Goal: Transaction & Acquisition: Purchase product/service

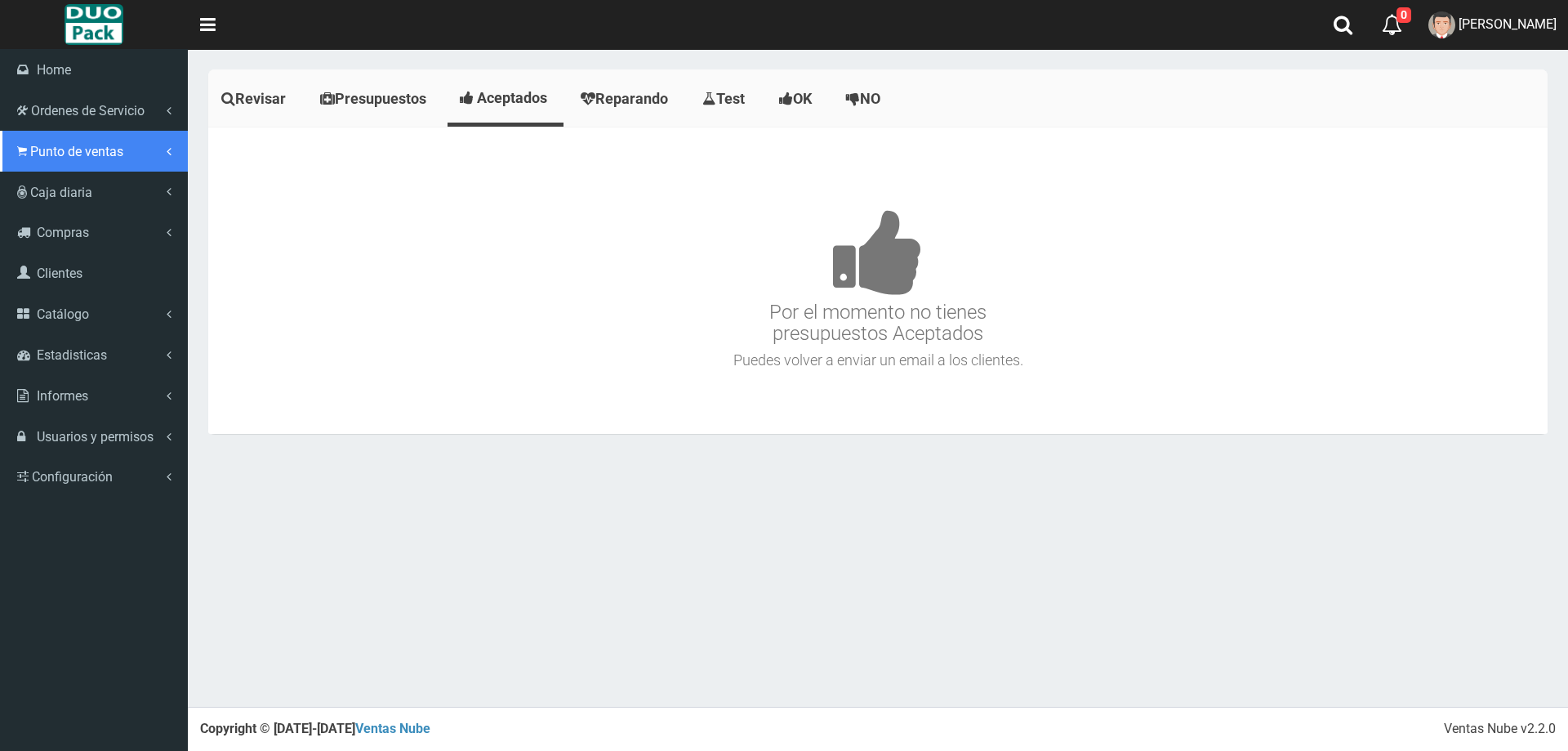
click at [12, 141] on link "Punto de ventas" at bounding box center [94, 150] width 188 height 41
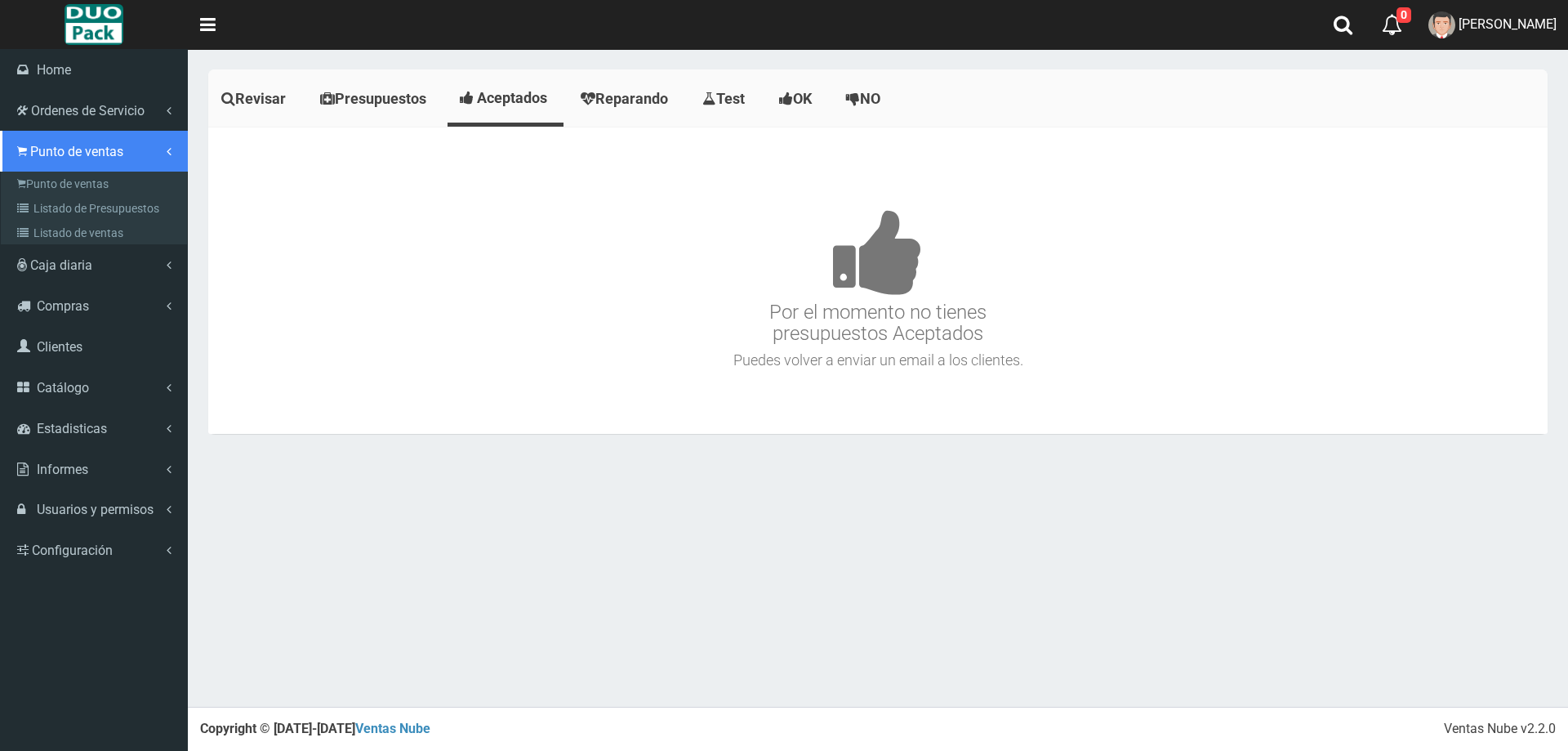
click at [119, 161] on link "Punto de ventas" at bounding box center [94, 150] width 188 height 41
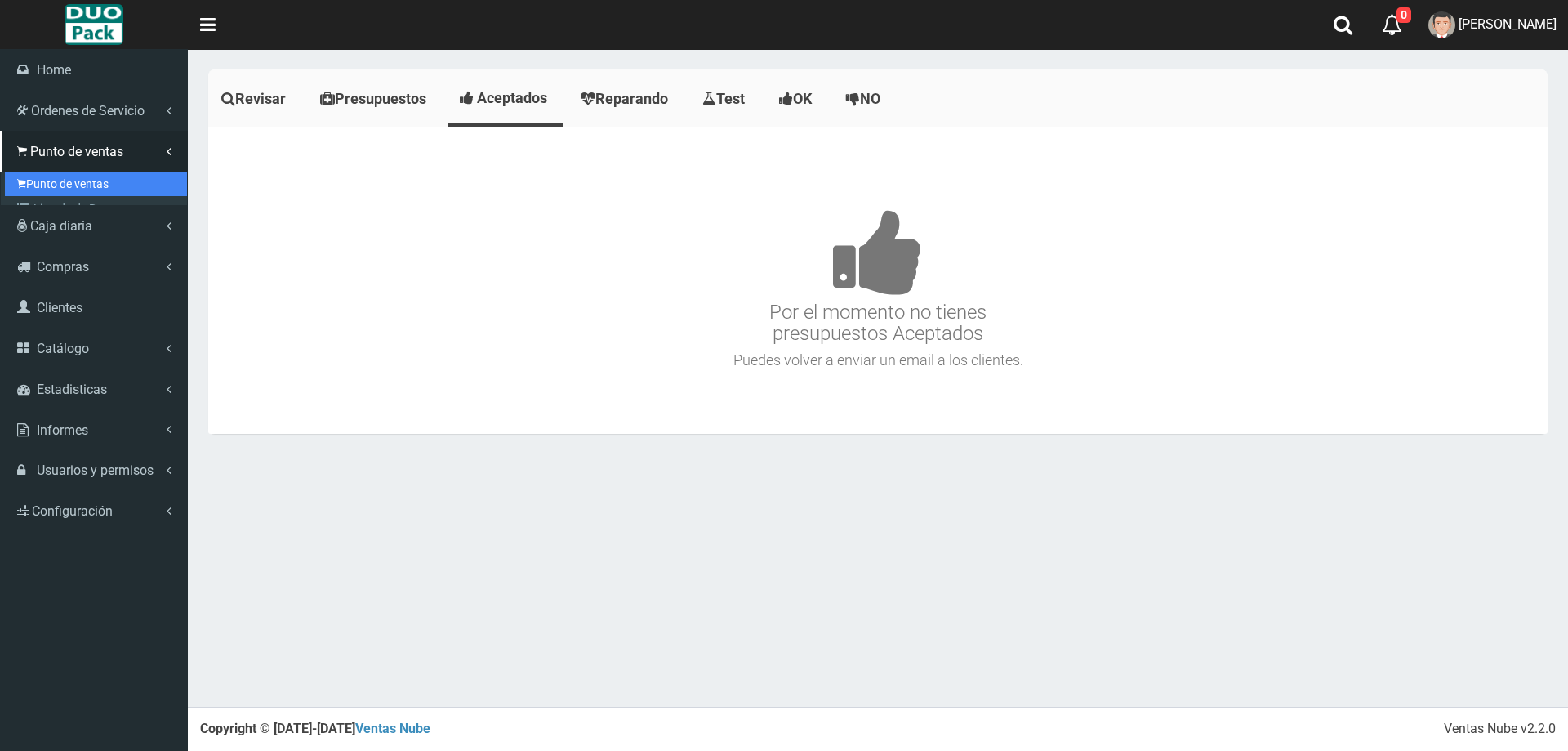
click at [119, 178] on link "Punto de ventas" at bounding box center [96, 184] width 182 height 25
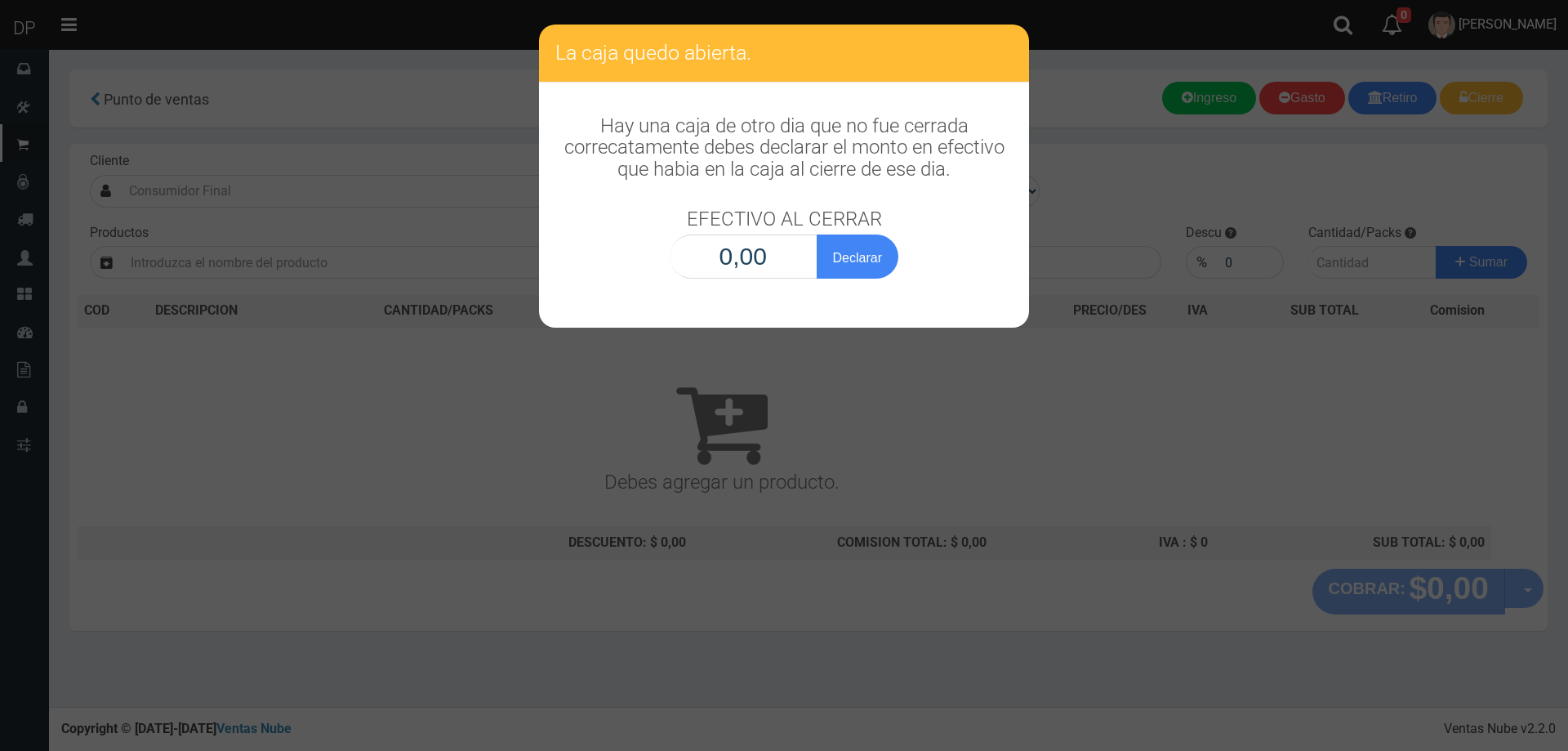
click at [785, 264] on input "0,00" at bounding box center [743, 256] width 148 height 44
type input "1,00"
click at [817, 234] on button "Declarar" at bounding box center [858, 256] width 81 height 44
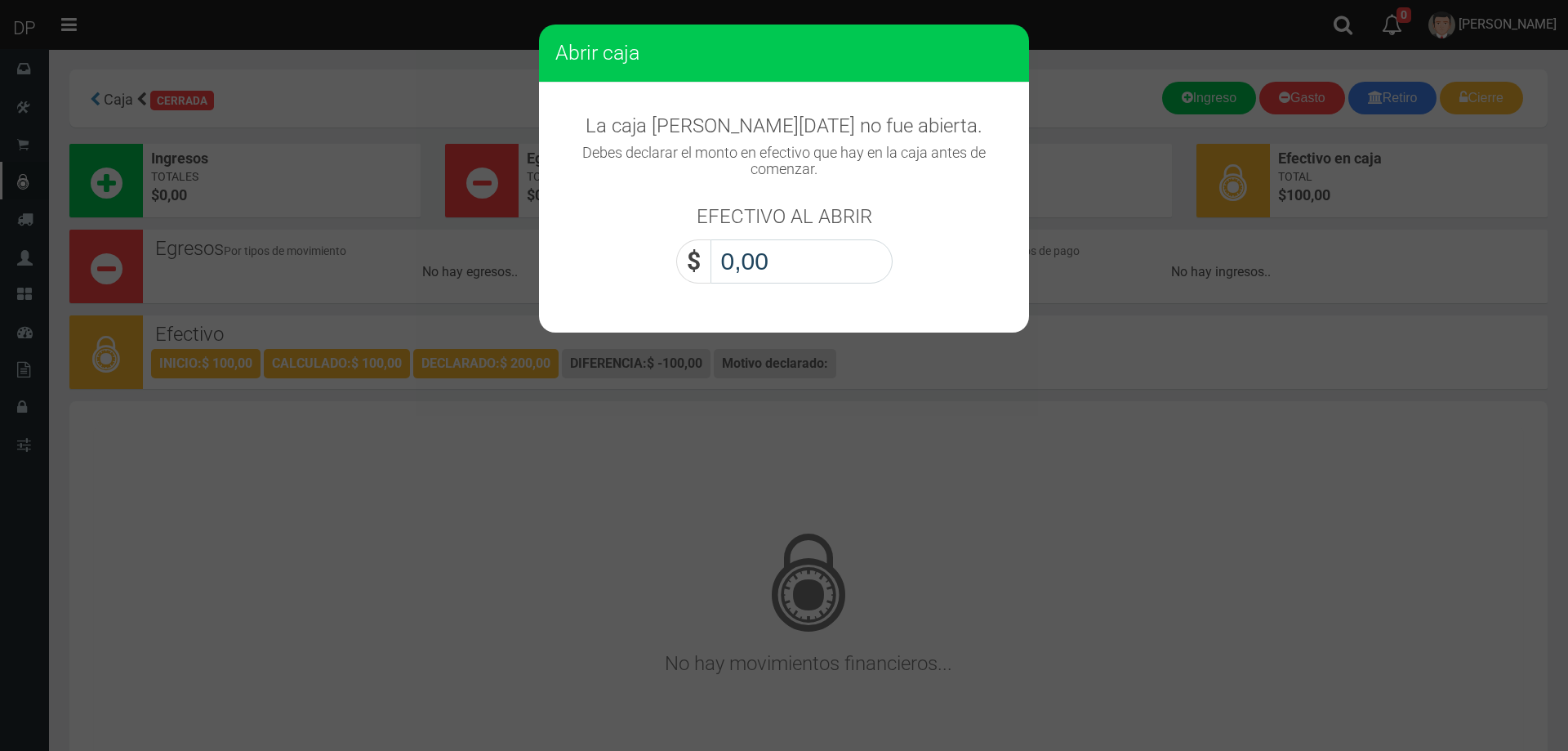
click at [782, 273] on input "0,00" at bounding box center [801, 261] width 182 height 44
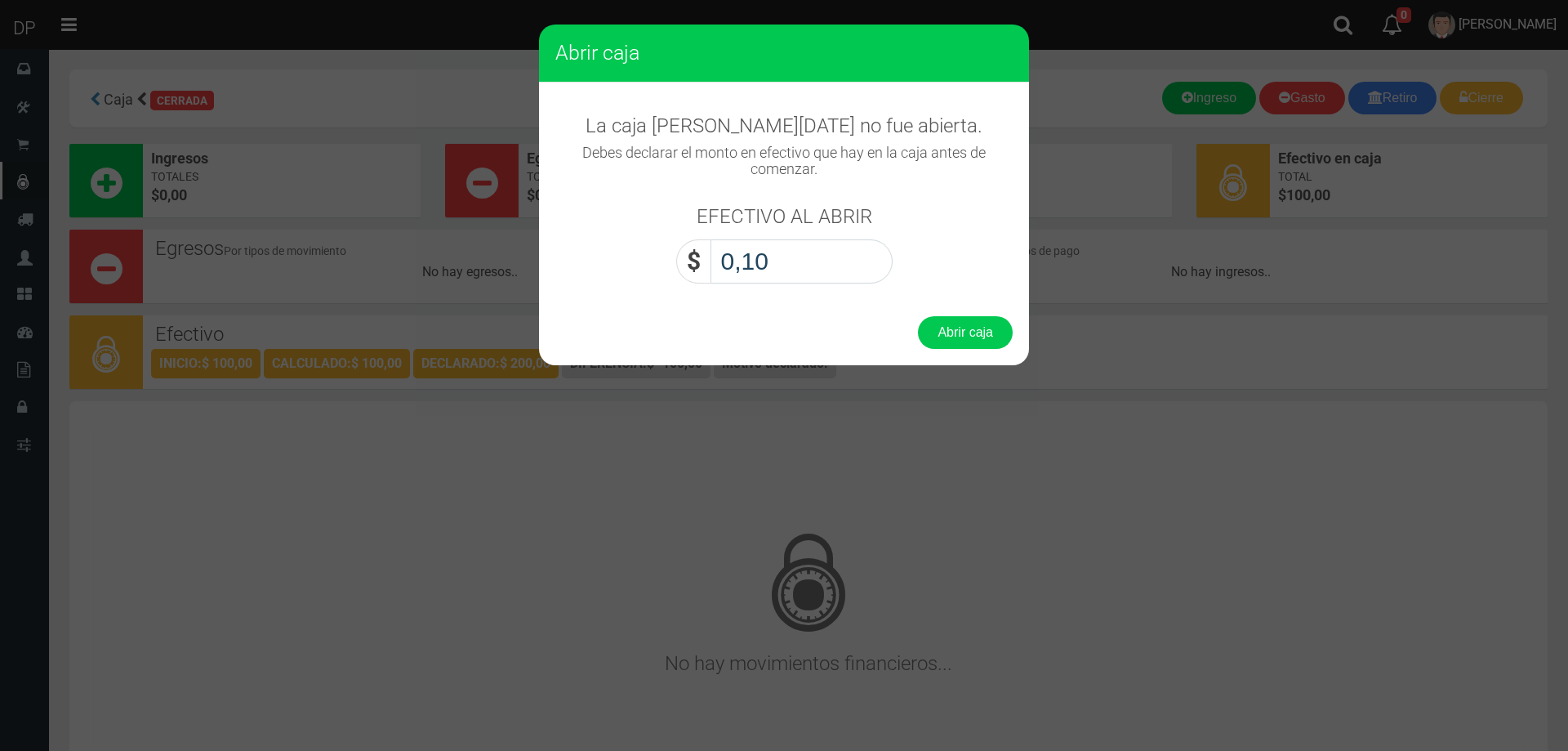
type input "1,00"
click at [918, 317] on button "Abrir caja" at bounding box center [965, 332] width 95 height 32
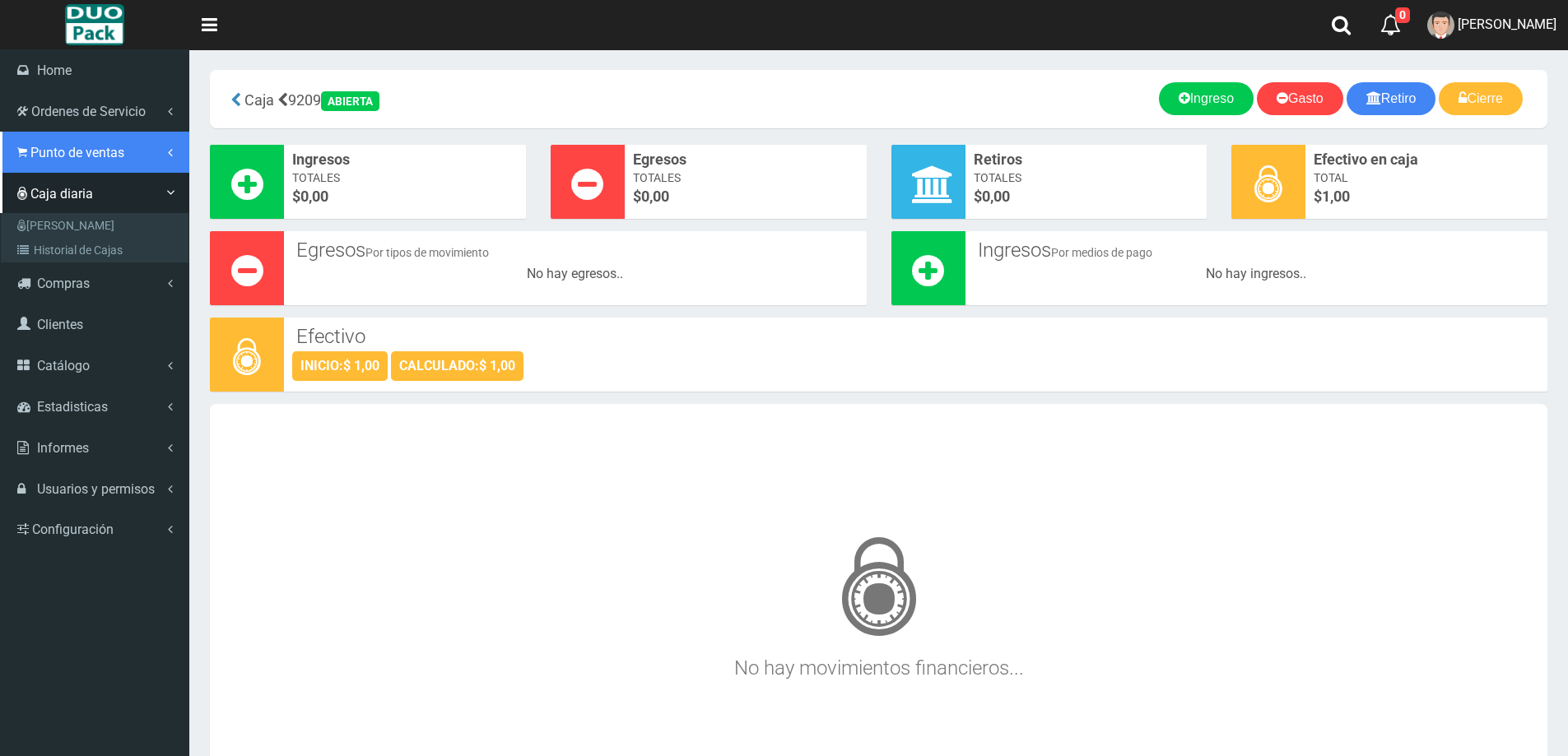
click at [85, 157] on span "Punto de ventas" at bounding box center [77, 152] width 94 height 16
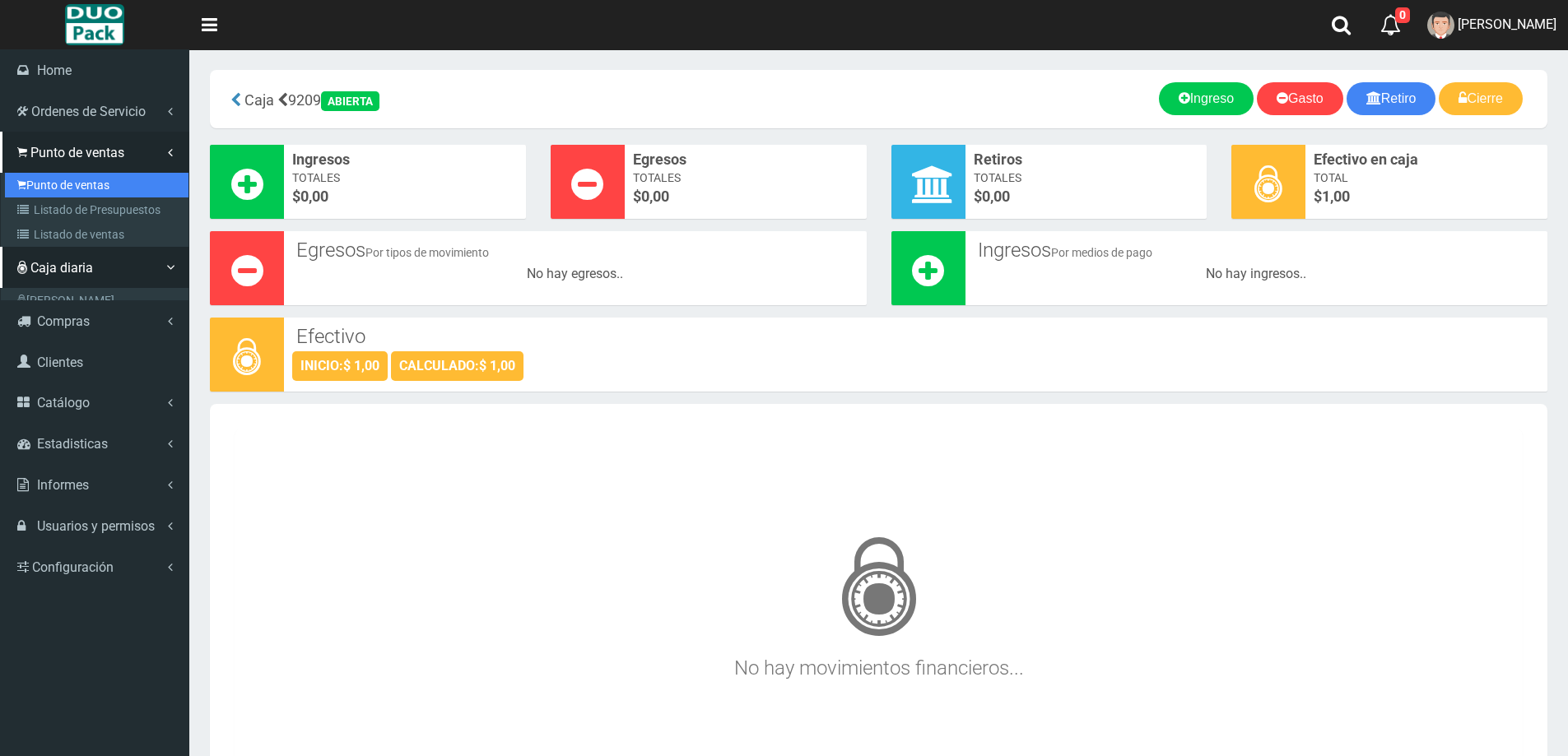
click at [88, 186] on link "Punto de ventas" at bounding box center [96, 186] width 183 height 25
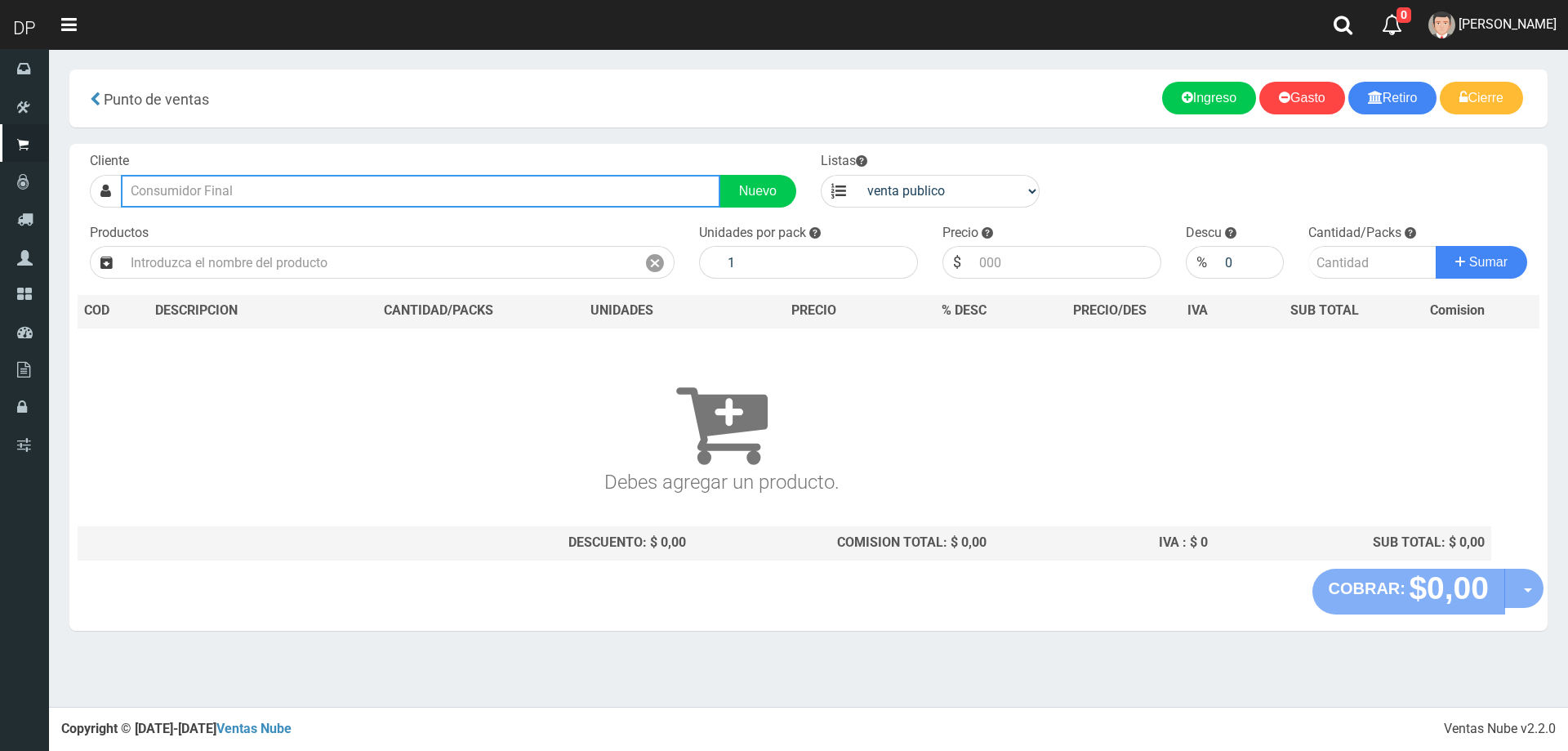
click at [243, 189] on input "text" at bounding box center [421, 190] width 600 height 32
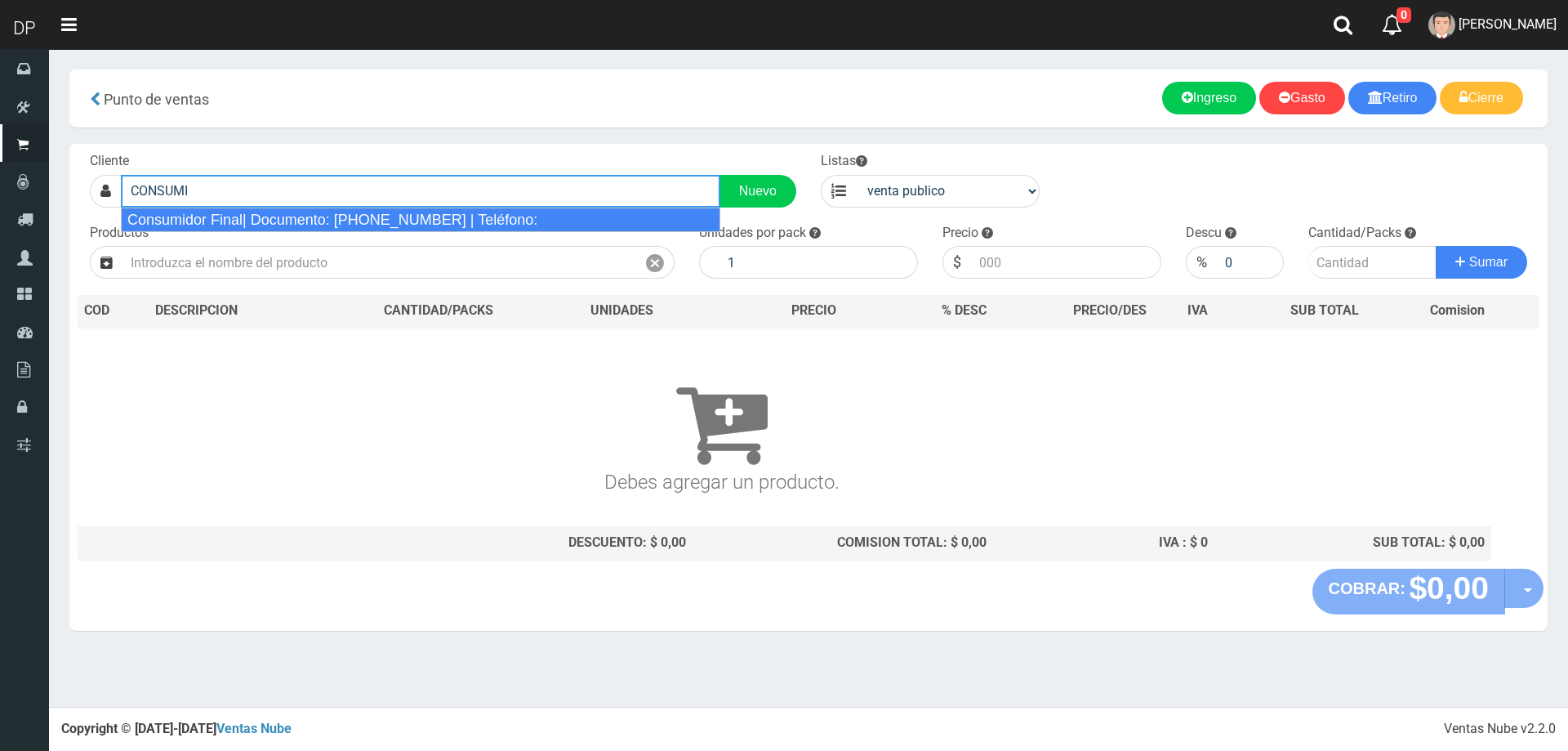
click at [258, 222] on div "Consumidor Final| Documento: [PHONE_NUMBER] | Teléfono:" at bounding box center [421, 220] width 600 height 25
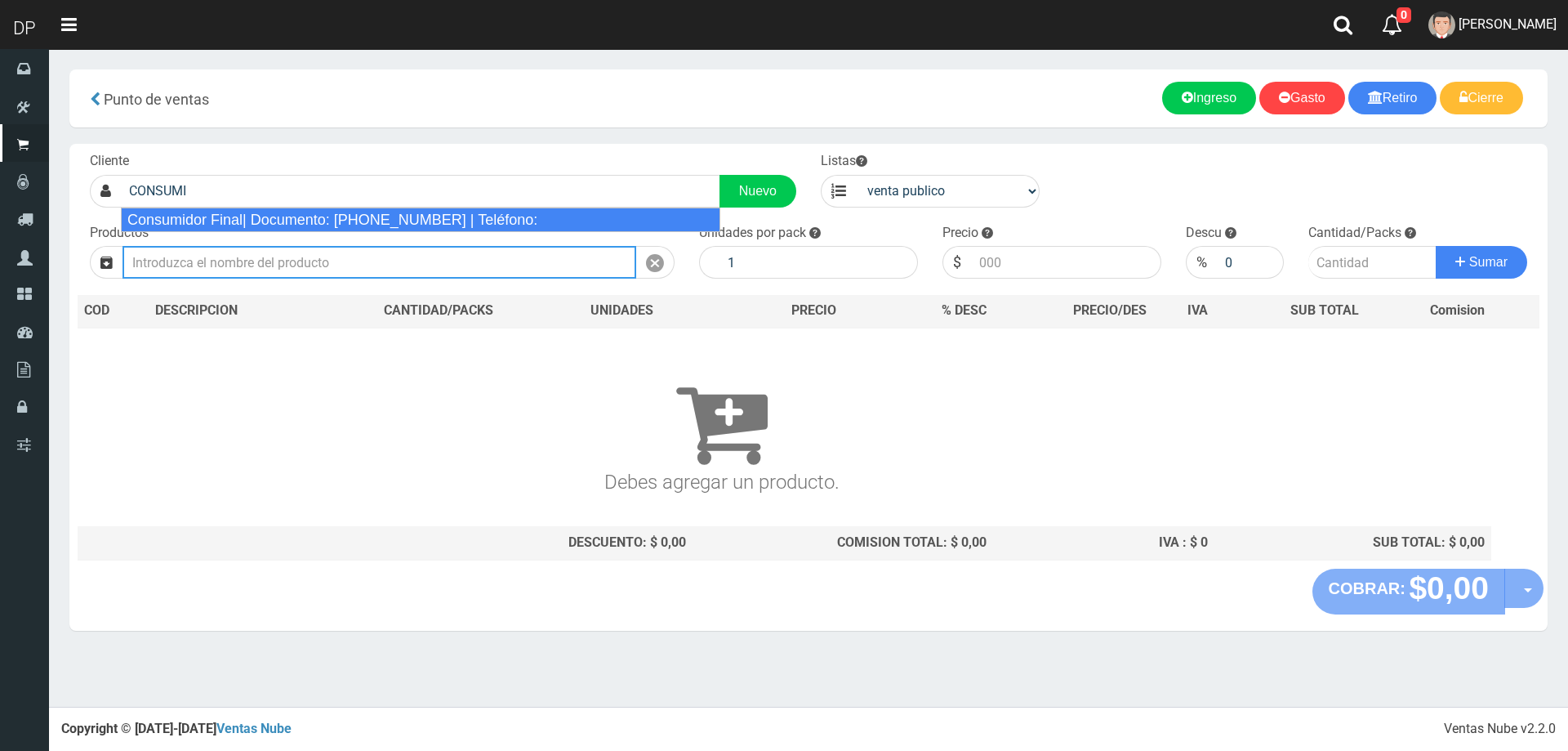
type input "Consumidor Final| Documento: [PHONE_NUMBER] | Teléfono:"
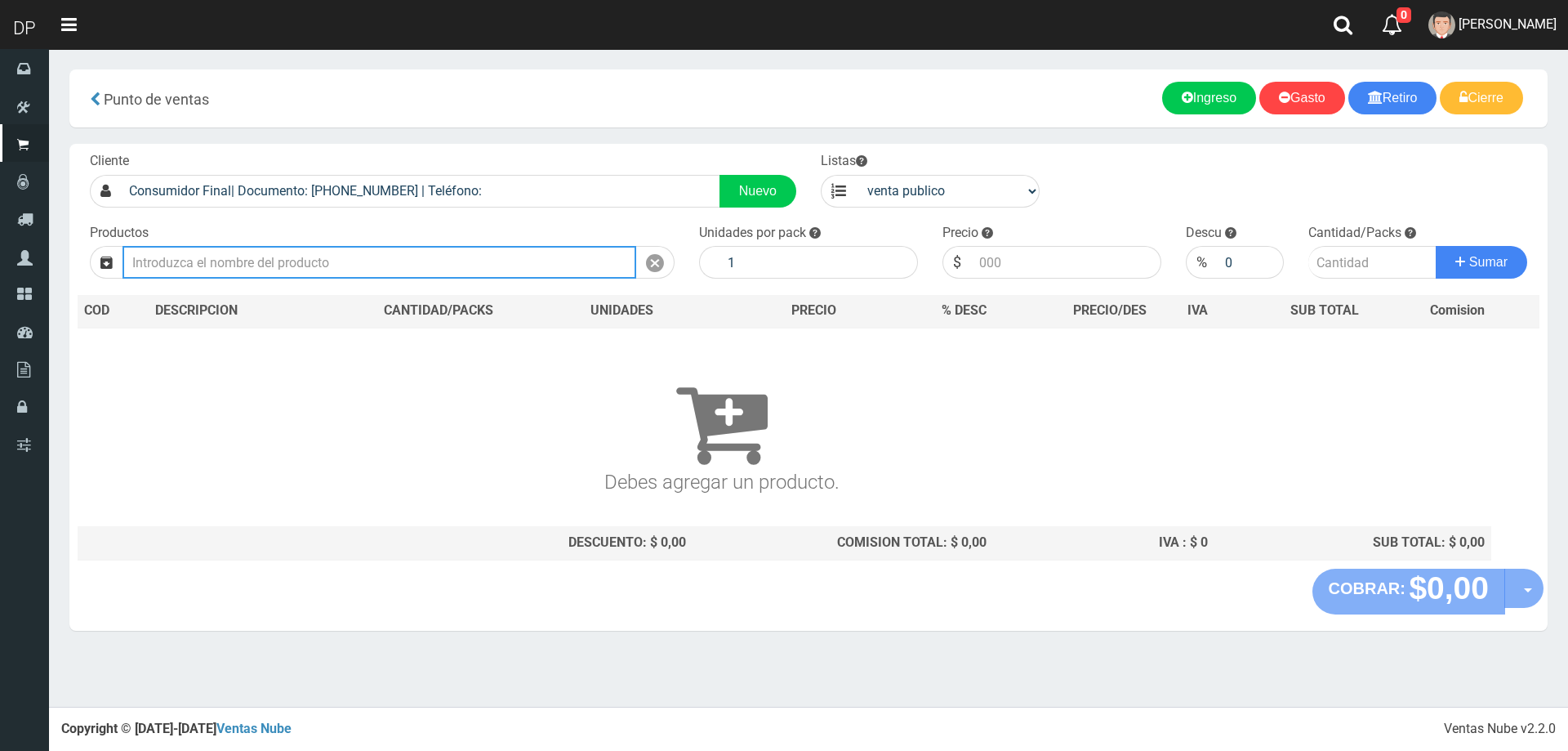
click at [251, 264] on input "text" at bounding box center [380, 262] width 514 height 32
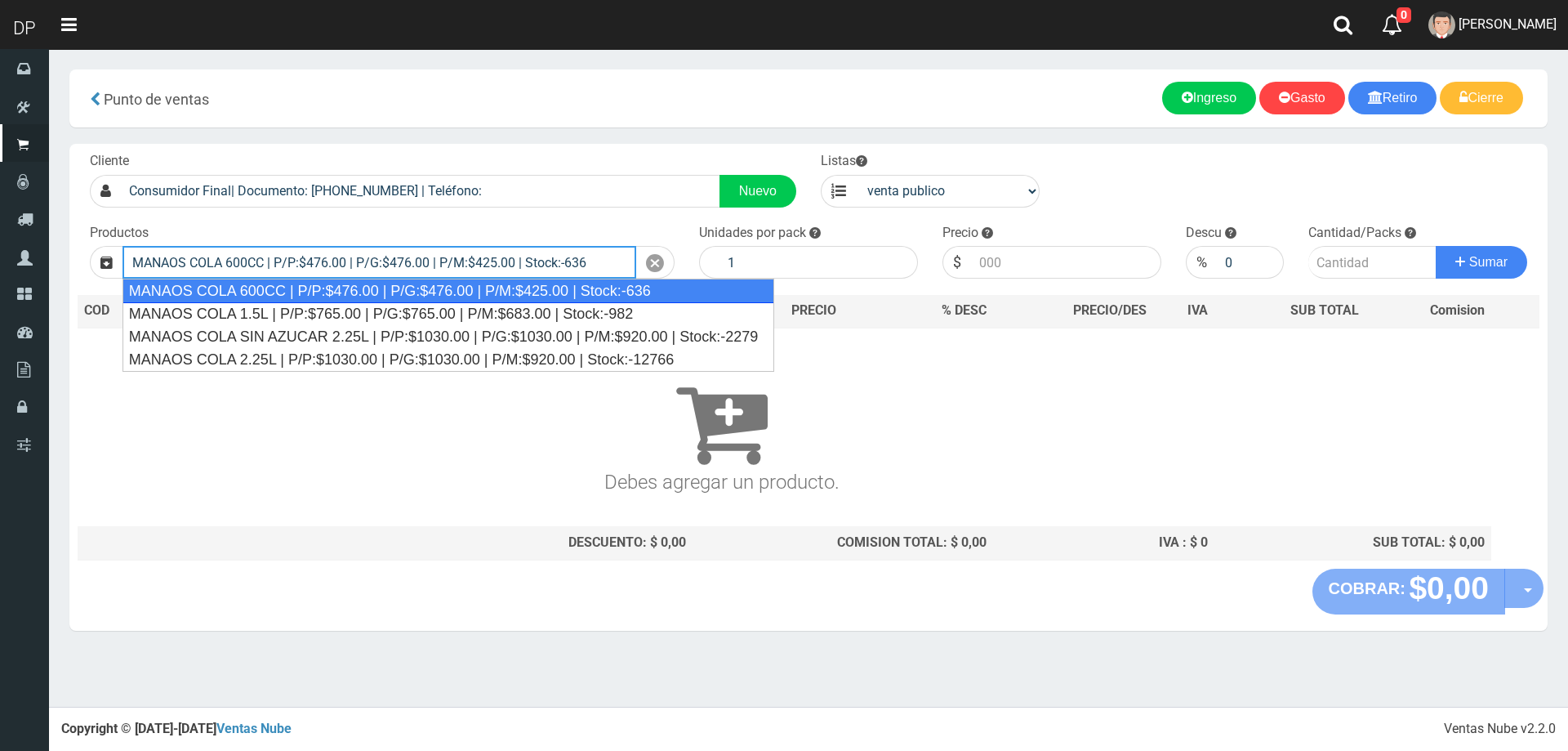
click at [270, 290] on div "MANAOS COLA 600CC | P/P:$476.00 | P/G:$476.00 | P/M:$425.00 | Stock:-636" at bounding box center [449, 291] width 653 height 25
type input "MANAOS COLA 600CC | P/P:$476.00 | P/G:$476.00 | P/M:$425.00 | Stock:-636"
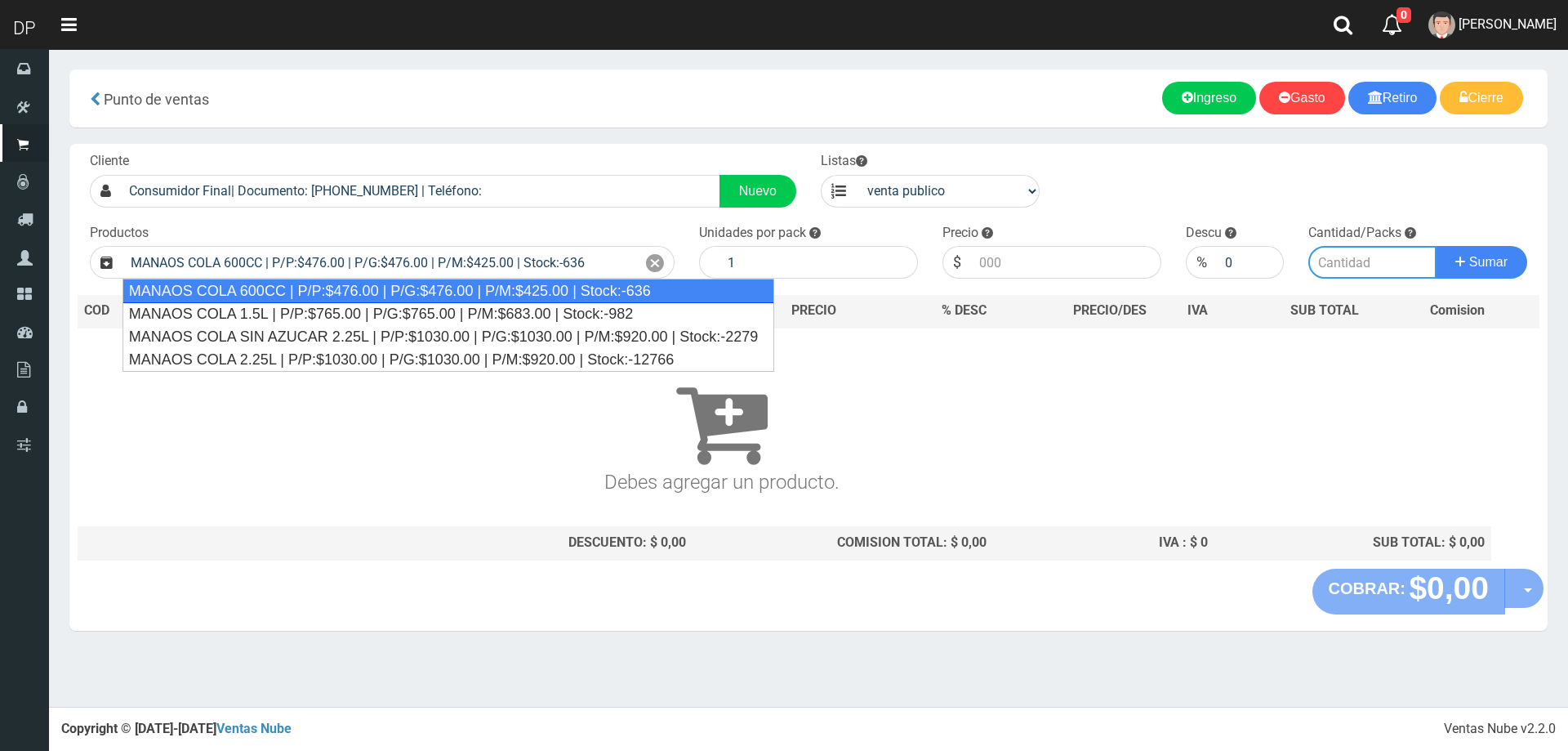
type input "12"
type input "476.00"
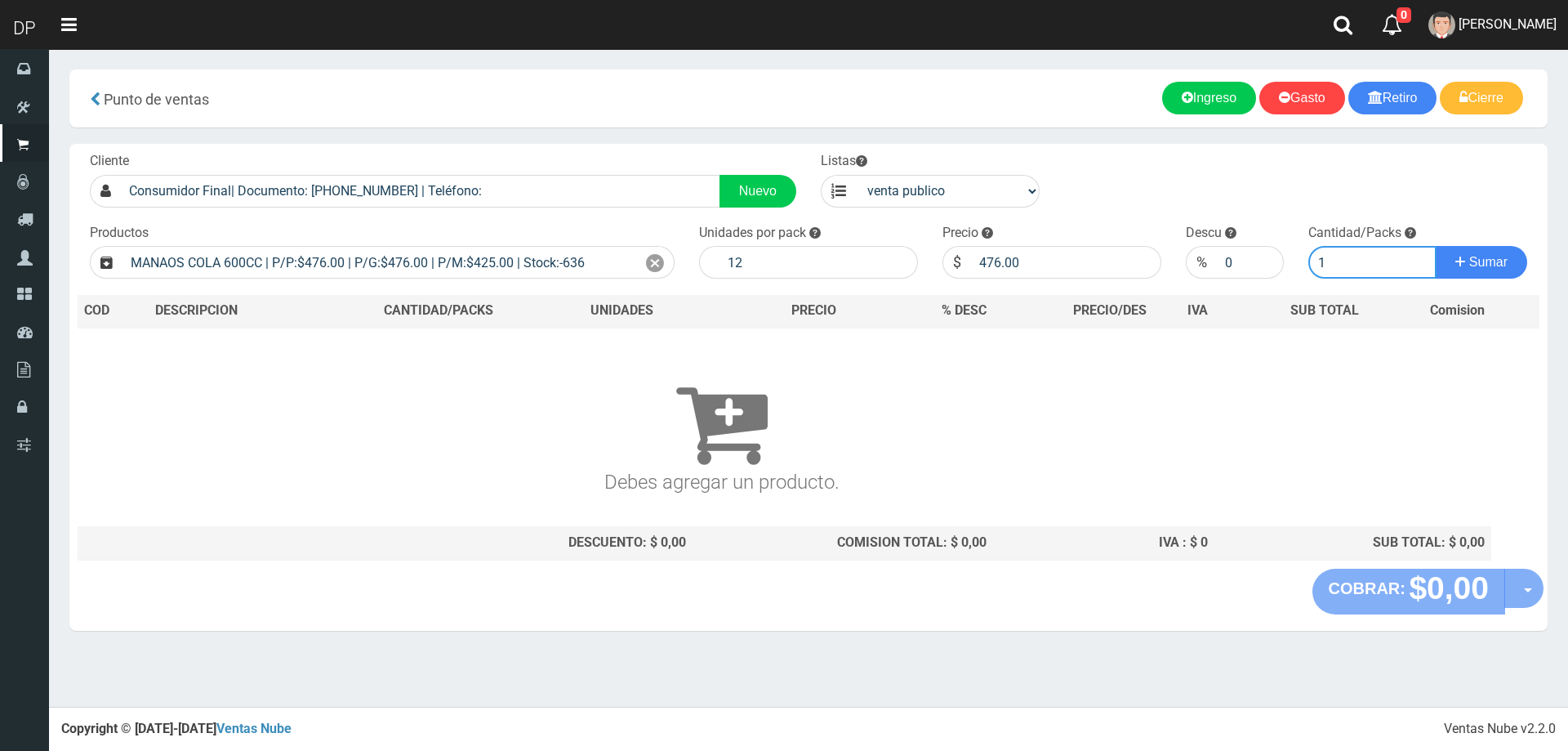
type input "1"
click at [1436, 246] on button "Sumar" at bounding box center [1482, 262] width 91 height 32
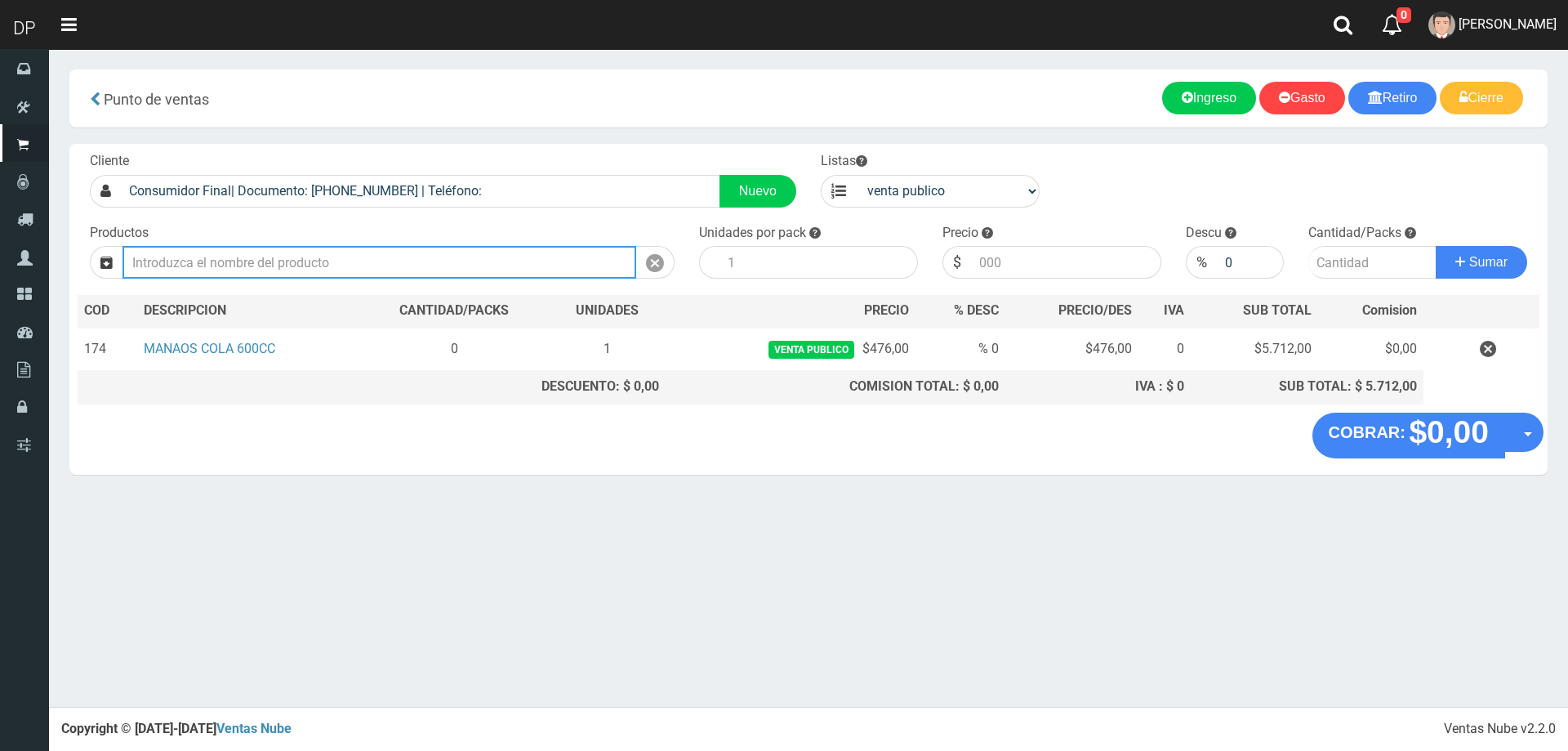
click at [400, 263] on input "text" at bounding box center [380, 262] width 514 height 32
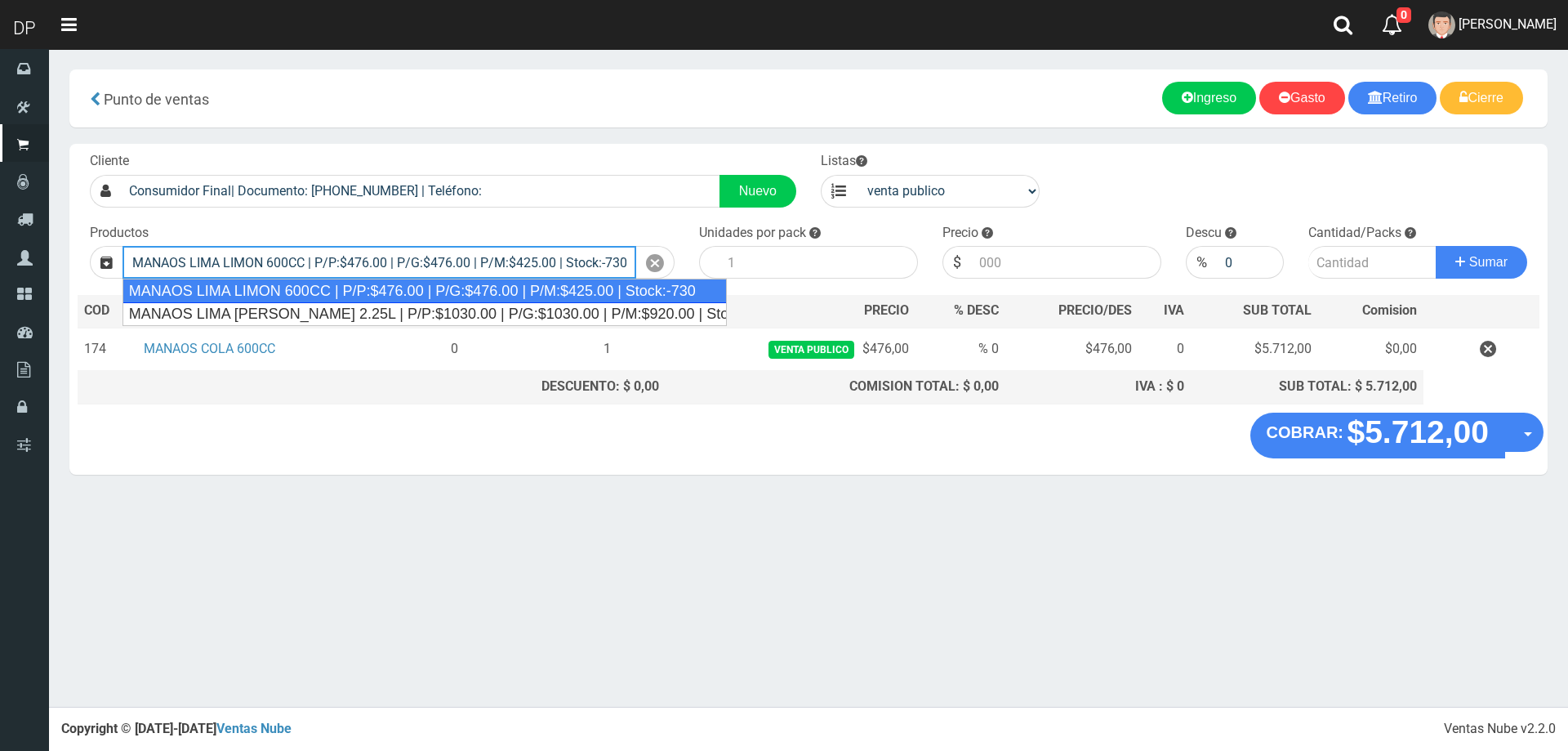
type input "MANAOS LIMA LIMON 600CC | P/P:$476.00 | P/G:$476.00 | P/M:$425.00 | Stock:-730"
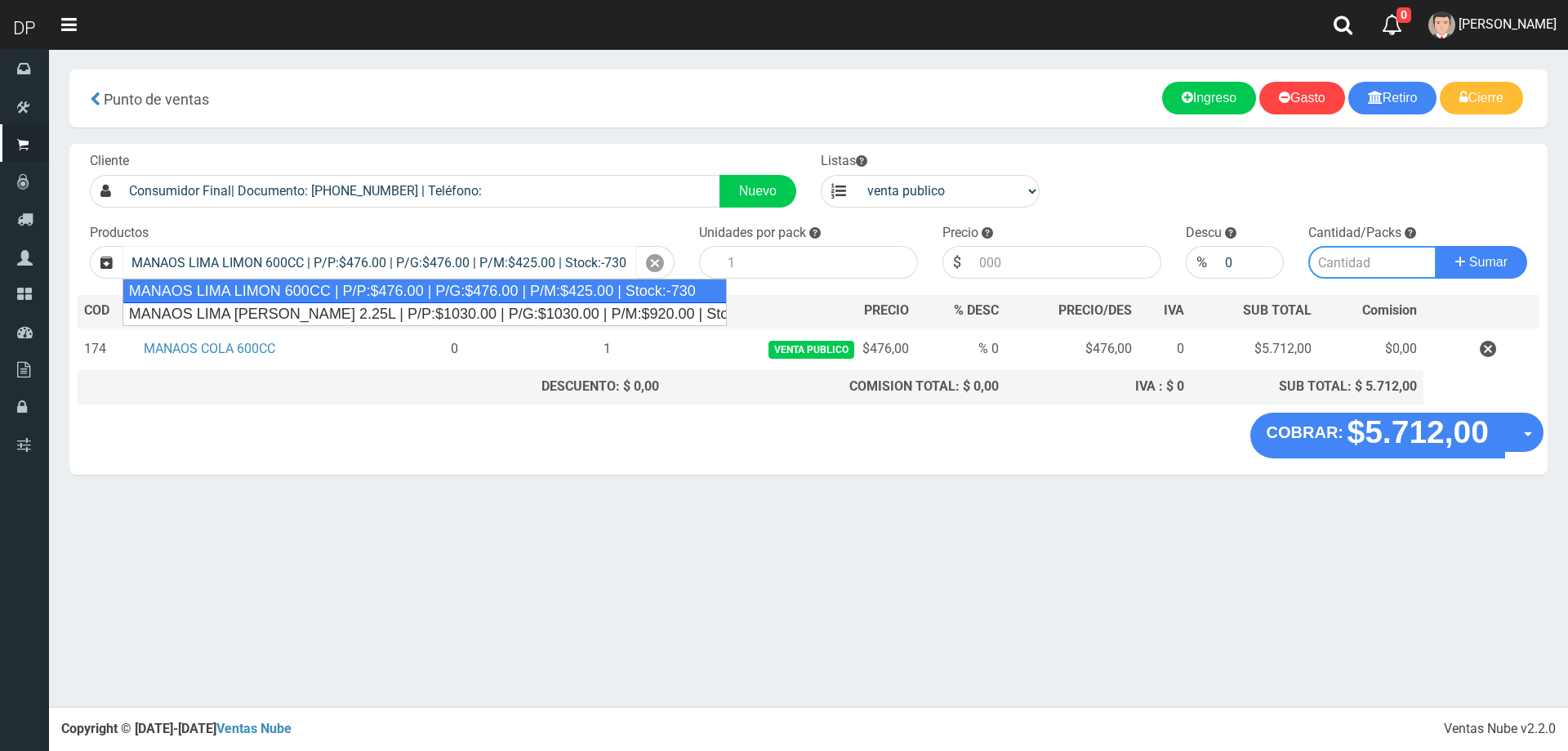
type input "12"
type input "476.00"
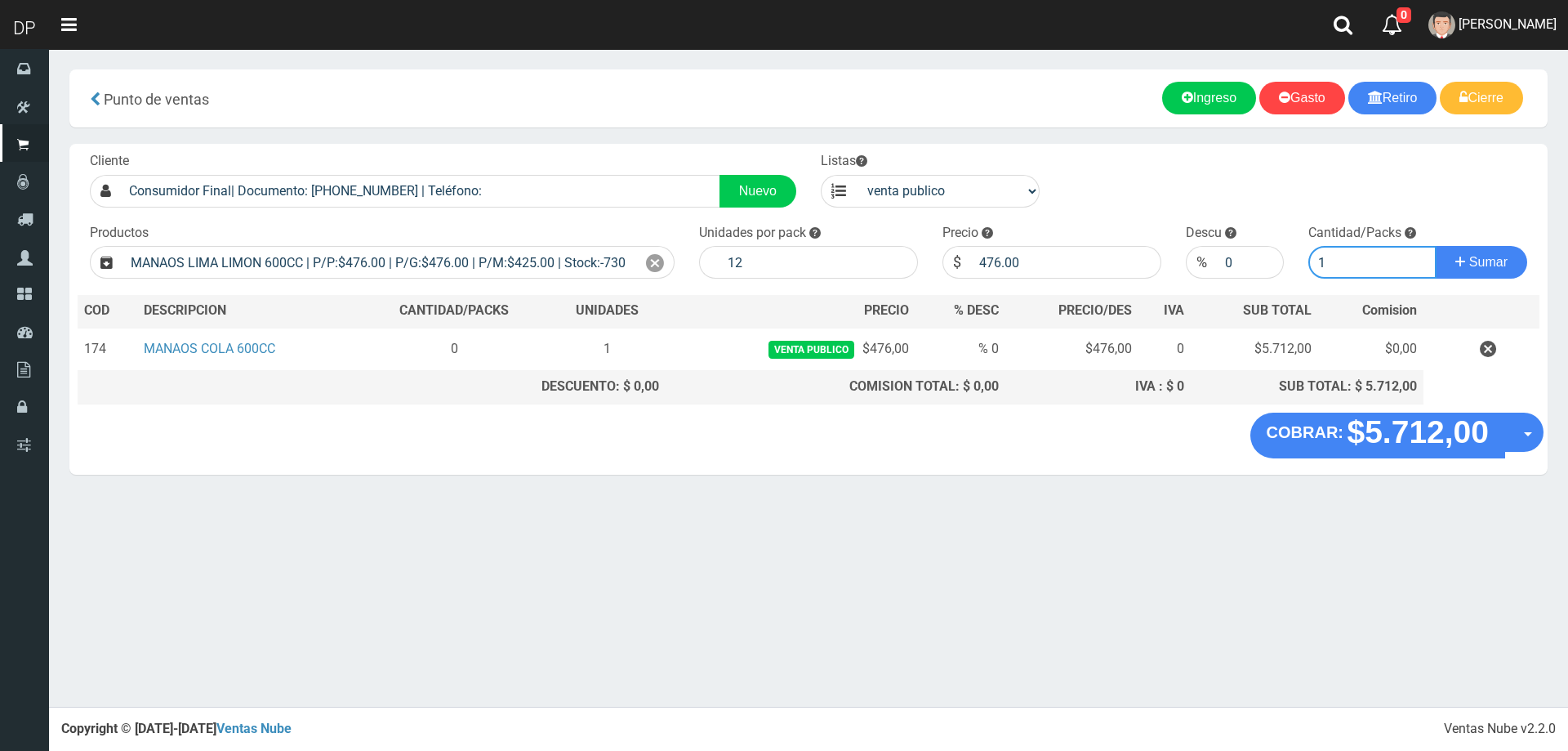
type input "1"
click at [1436, 246] on button "Sumar" at bounding box center [1482, 262] width 91 height 32
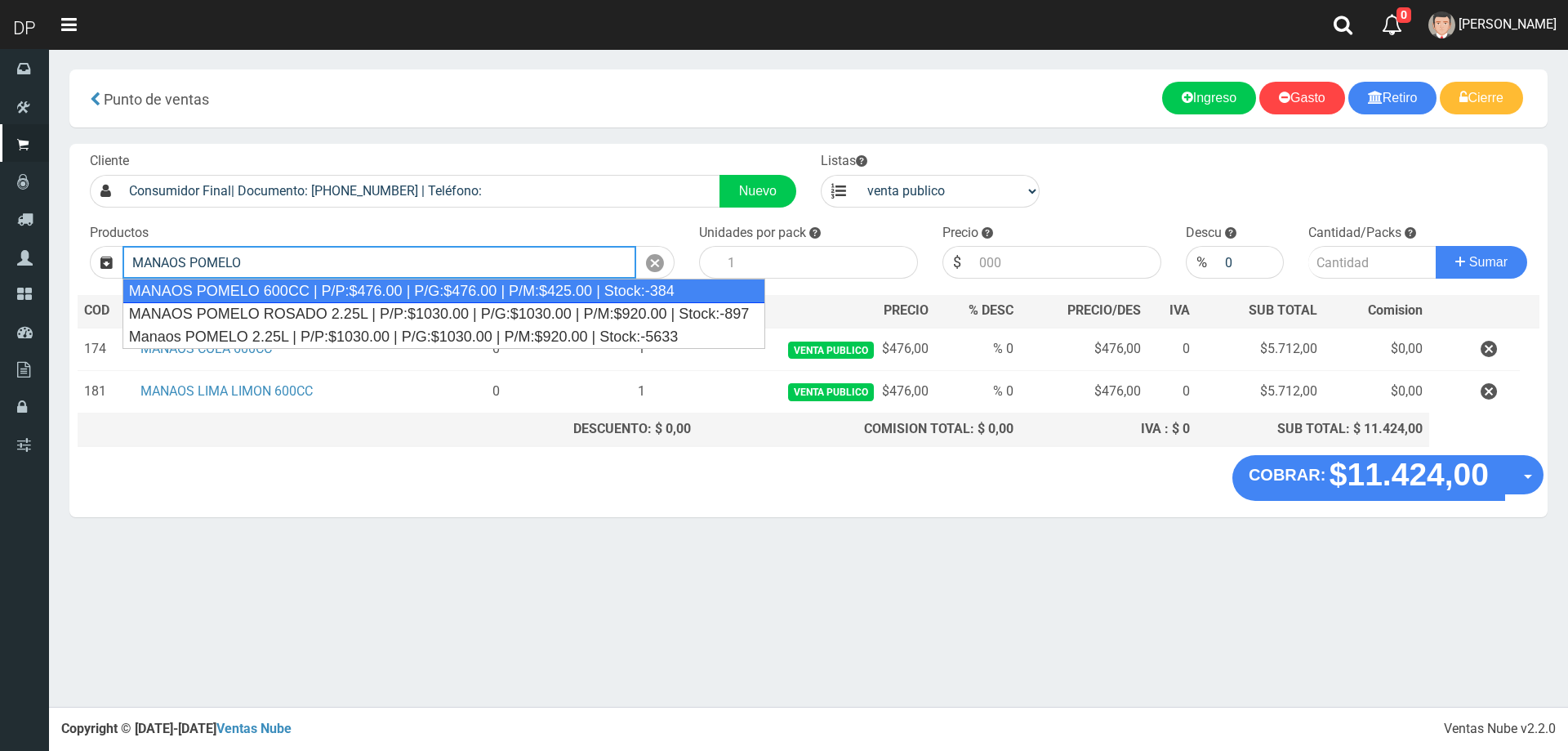
click at [499, 292] on div "MANAOS POMELO 600CC | P/P:$476.00 | P/G:$476.00 | P/M:$425.00 | Stock:-384" at bounding box center [444, 291] width 644 height 25
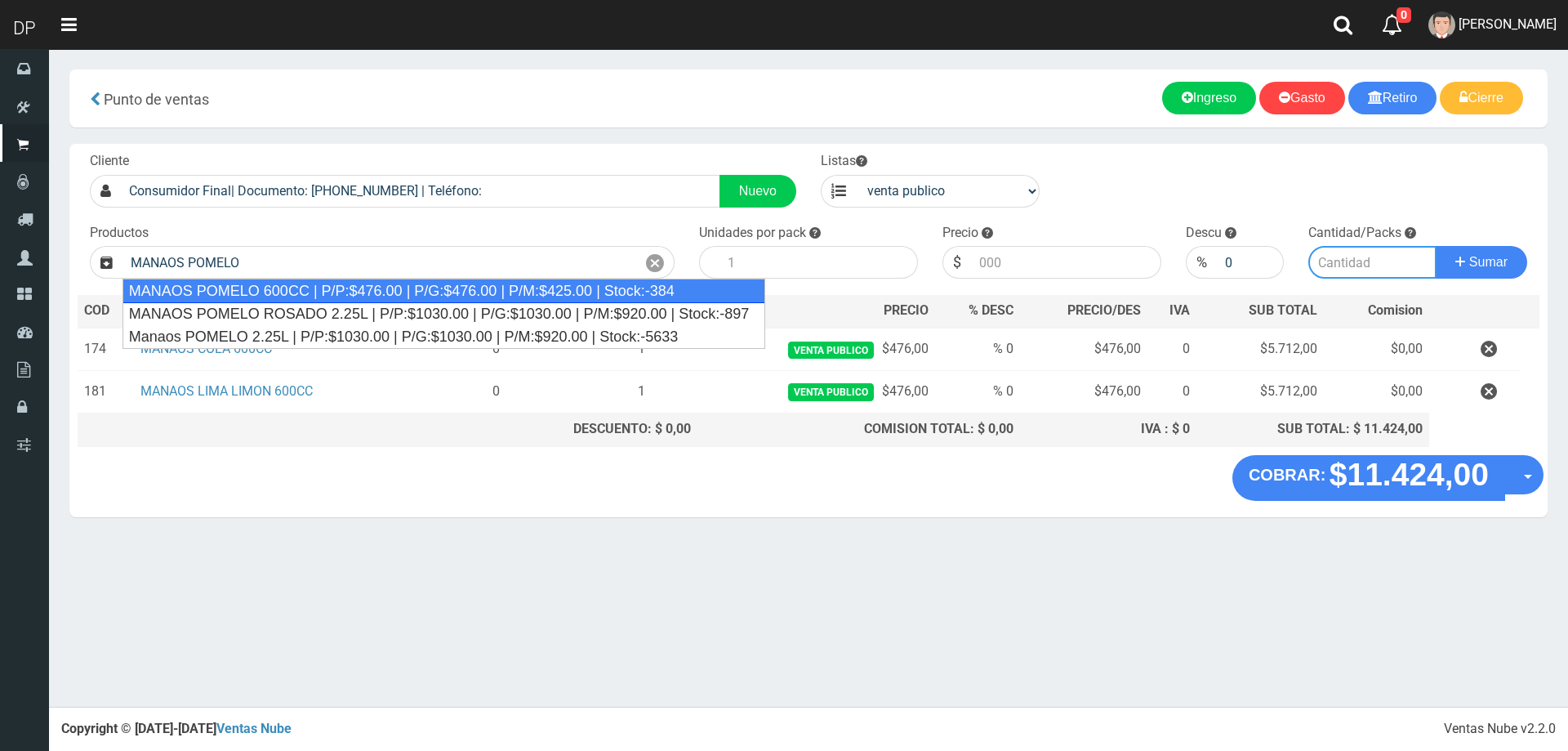
type input "MANAOS POMELO 600CC | P/P:$476.00 | P/G:$476.00 | P/M:$425.00 | Stock:-384"
type input "12"
type input "476.00"
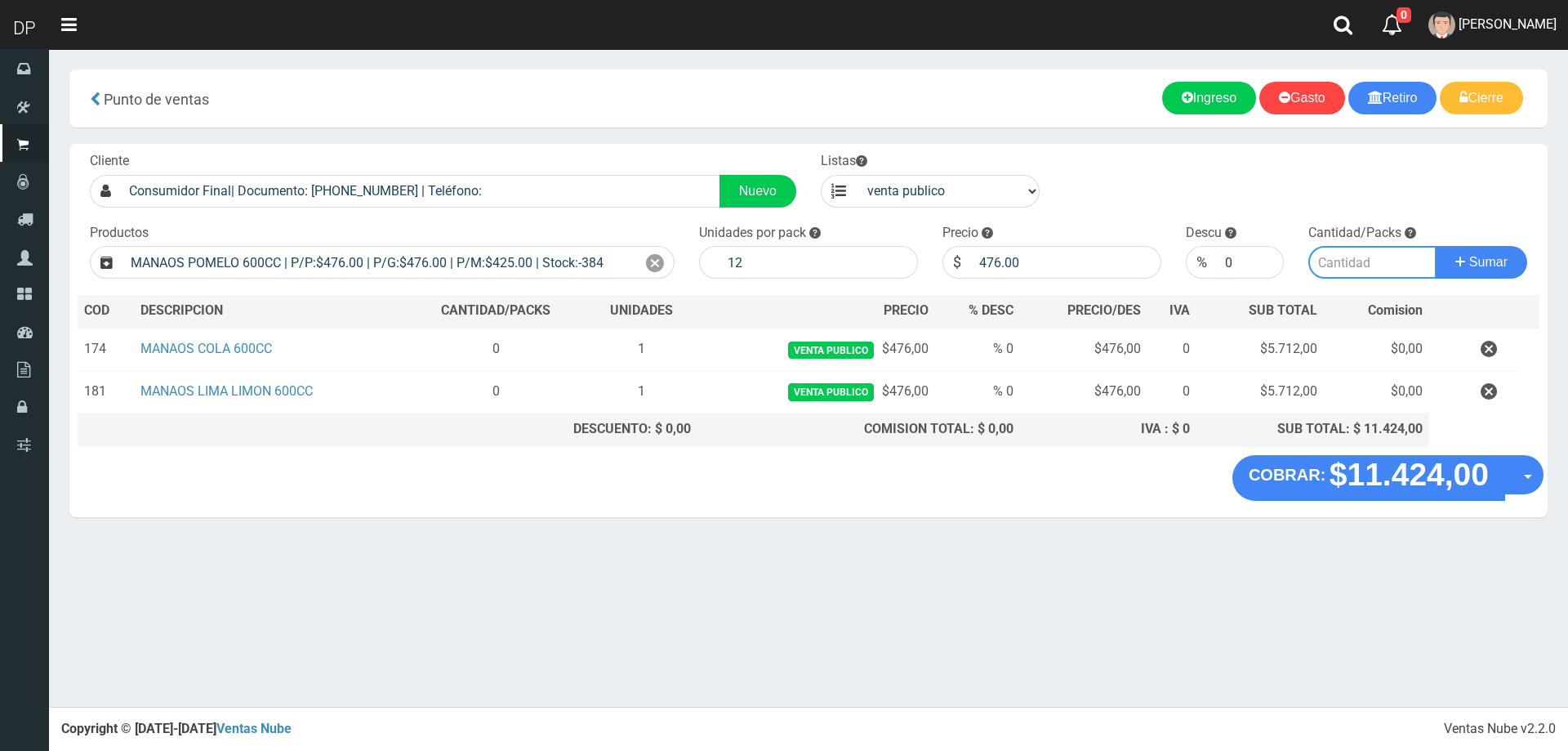
click at [1360, 263] on input "number" at bounding box center [1373, 262] width 129 height 32
type input "1"
click at [1436, 246] on button "Sumar" at bounding box center [1482, 262] width 91 height 32
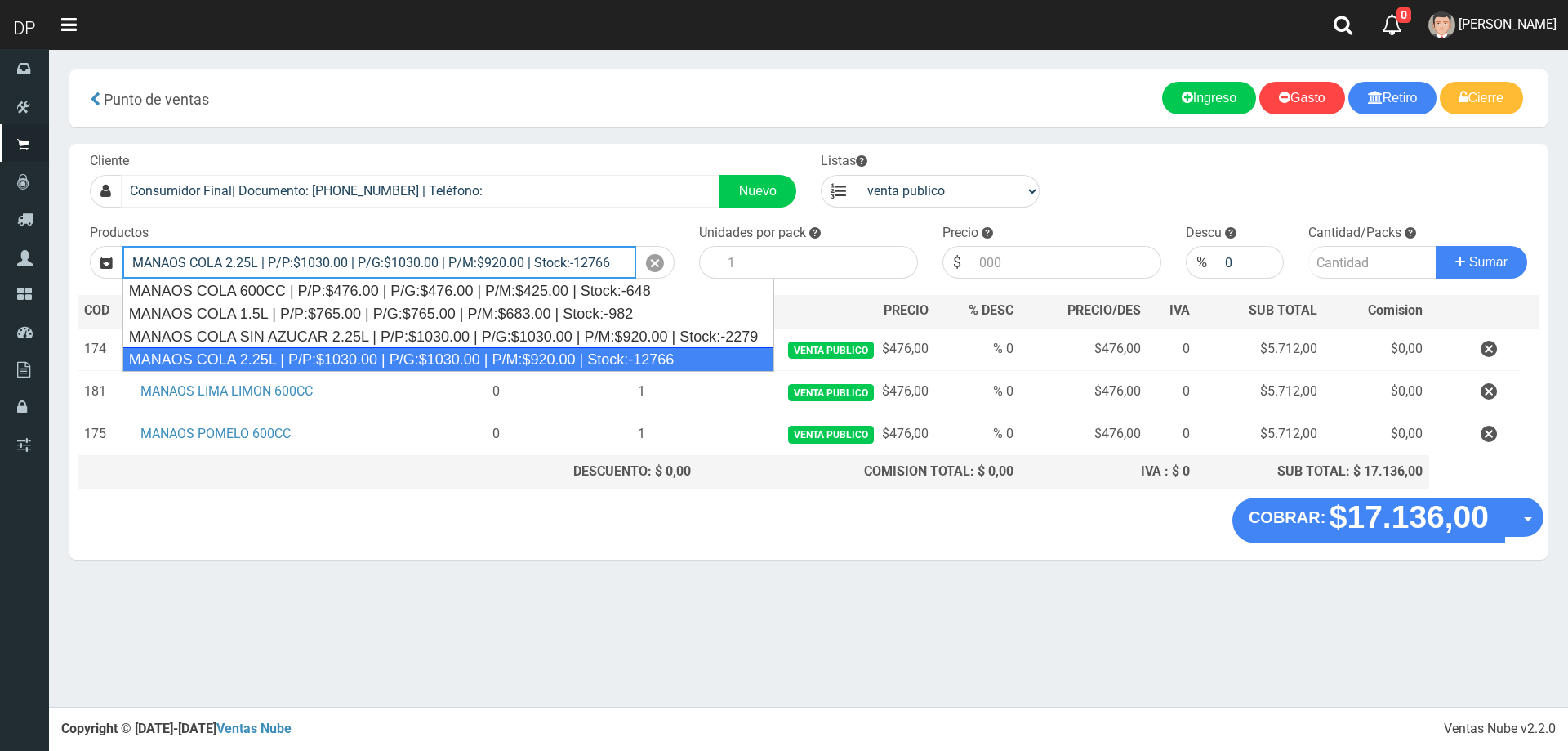
type input "MANAOS COLA 2.25L | P/P:$1030.00 | P/G:$1030.00 | P/M:$920.00 | Stock:-12766"
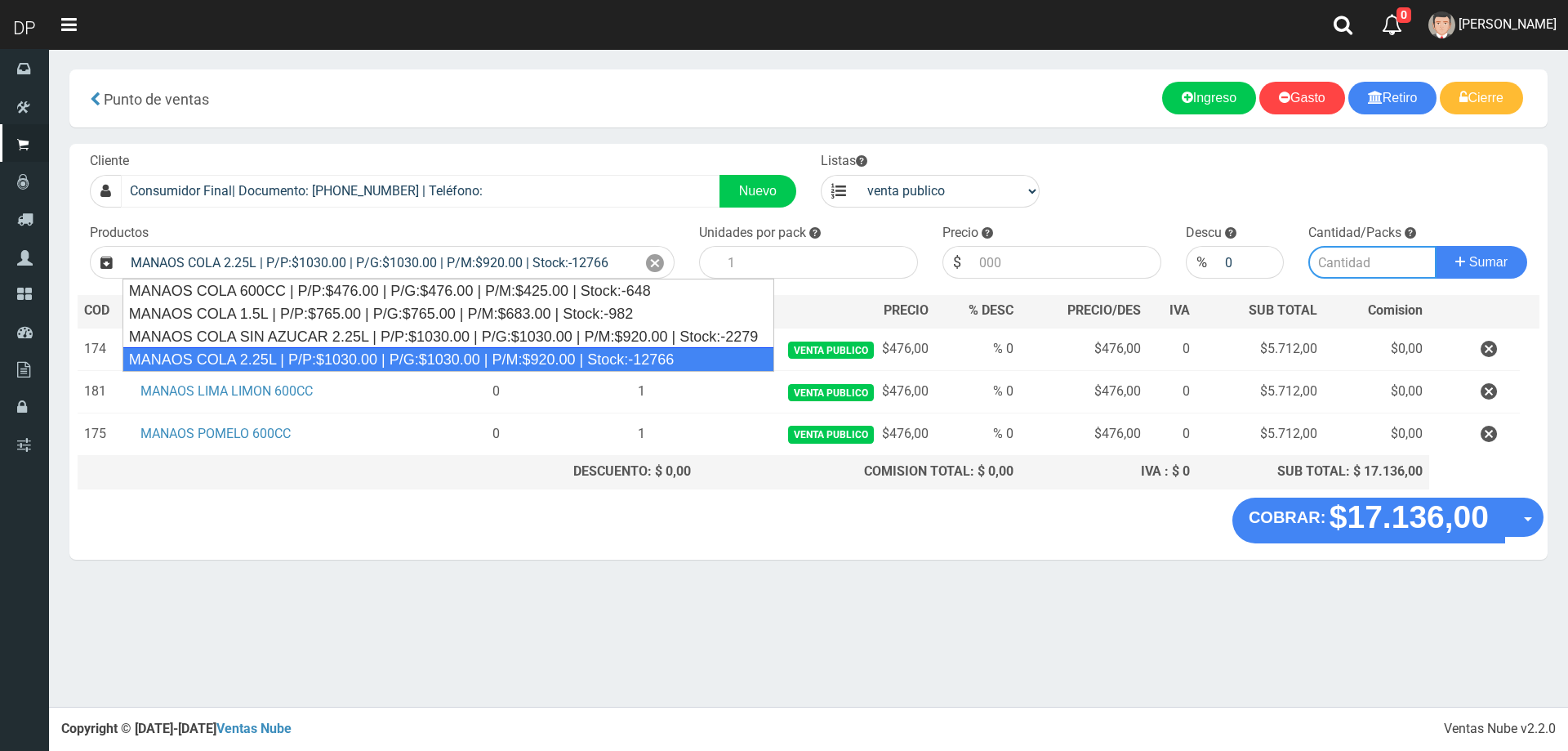
type input "6"
type input "1030.00"
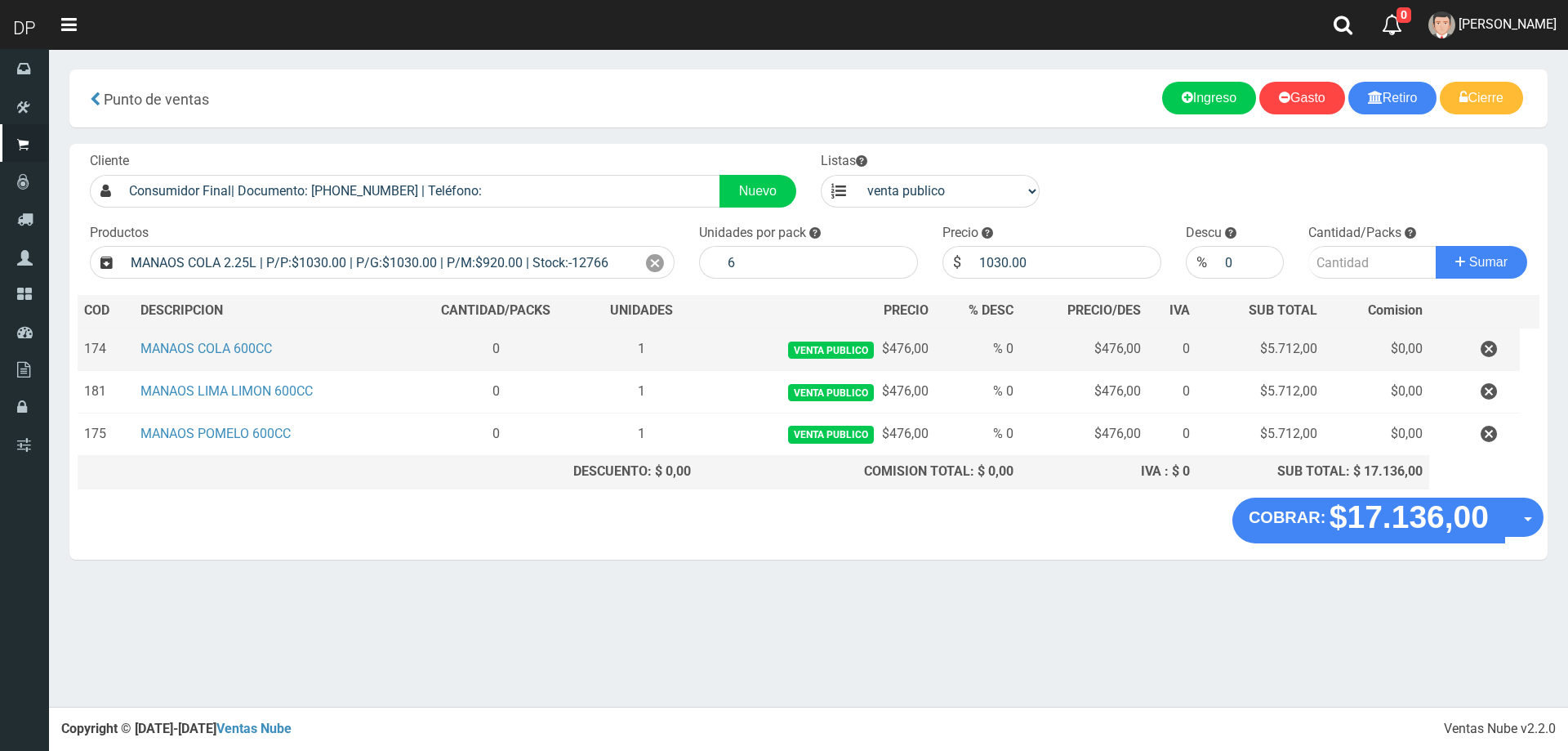
click at [1487, 334] on td at bounding box center [1475, 349] width 91 height 43
click at [1482, 357] on icon "button" at bounding box center [1489, 349] width 17 height 28
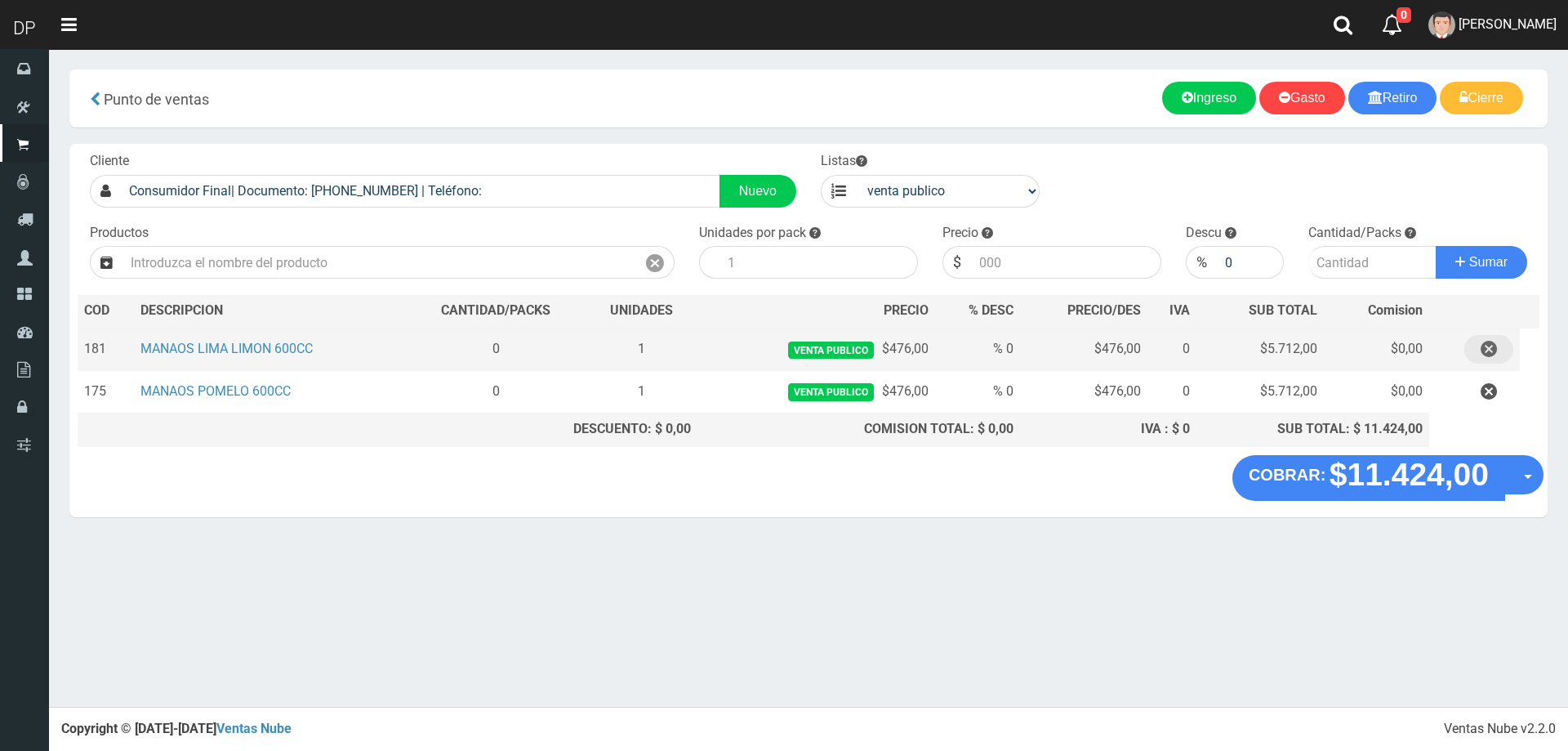
click at [1492, 356] on icon "button" at bounding box center [1489, 349] width 17 height 28
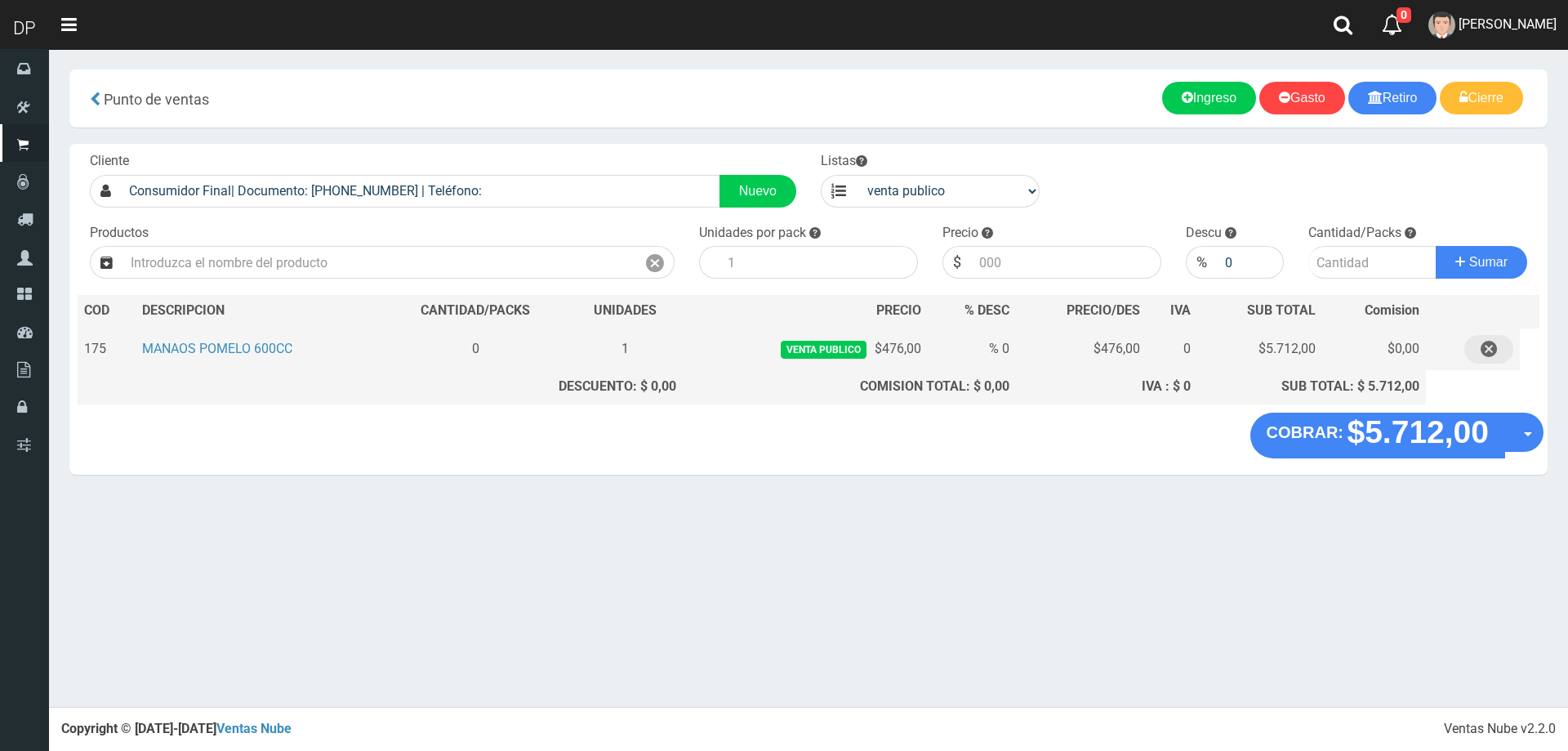
click at [1492, 350] on icon "button" at bounding box center [1489, 349] width 17 height 28
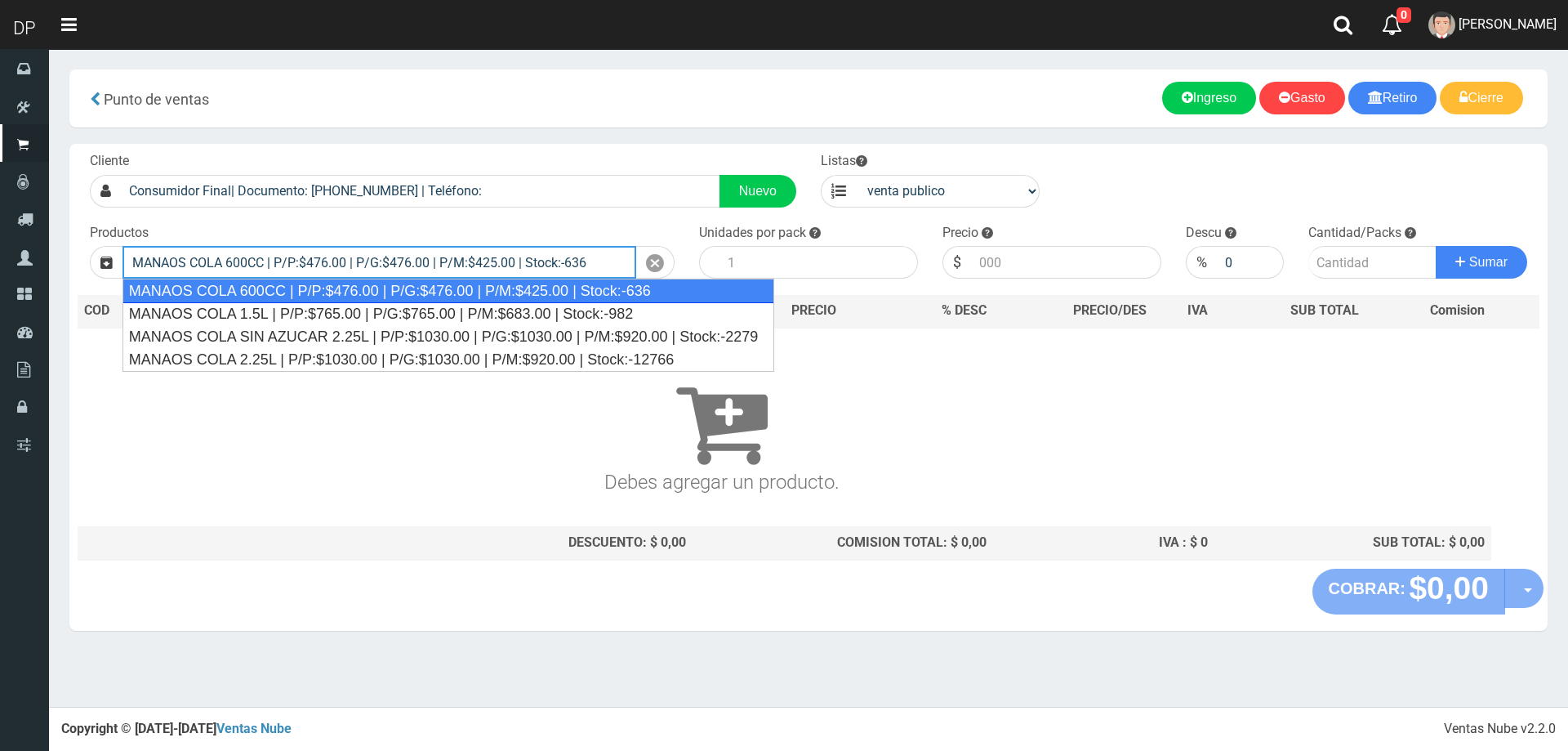
type input "MANAOS COLA 600CC | P/P:$476.00 | P/G:$476.00 | P/M:$425.00 | Stock:-636"
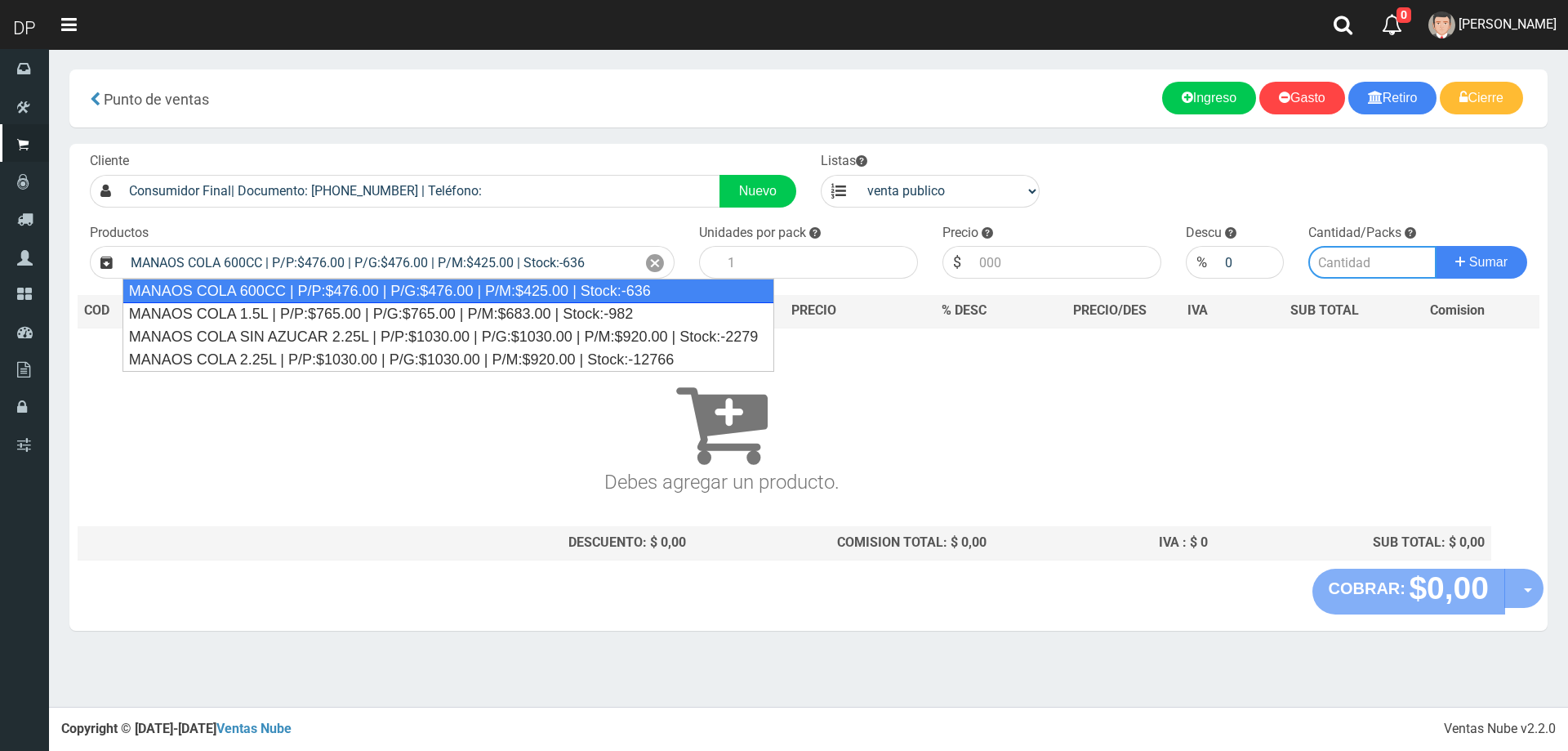
type input "12"
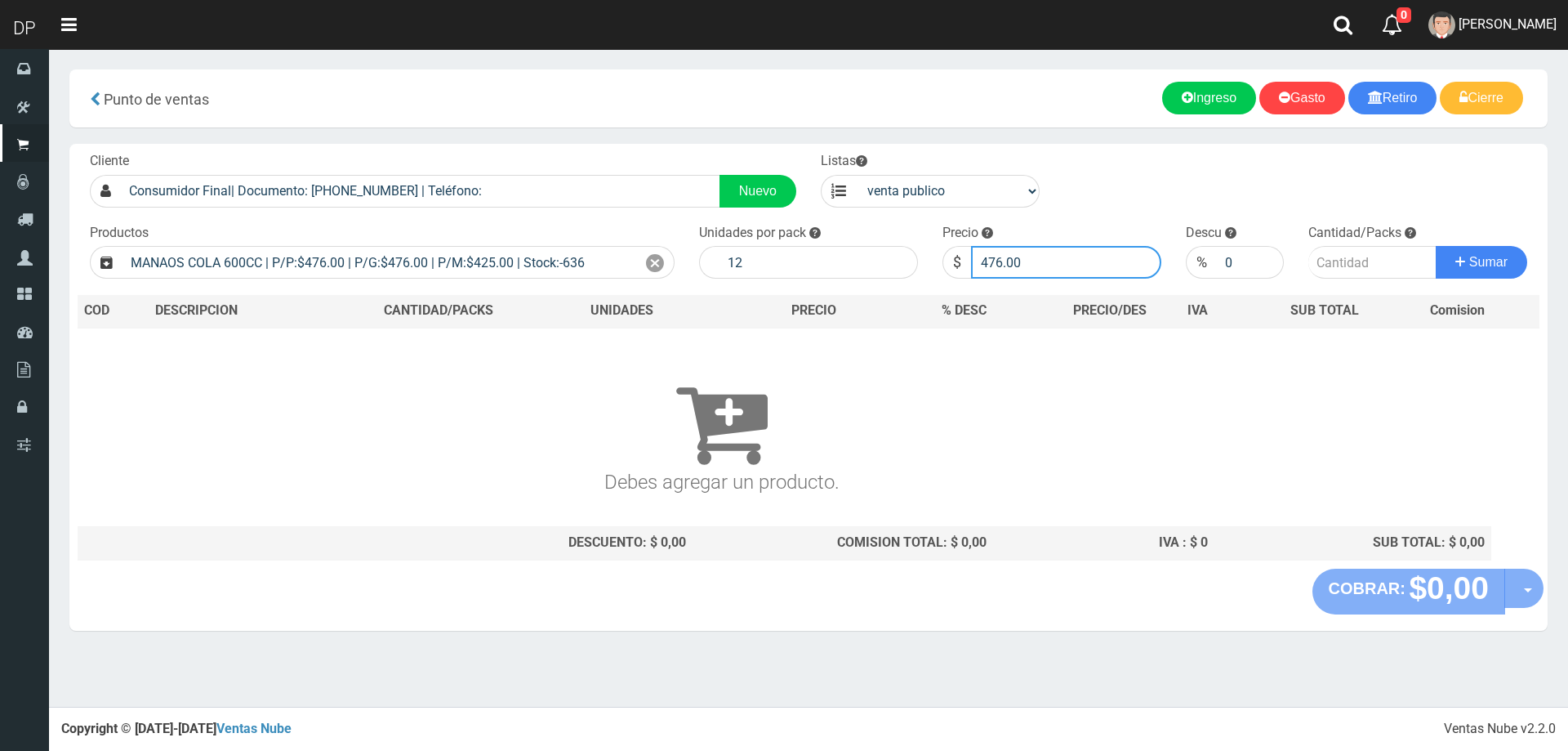
click at [1071, 262] on input "476.00" at bounding box center [1066, 262] width 190 height 32
type input "446"
type input "1"
click at [1436, 246] on button "Sumar" at bounding box center [1482, 262] width 91 height 32
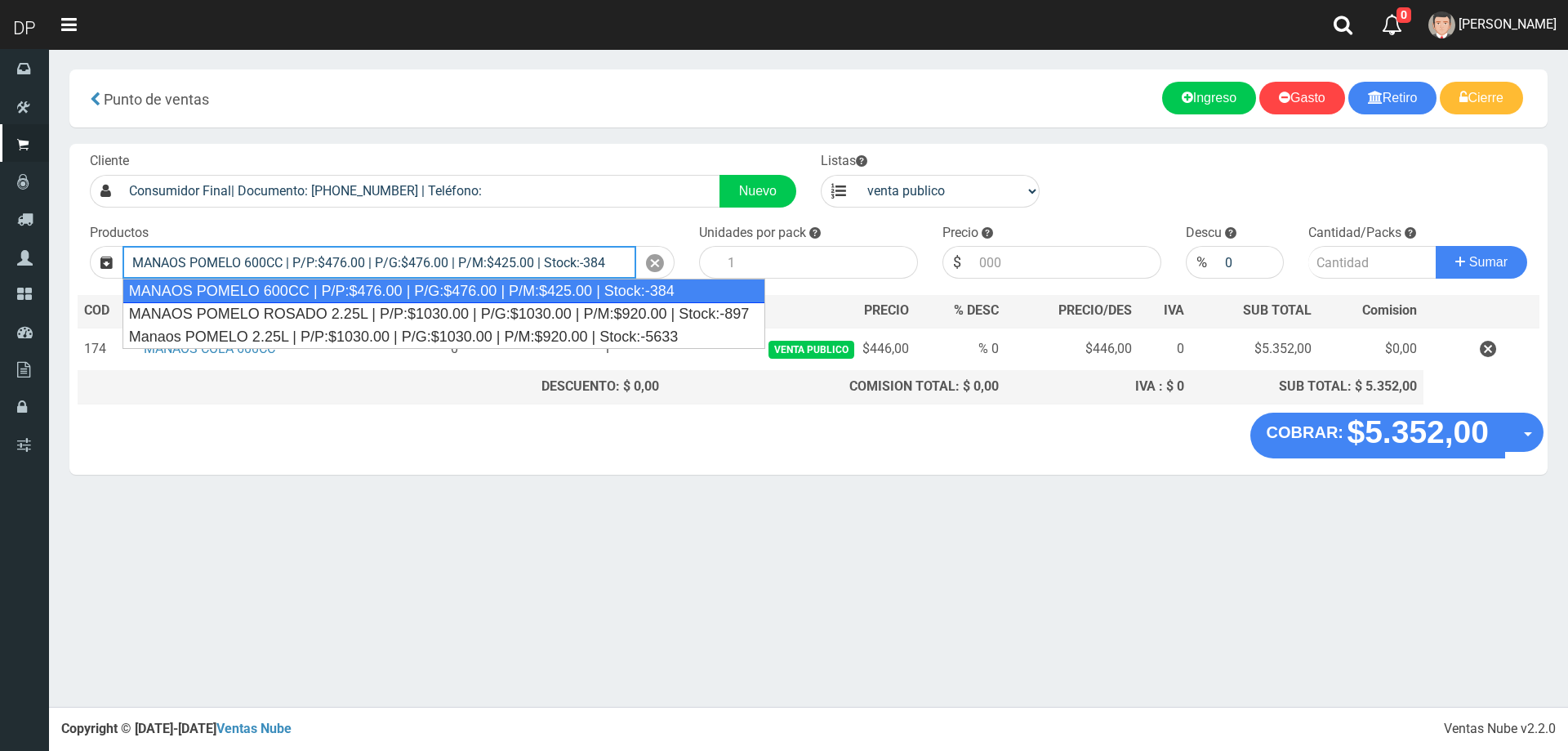
type input "MANAOS POMELO 600CC | P/P:$476.00 | P/G:$476.00 | P/M:$425.00 | Stock:-384"
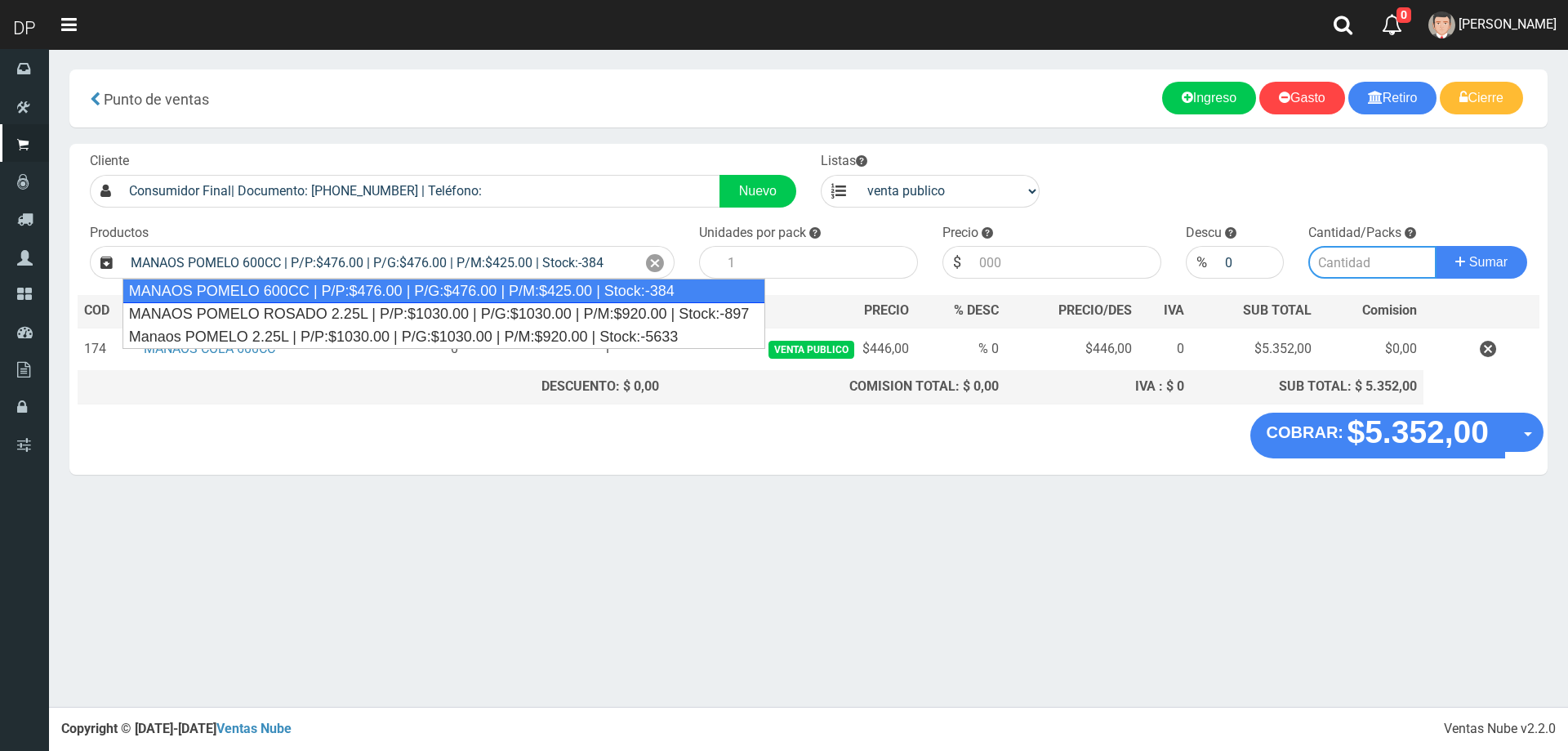
type input "12"
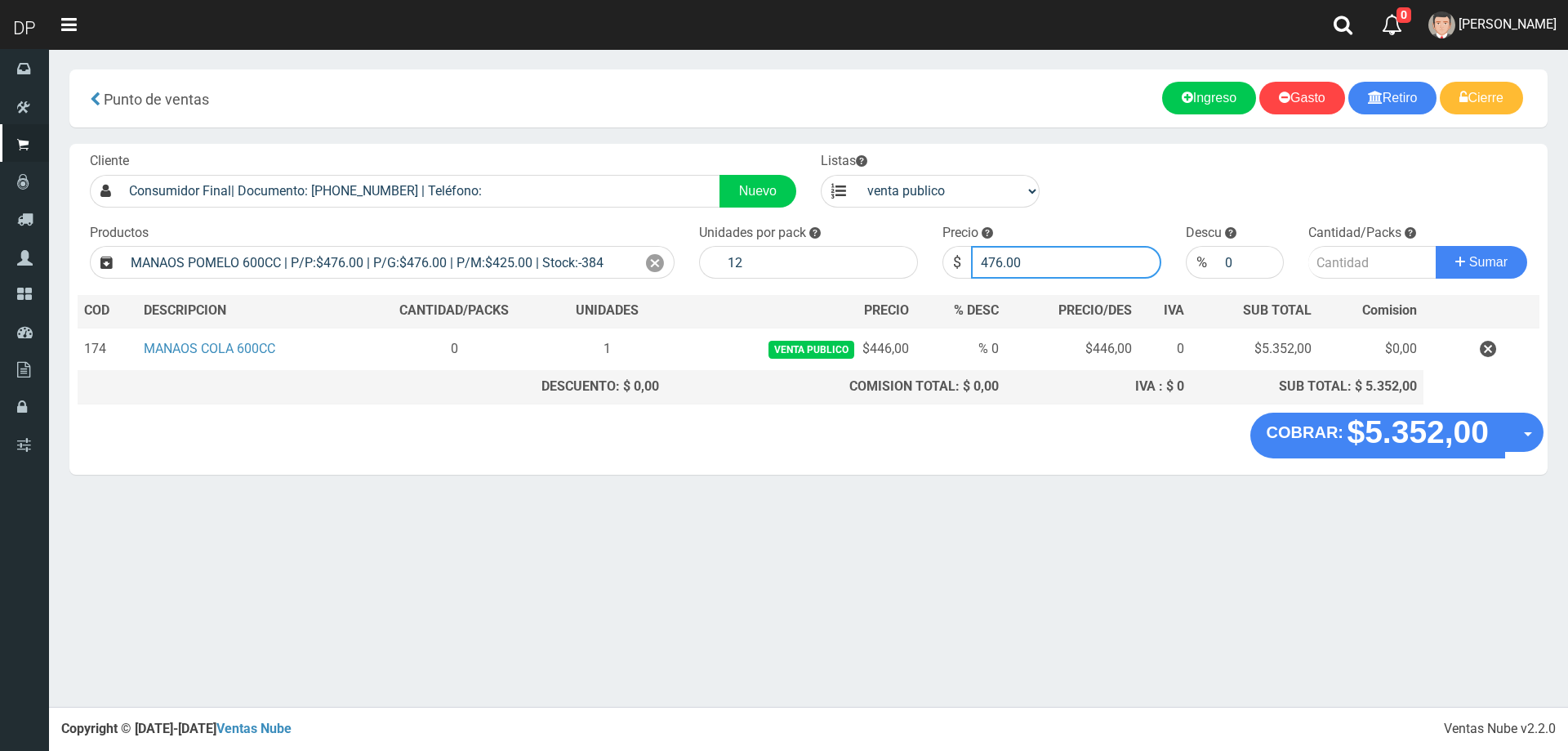
click at [1079, 267] on input "476.00" at bounding box center [1066, 262] width 190 height 32
type input "446"
click at [1436, 246] on button "Sumar" at bounding box center [1482, 262] width 91 height 32
type input "1"
click at [1436, 246] on button "Sumar" at bounding box center [1482, 262] width 91 height 32
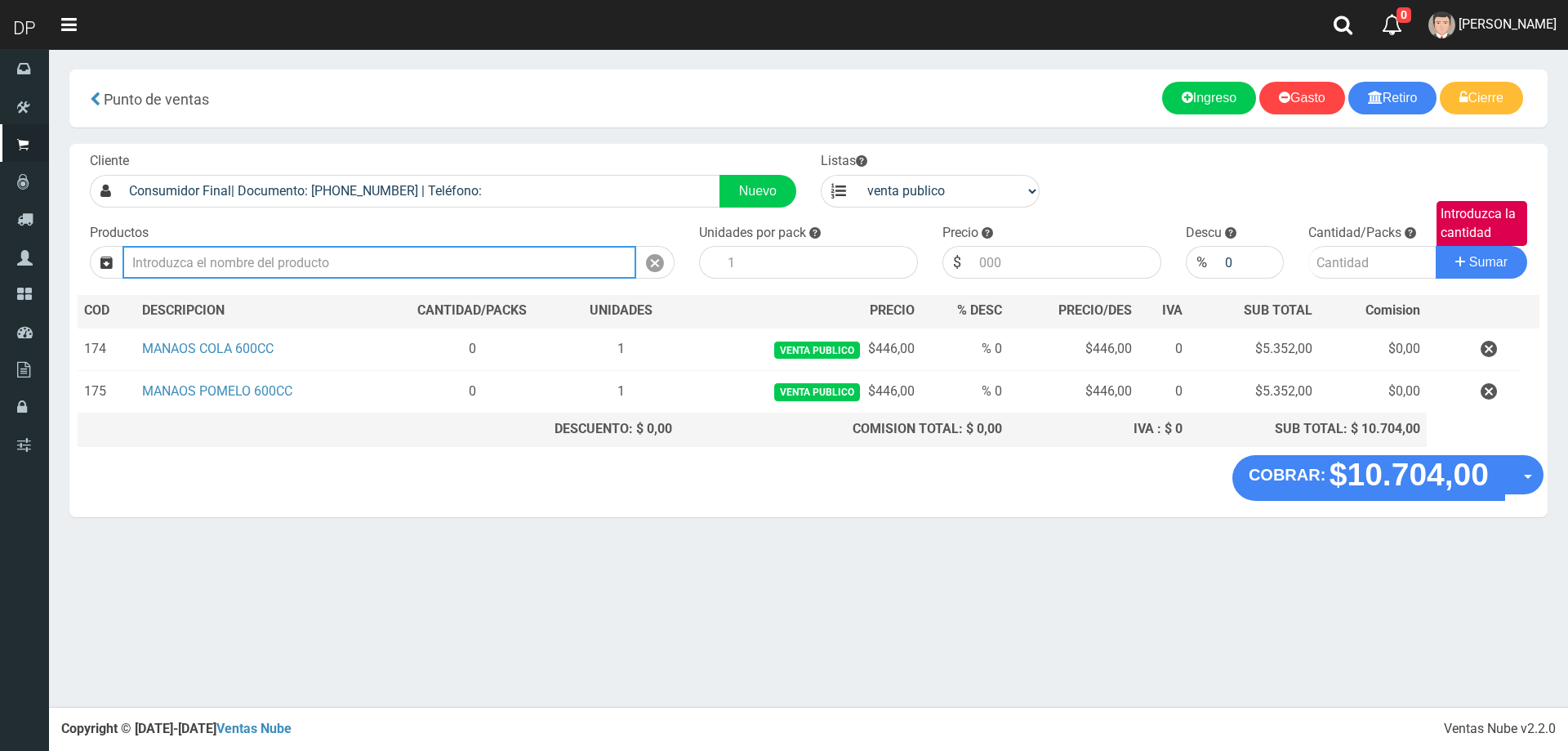
click at [332, 268] on input "text" at bounding box center [380, 262] width 514 height 32
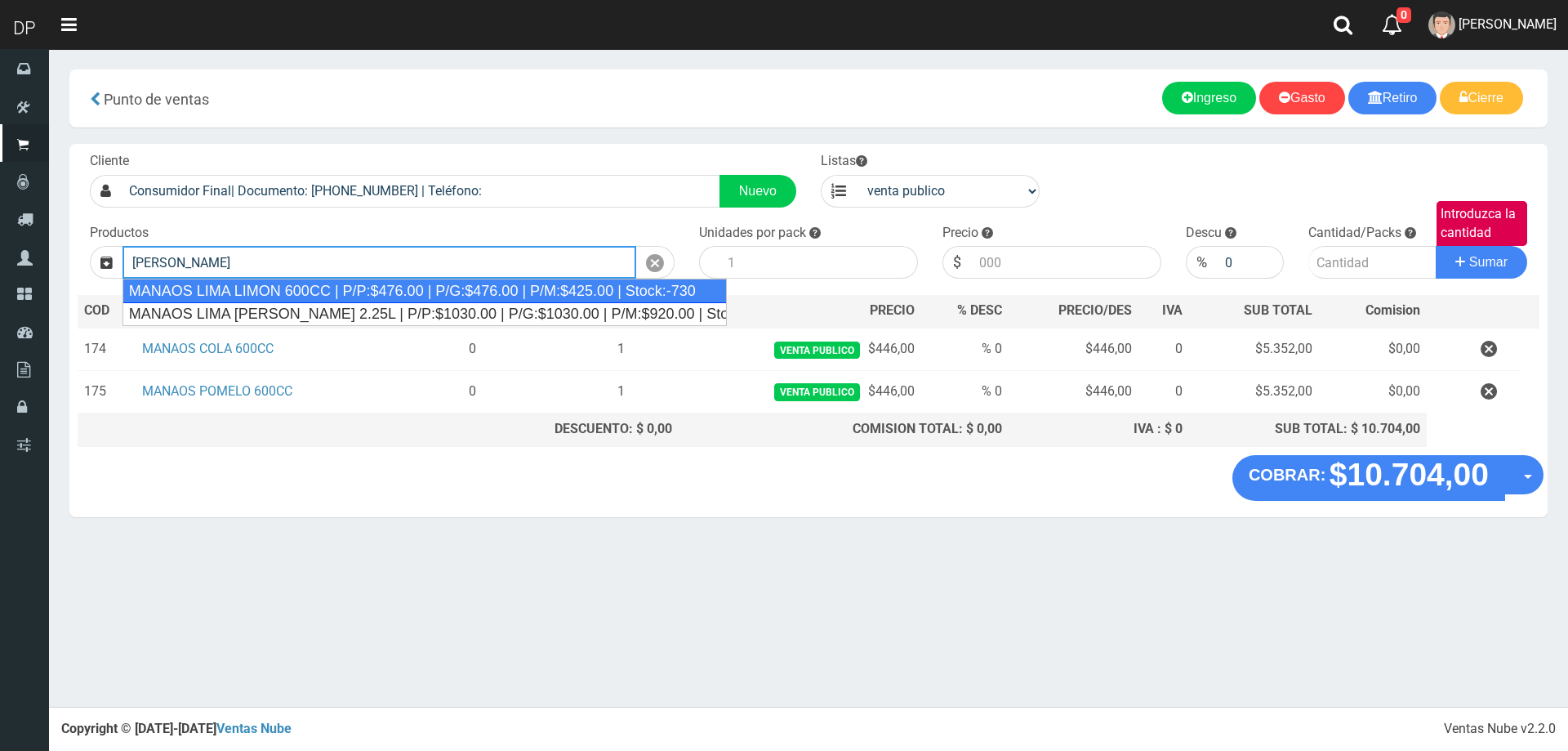
click at [331, 292] on div "MANAOS LIMA LIMON 600CC | P/P:$476.00 | P/G:$476.00 | P/M:$425.00 | Stock:-730" at bounding box center [425, 291] width 605 height 25
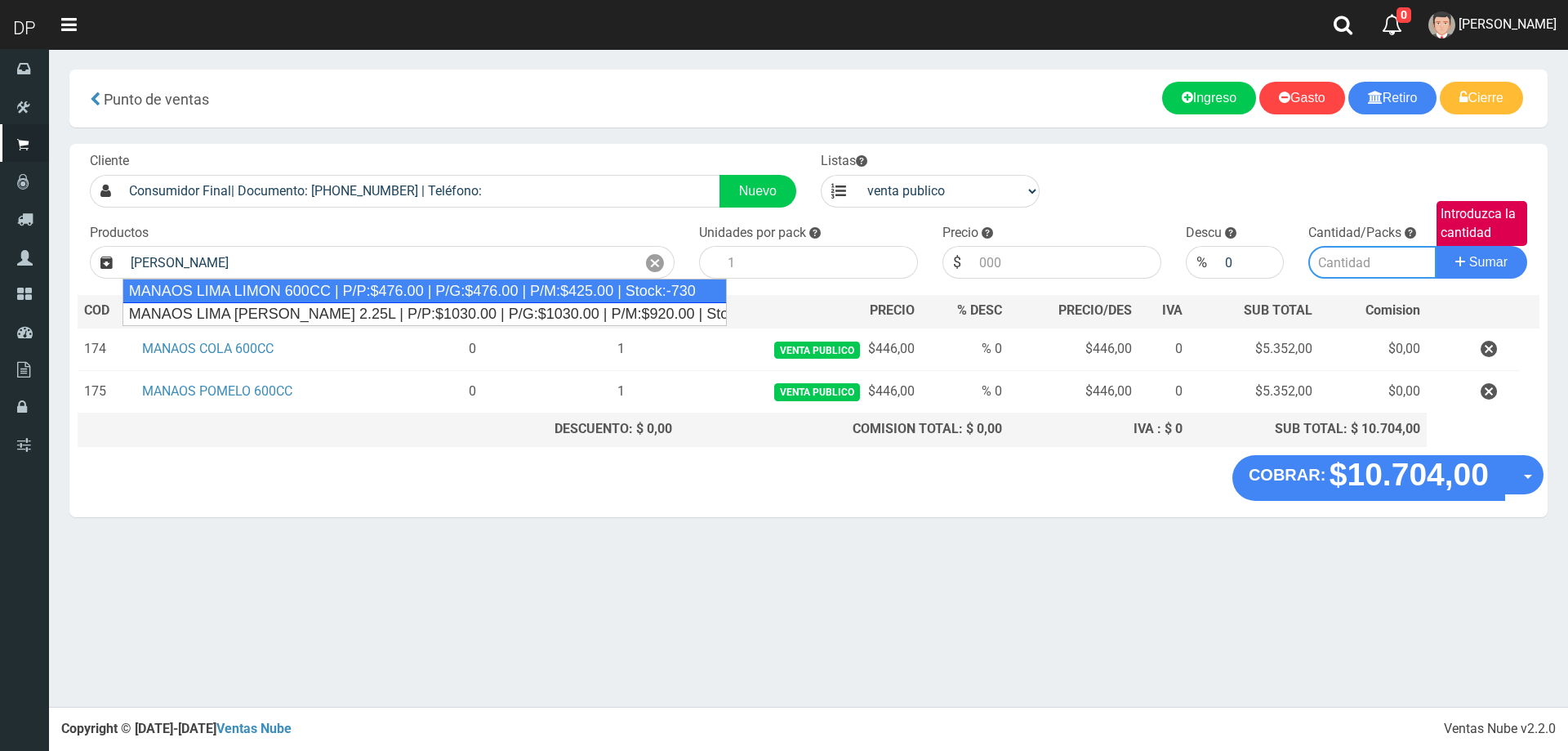
type input "MANAOS LIMA LIMON 600CC | P/P:$476.00 | P/G:$476.00 | P/M:$425.00 | Stock:-730"
type input "12"
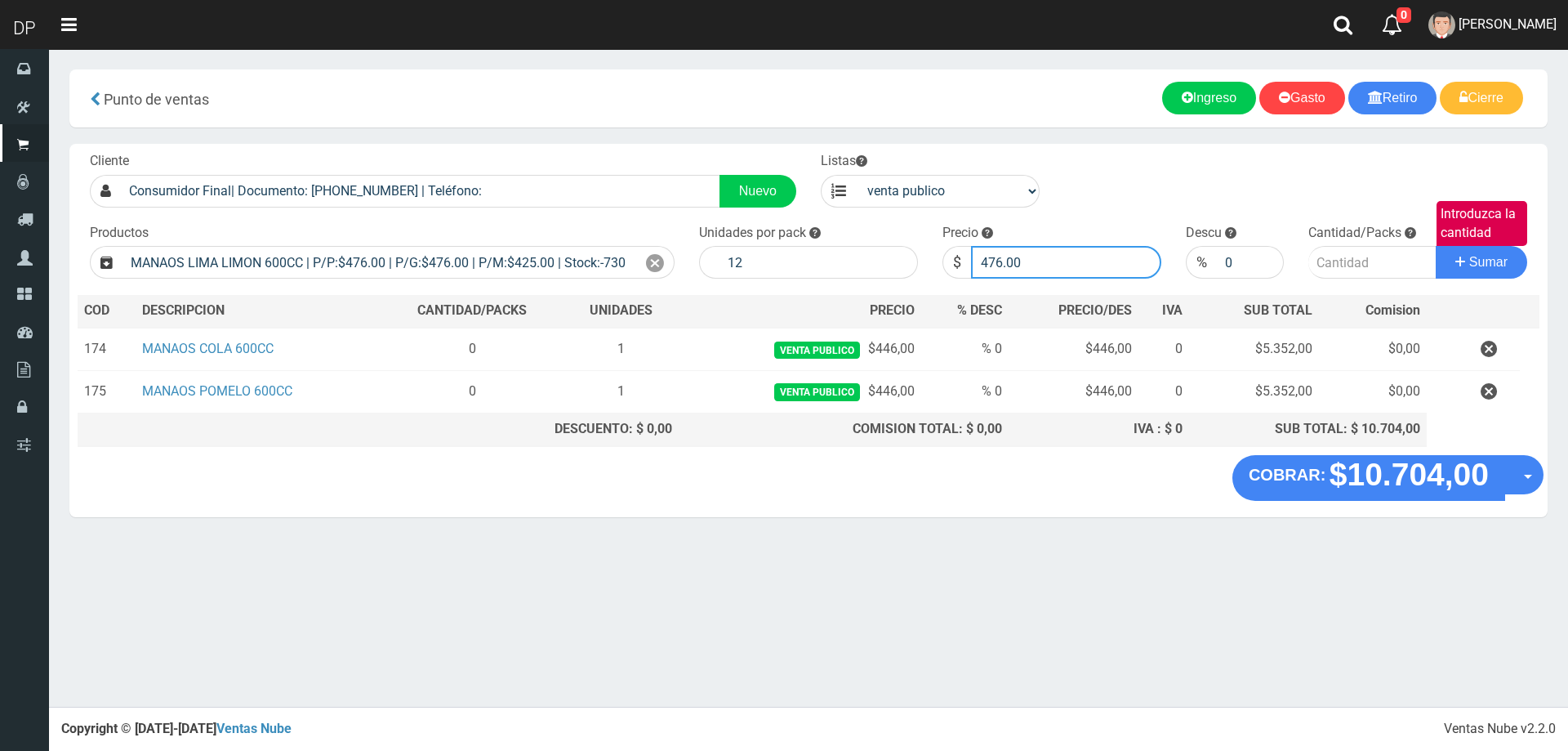
click at [1045, 261] on input "476.00" at bounding box center [1066, 262] width 190 height 32
type input "446"
type input "446.00"
click at [1436, 246] on button "Sumar" at bounding box center [1482, 262] width 91 height 32
type input "1"
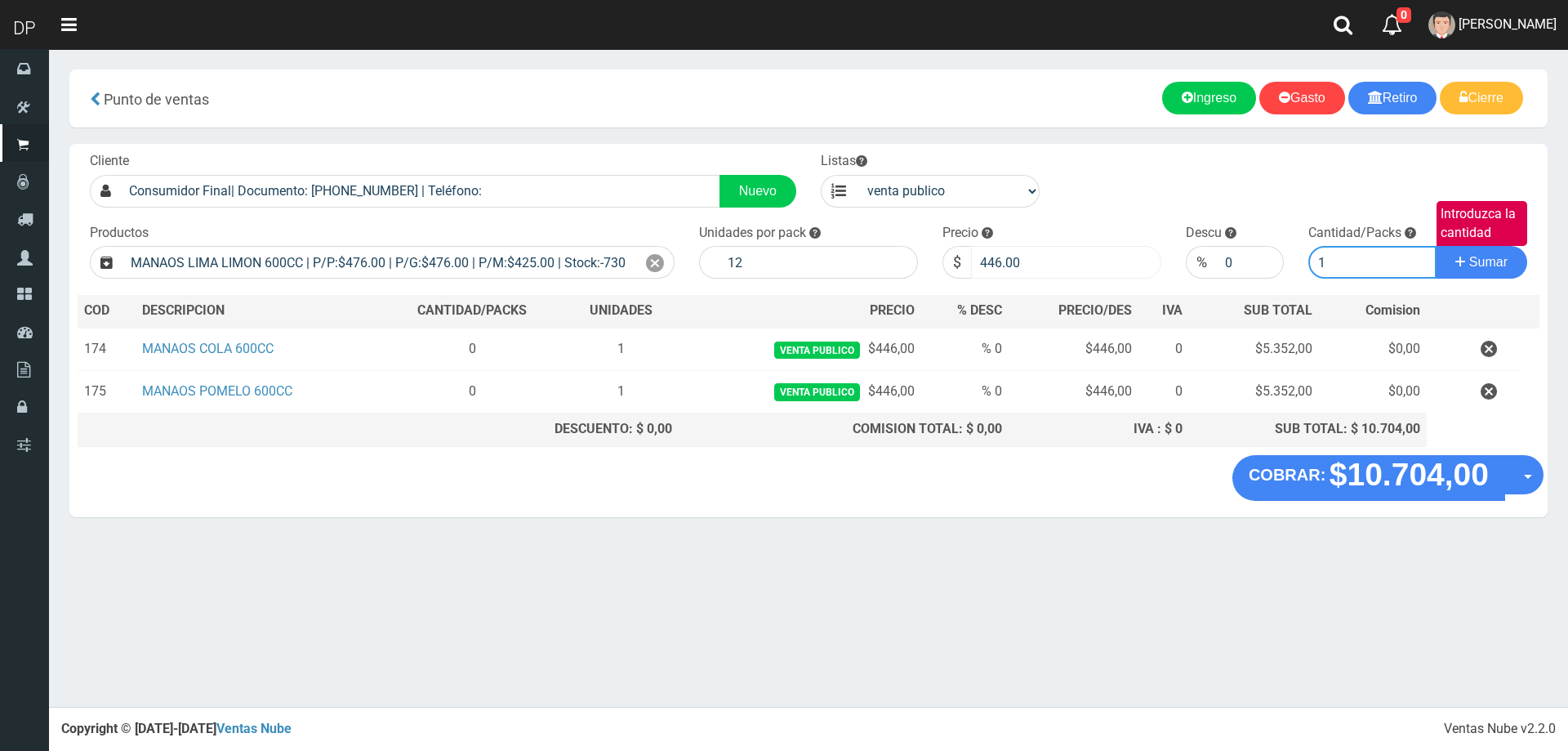
click at [1436, 246] on button "Sumar" at bounding box center [1482, 262] width 91 height 32
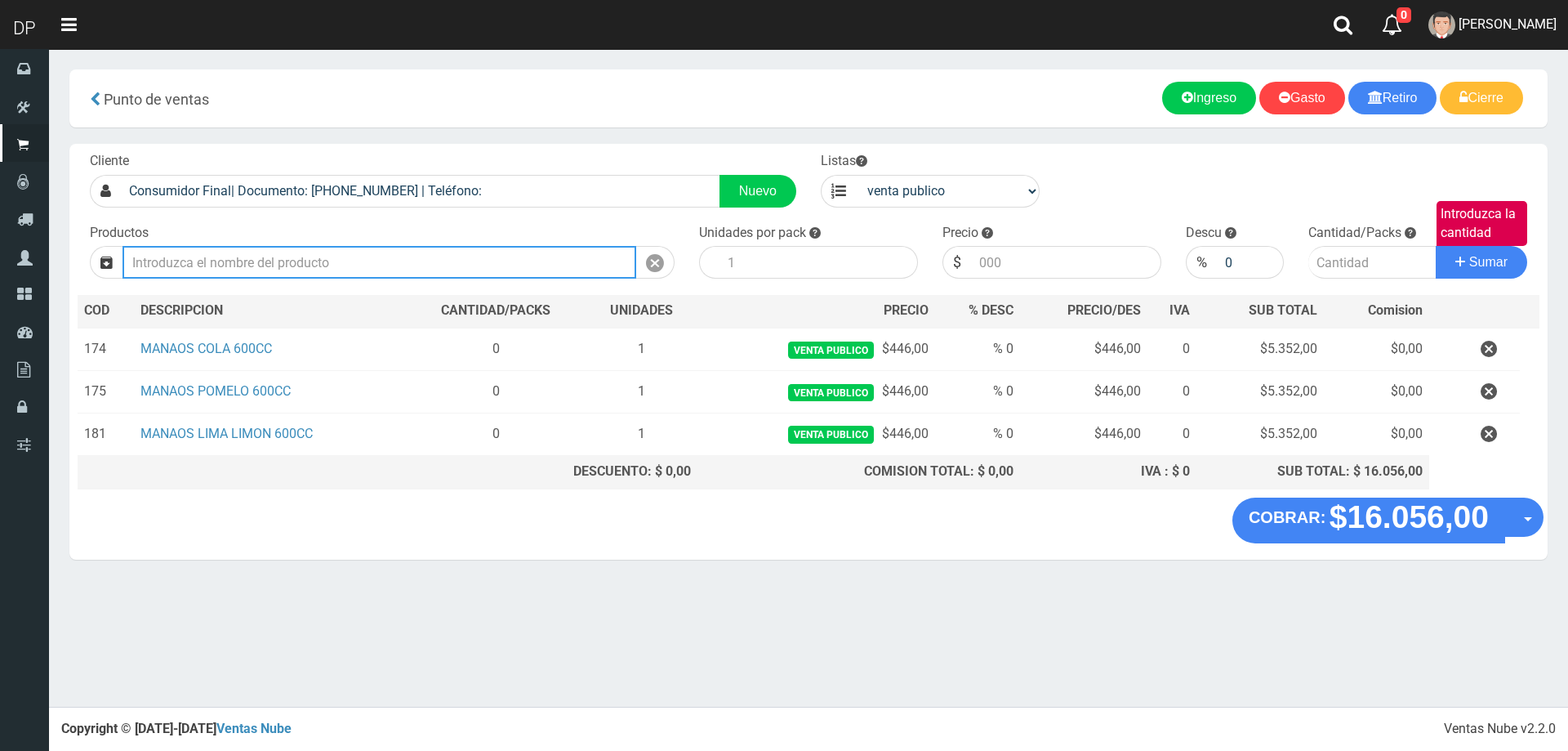
drag, startPoint x: 337, startPoint y: 268, endPoint x: 355, endPoint y: 253, distance: 23.4
click at [337, 268] on input "text" at bounding box center [380, 262] width 514 height 32
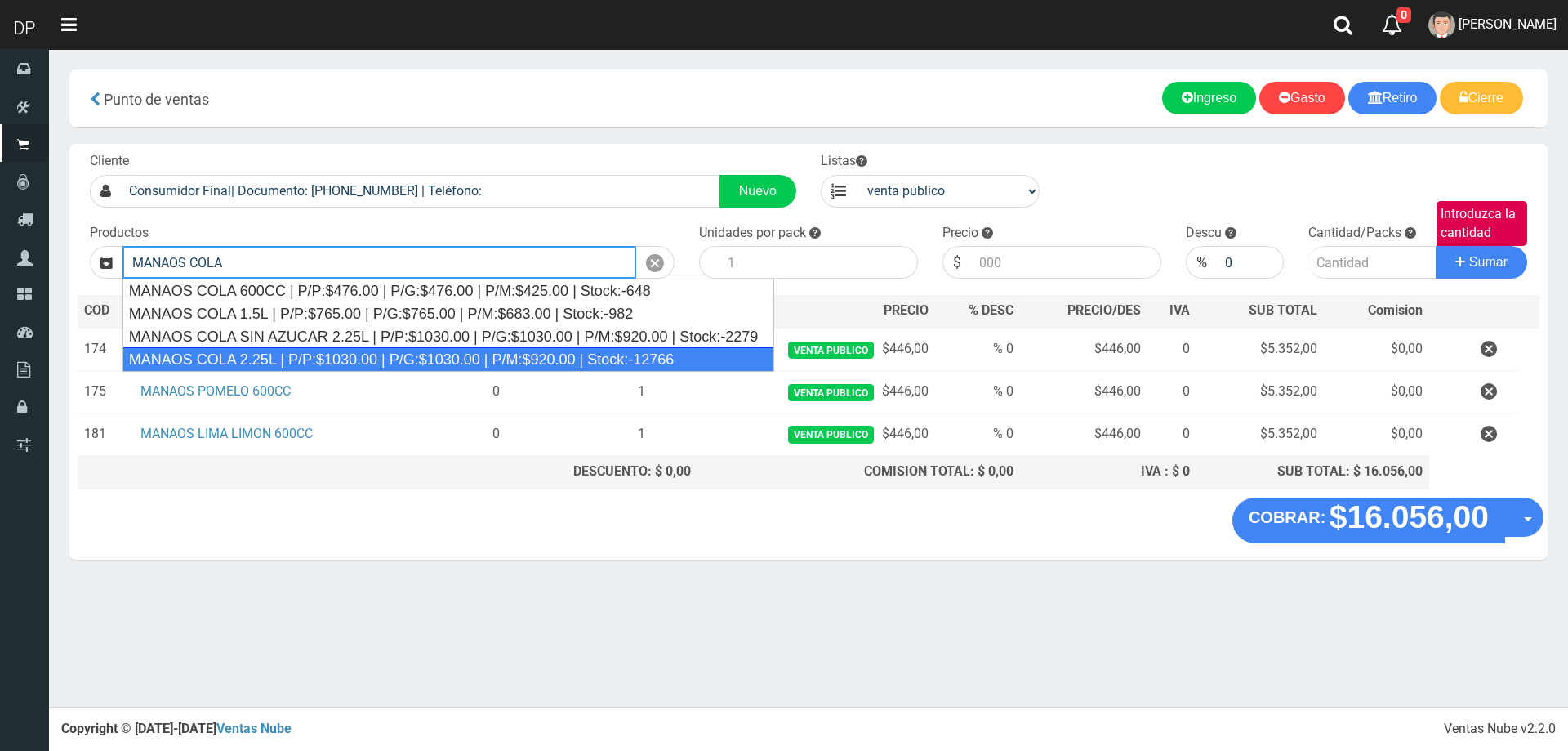
click at [331, 361] on div "MANAOS COLA 2.25L | P/P:$1030.00 | P/G:$1030.00 | P/M:$920.00 | Stock:-12766" at bounding box center [449, 360] width 653 height 25
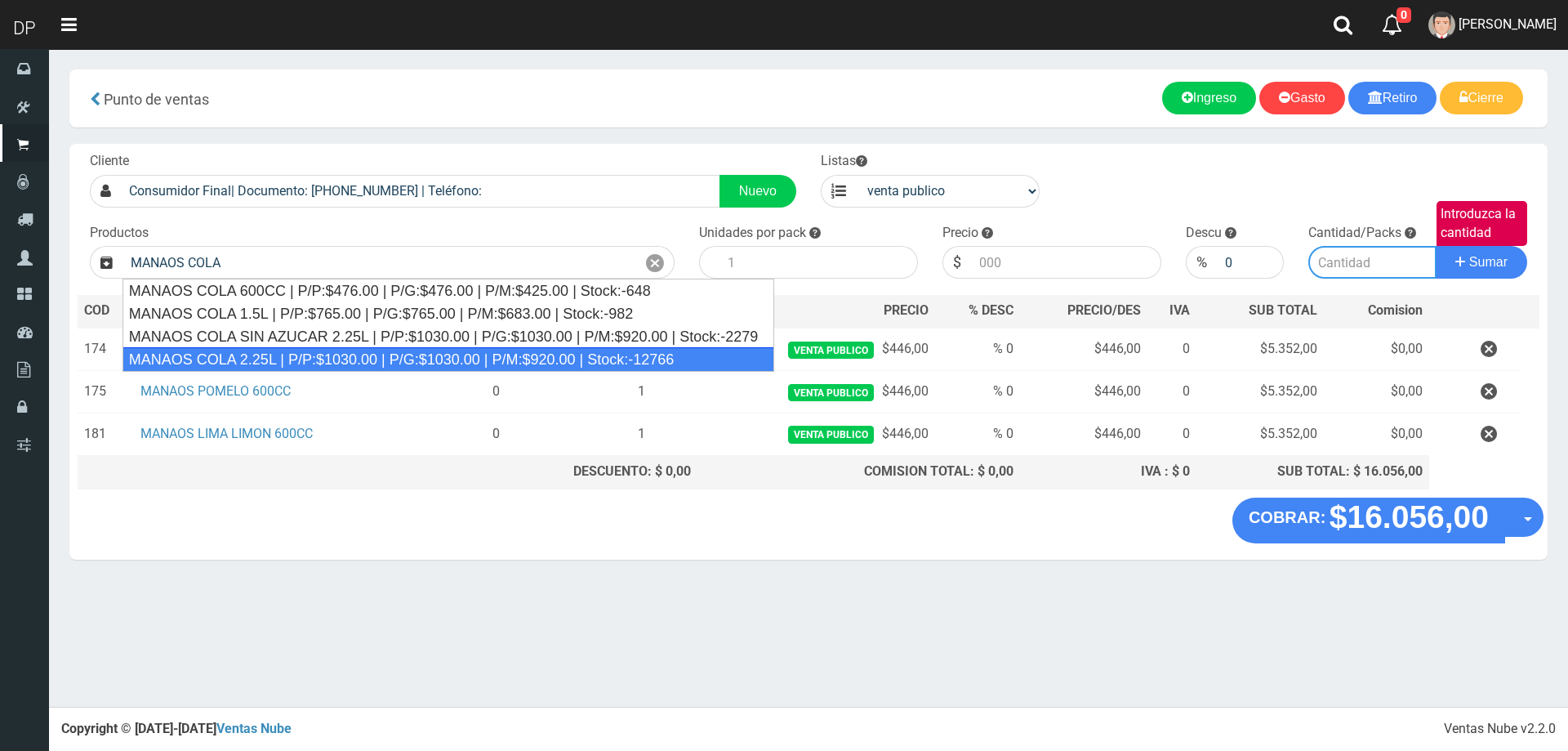
type input "MANAOS COLA 2.25L | P/P:$1030.00 | P/G:$1030.00 | P/M:$920.00 | Stock:-12766"
type input "6"
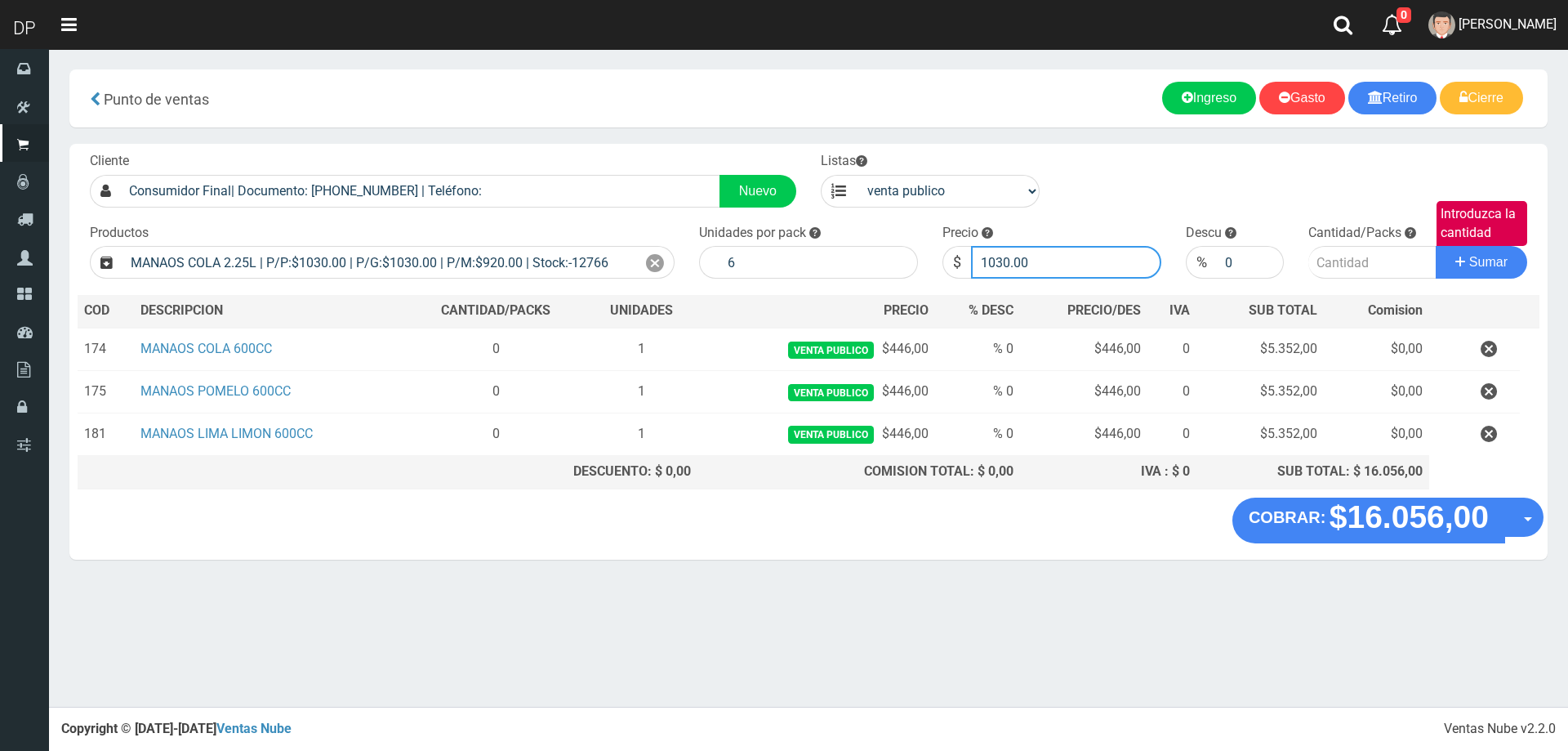
click at [1092, 263] on input "1030.00" at bounding box center [1066, 262] width 190 height 32
type input "1"
type input "967"
type input "967.00"
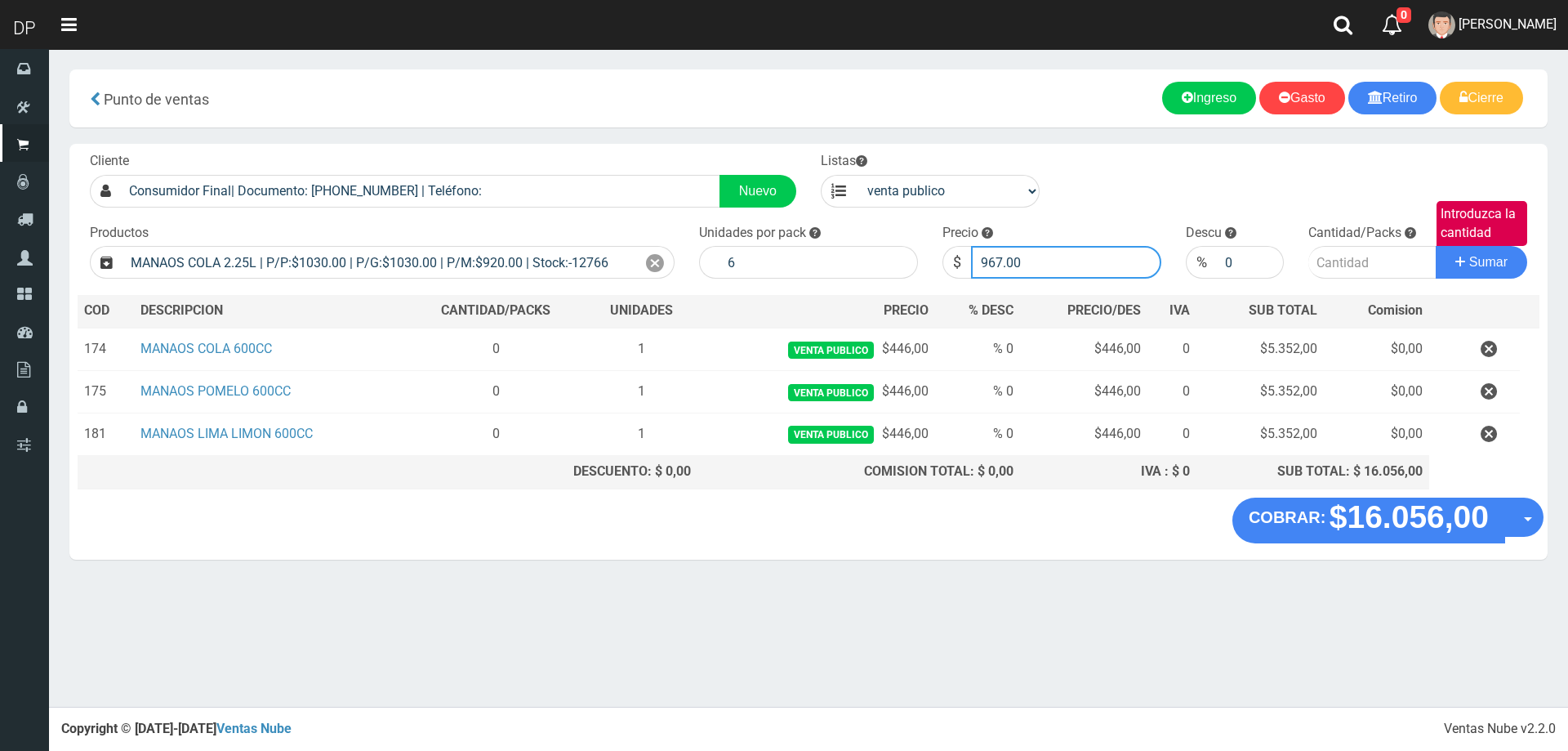
click at [1436, 246] on button "Sumar" at bounding box center [1482, 262] width 91 height 32
type input "1"
click at [1436, 246] on button "Sumar" at bounding box center [1482, 262] width 91 height 32
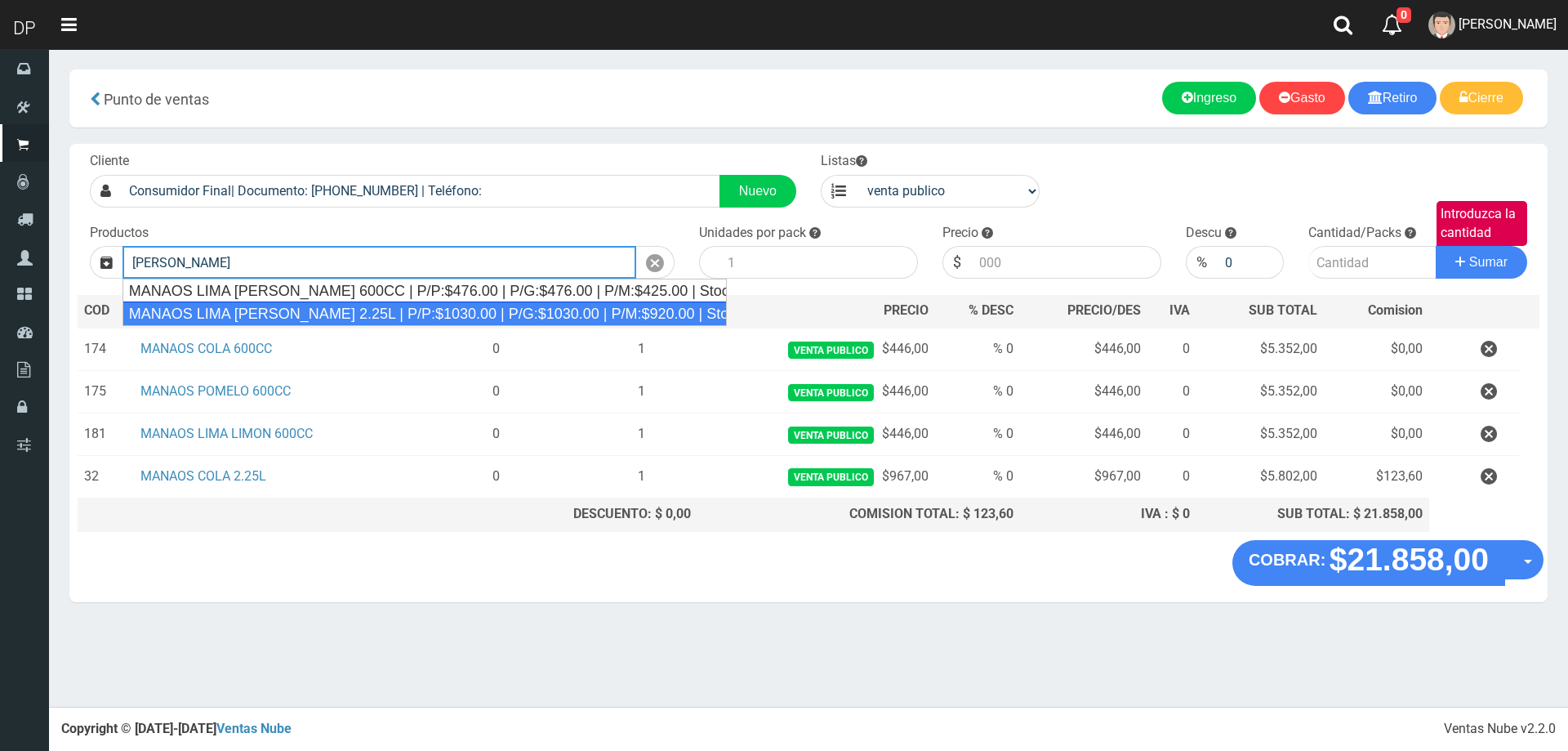
click at [467, 309] on div "MANAOS LIMA [PERSON_NAME] 2.25L | P/P:$1030.00 | P/G:$1030.00 | P/M:$920.00 | S…" at bounding box center [425, 314] width 605 height 25
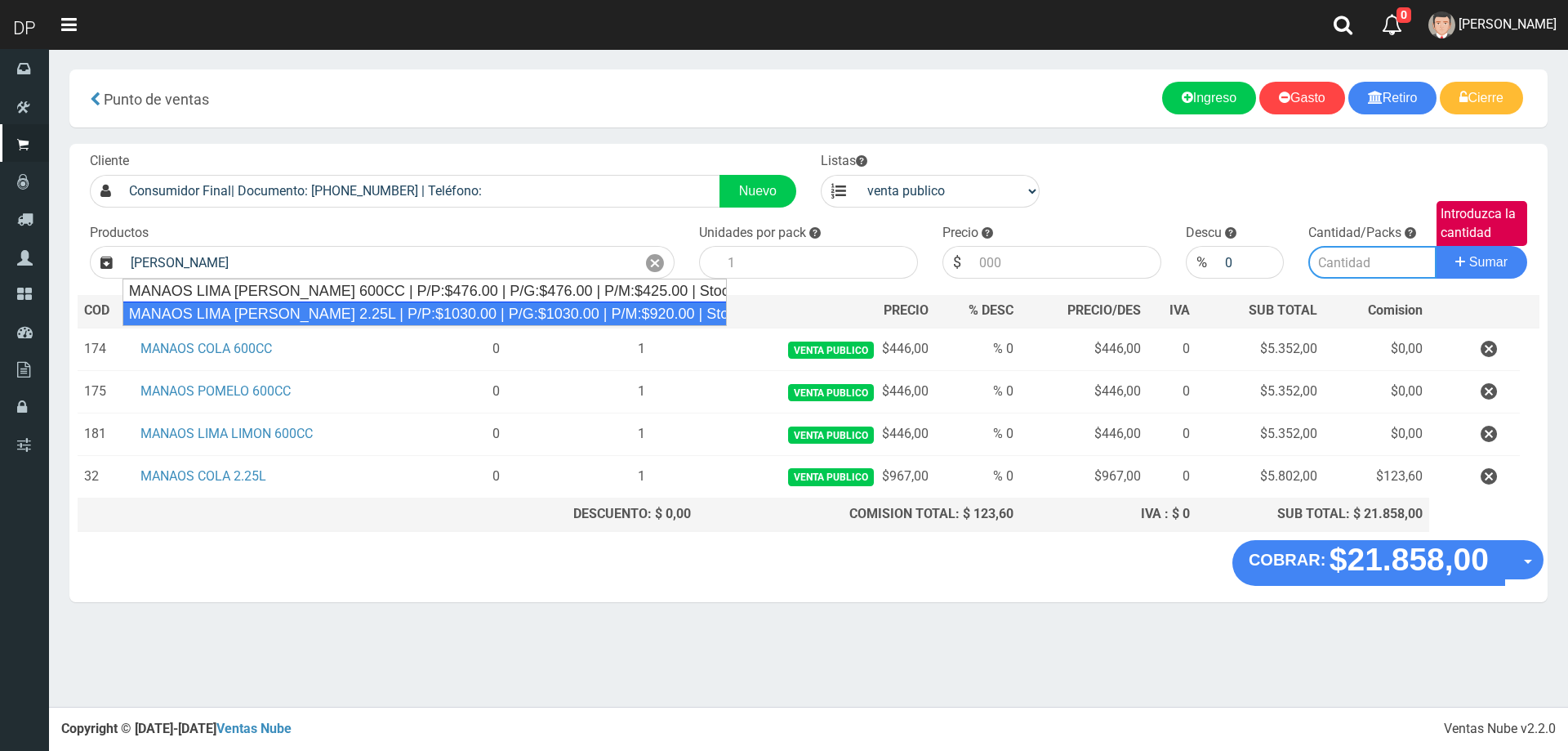
type input "MANAOS LIMA [PERSON_NAME] 2.25L | P/P:$1030.00 | P/G:$1030.00 | P/M:$920.00 | S…"
type input "6"
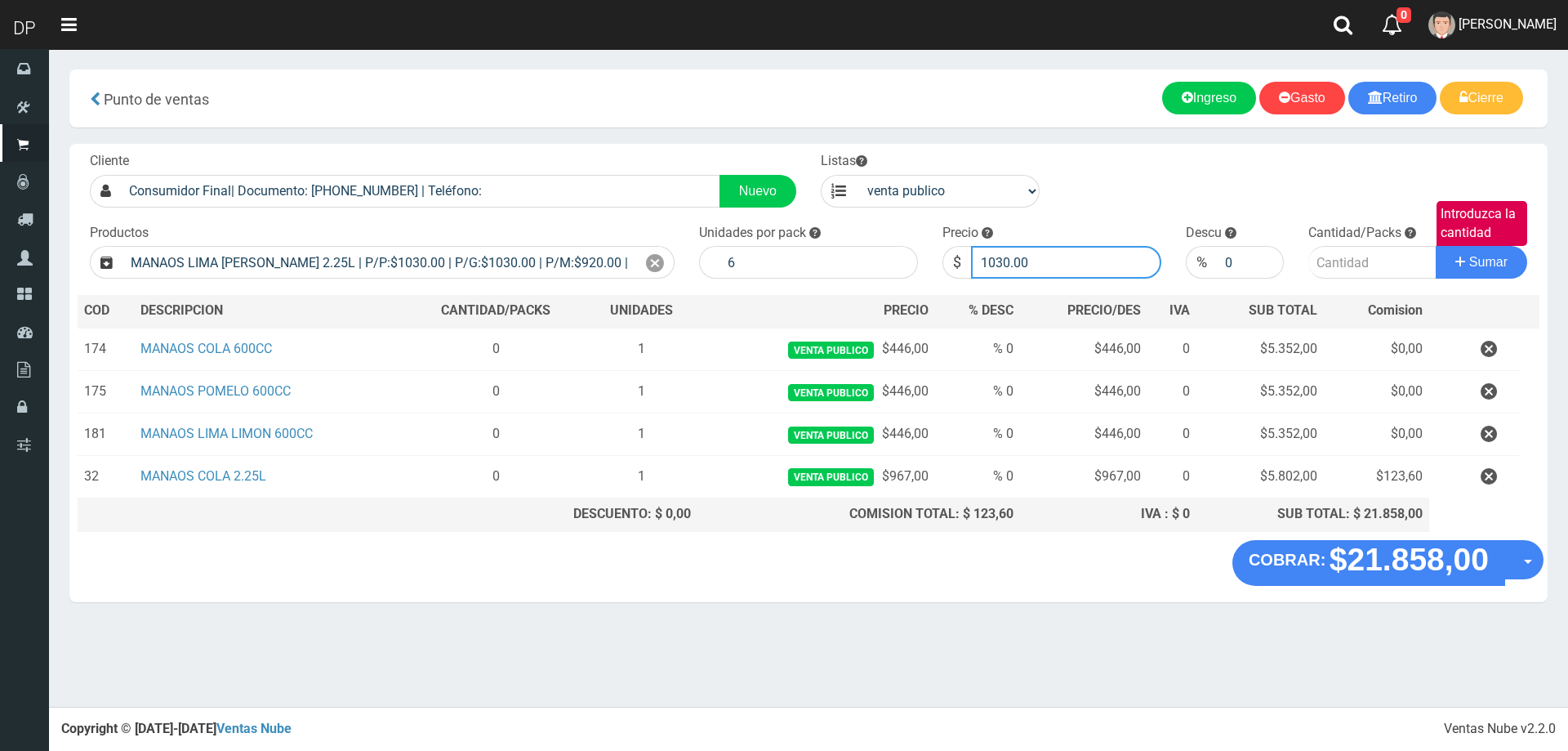
click at [1061, 270] on input "1030.00" at bounding box center [1066, 262] width 190 height 32
type input "1"
type input "967"
type input "967.00"
type input "1"
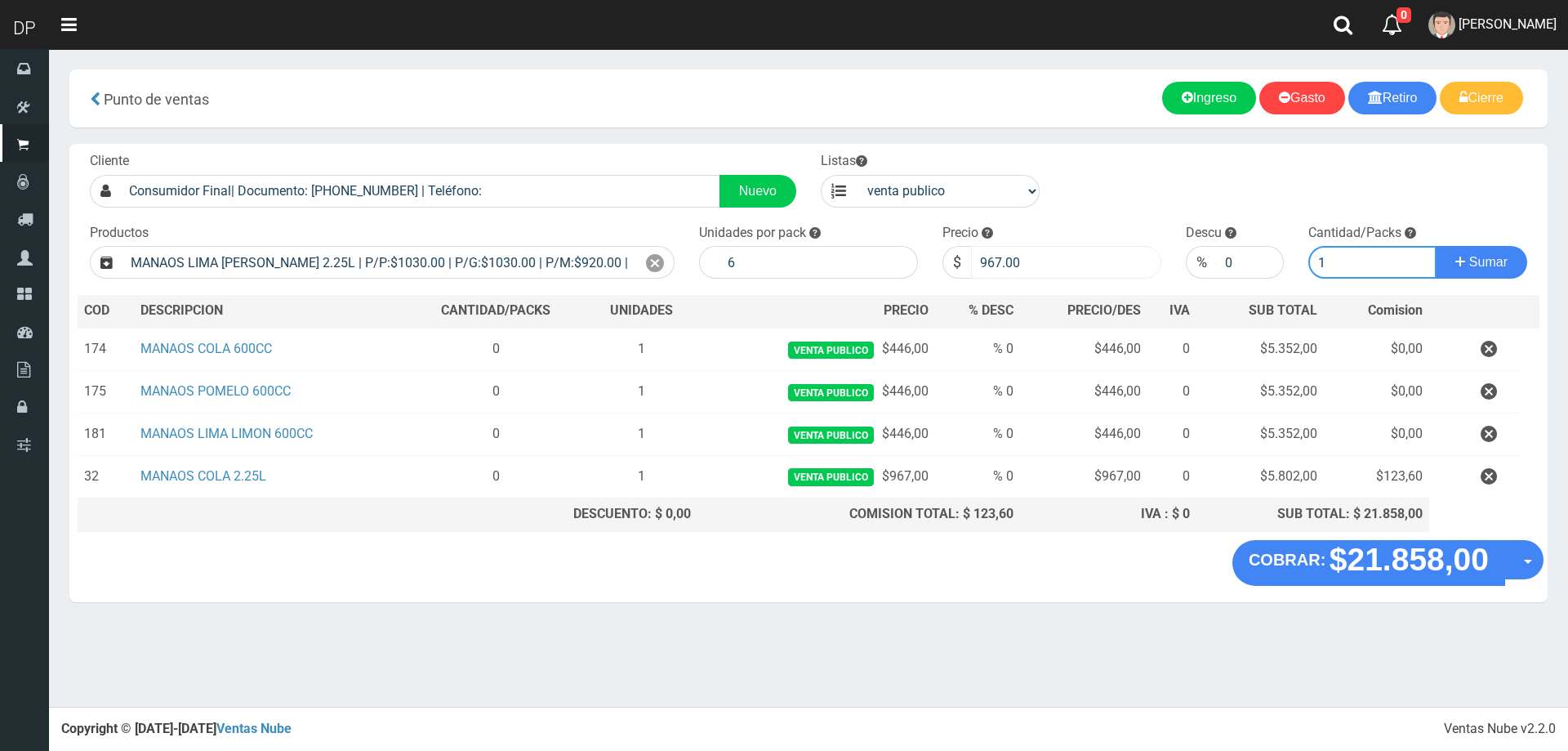
click at [1436, 246] on button "Sumar" at bounding box center [1482, 262] width 91 height 32
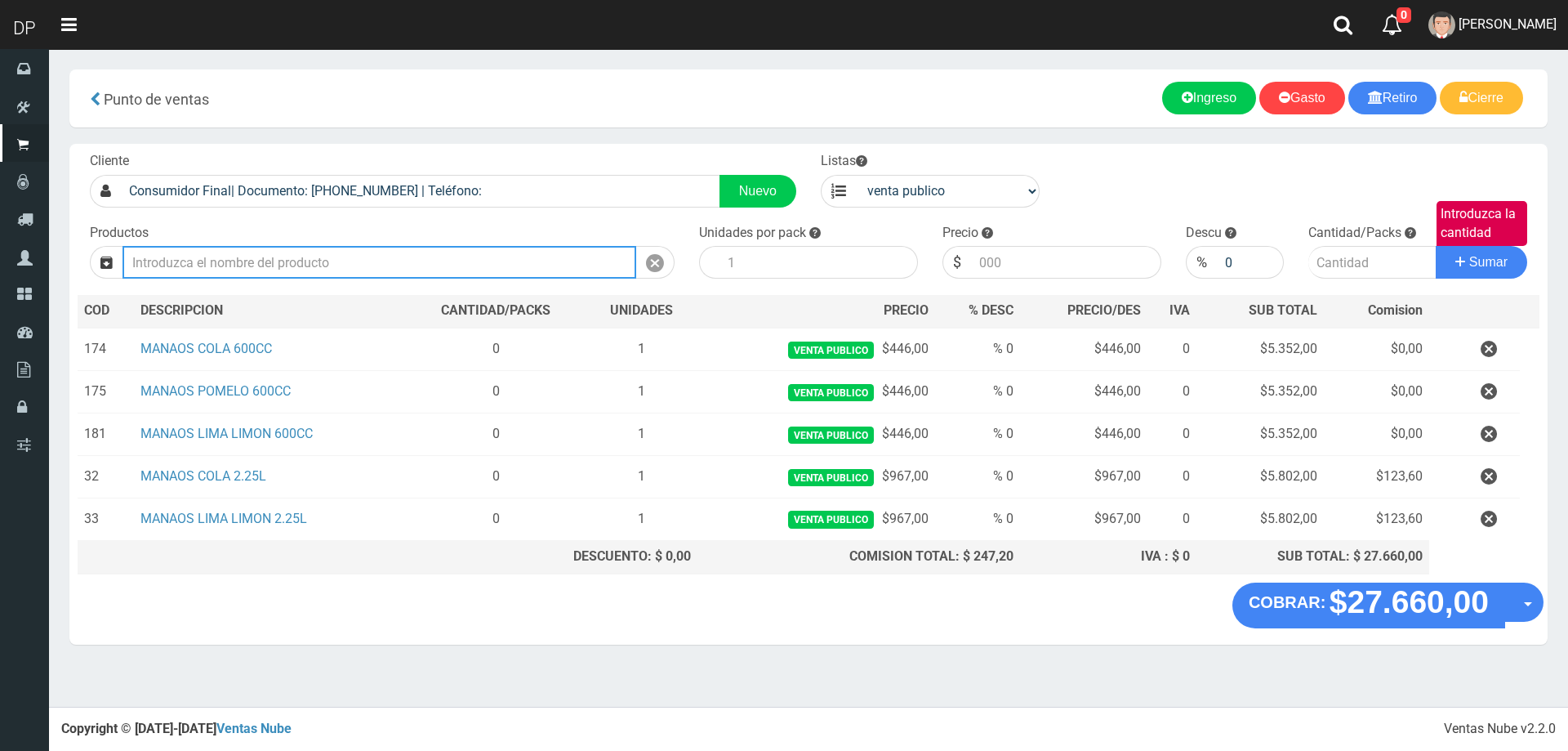
click at [335, 272] on input "text" at bounding box center [380, 262] width 514 height 32
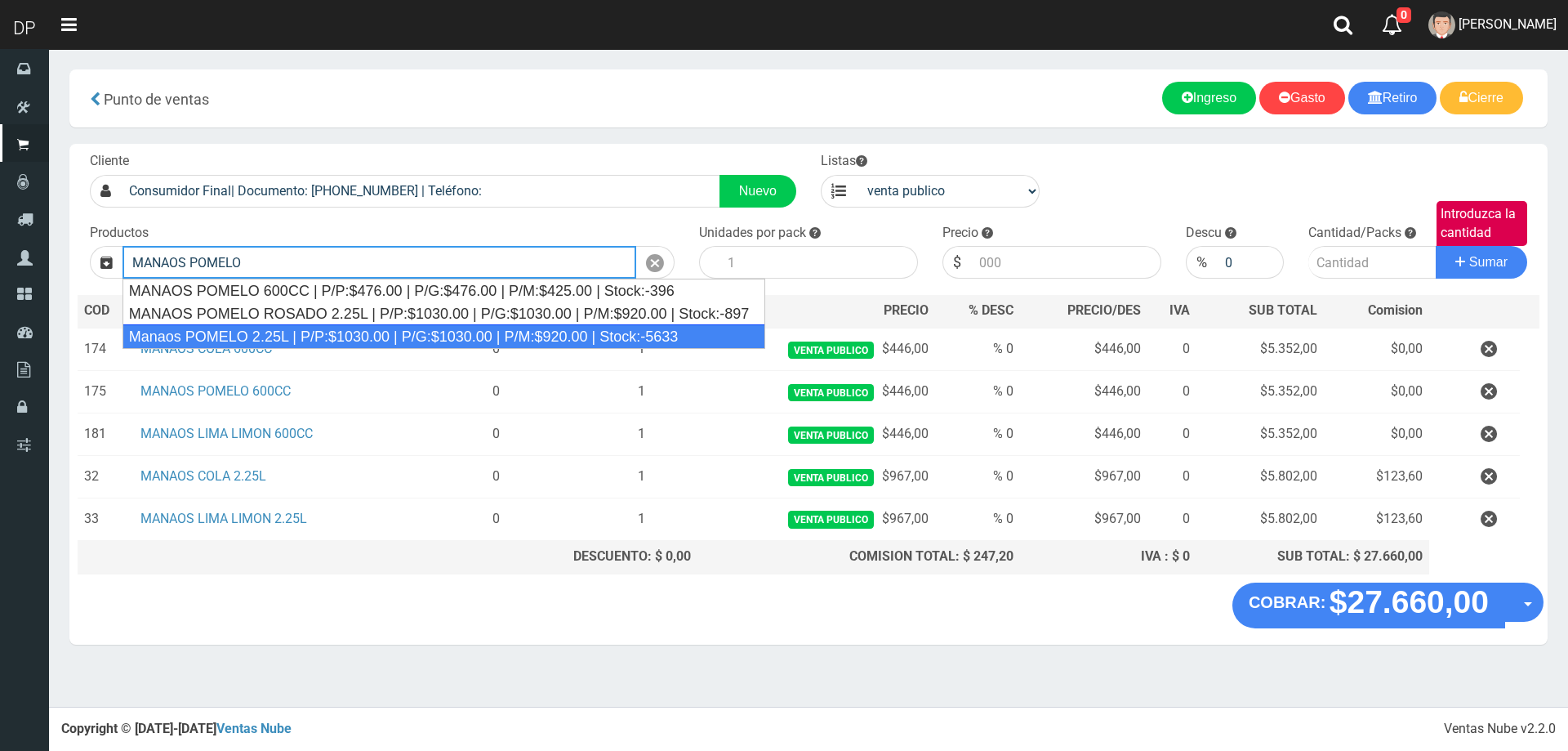
click at [309, 340] on div "Manaos POMELO 2.25L | P/P:$1030.00 | P/G:$1030.00 | P/M:$920.00 | Stock:-5633" at bounding box center [444, 336] width 644 height 25
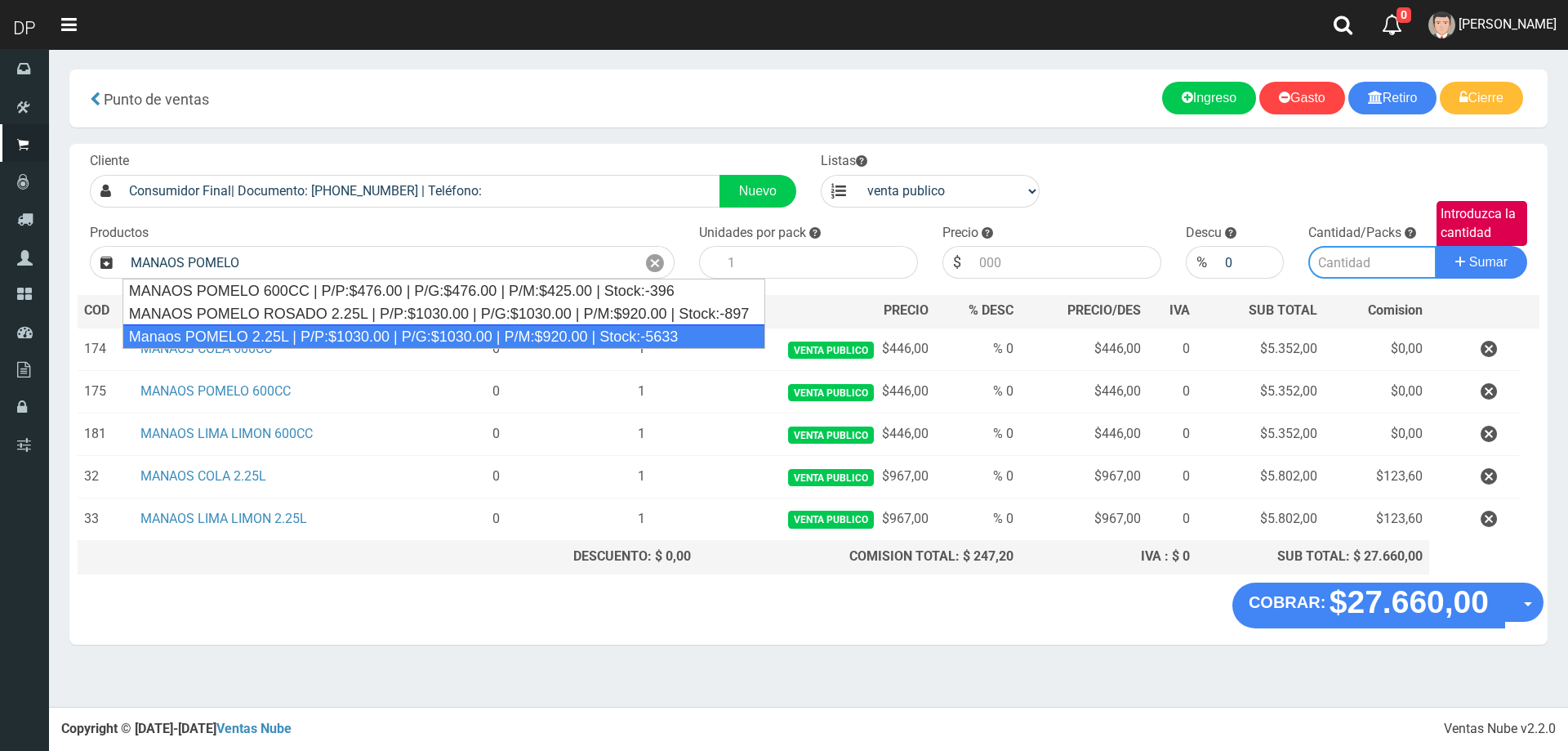
type input "Manaos POMELO 2.25L | P/P:$1030.00 | P/G:$1030.00 | P/M:$920.00 | Stock:-5633"
type input "6"
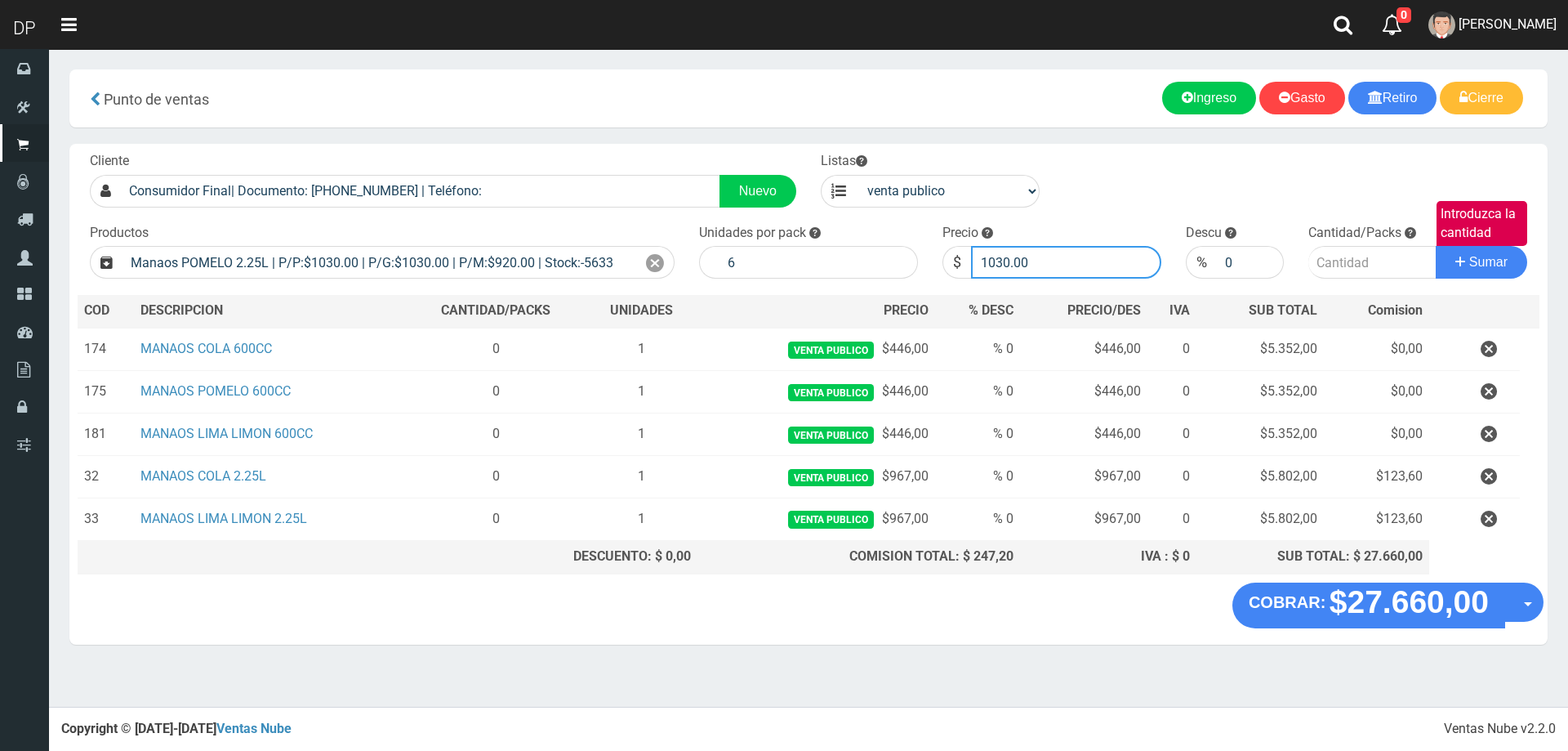
click at [1052, 266] on input "1030.00" at bounding box center [1066, 262] width 190 height 32
type input "1"
type input "967"
type input "967.00"
type input "1"
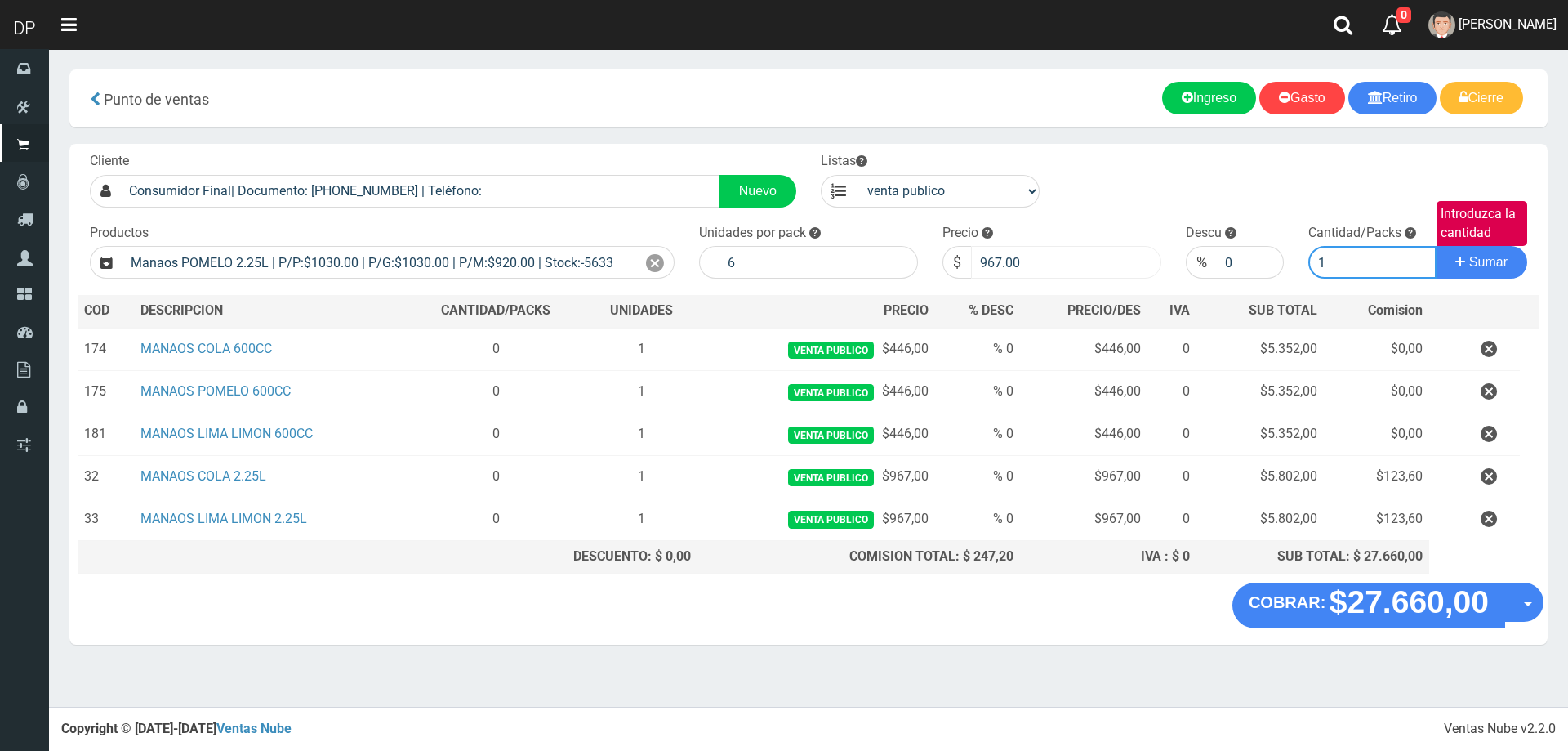
click at [1436, 246] on button "Sumar" at bounding box center [1482, 262] width 91 height 32
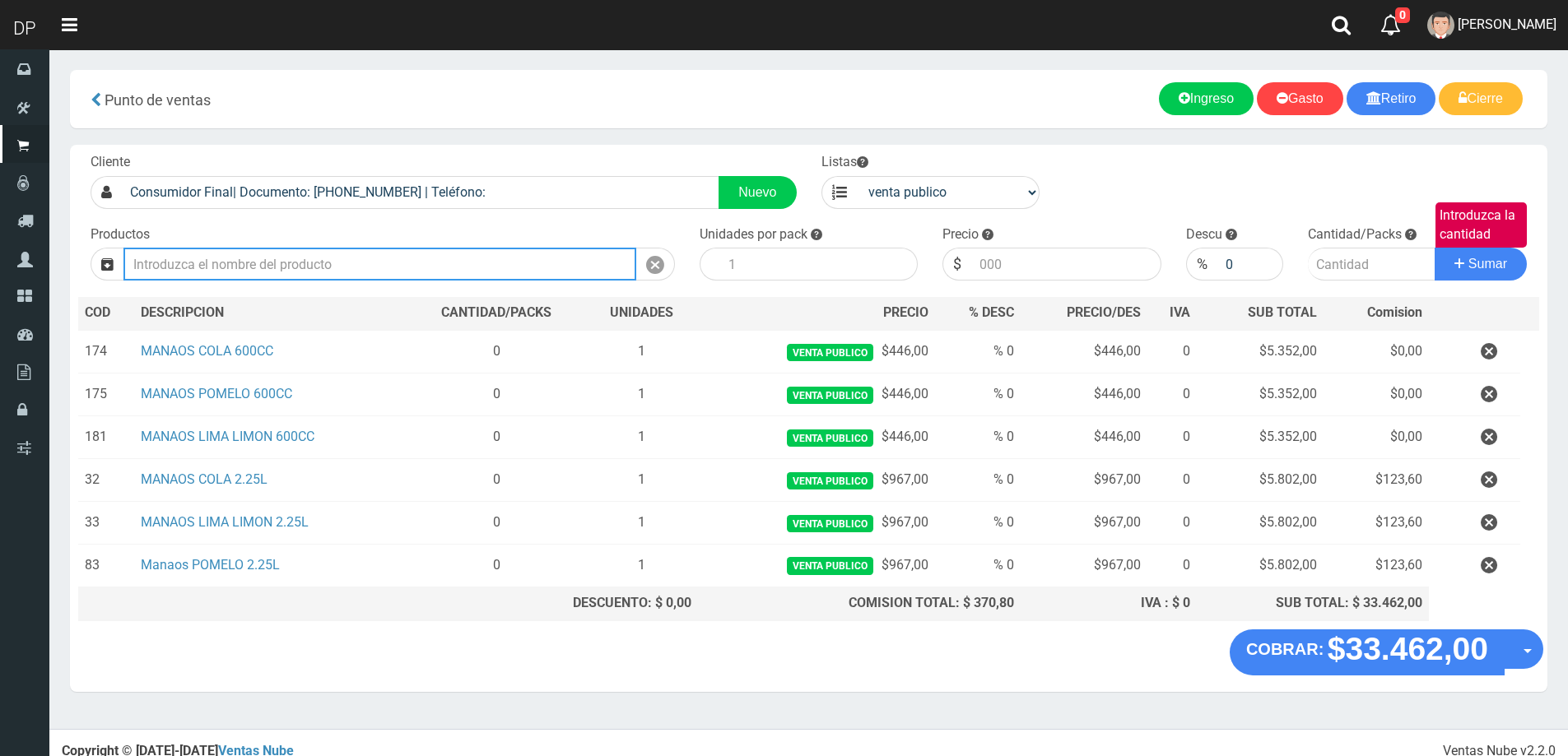
click at [354, 263] on input "text" at bounding box center [380, 263] width 513 height 33
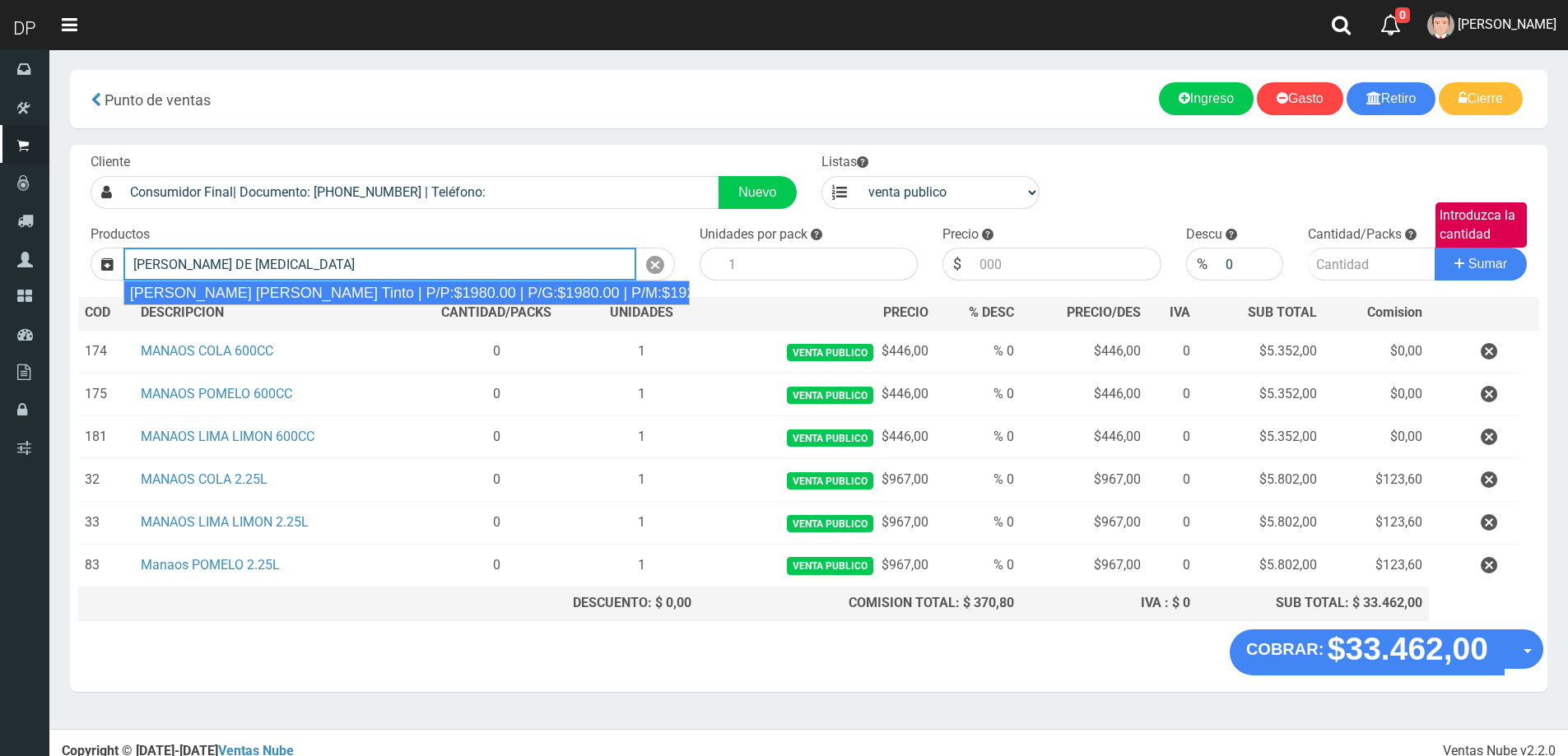
click at [372, 288] on div "[PERSON_NAME] [PERSON_NAME] Tinto | P/P:$1980.00 | P/G:$1980.00 | P/M:$1920.00 …" at bounding box center [407, 293] width 567 height 25
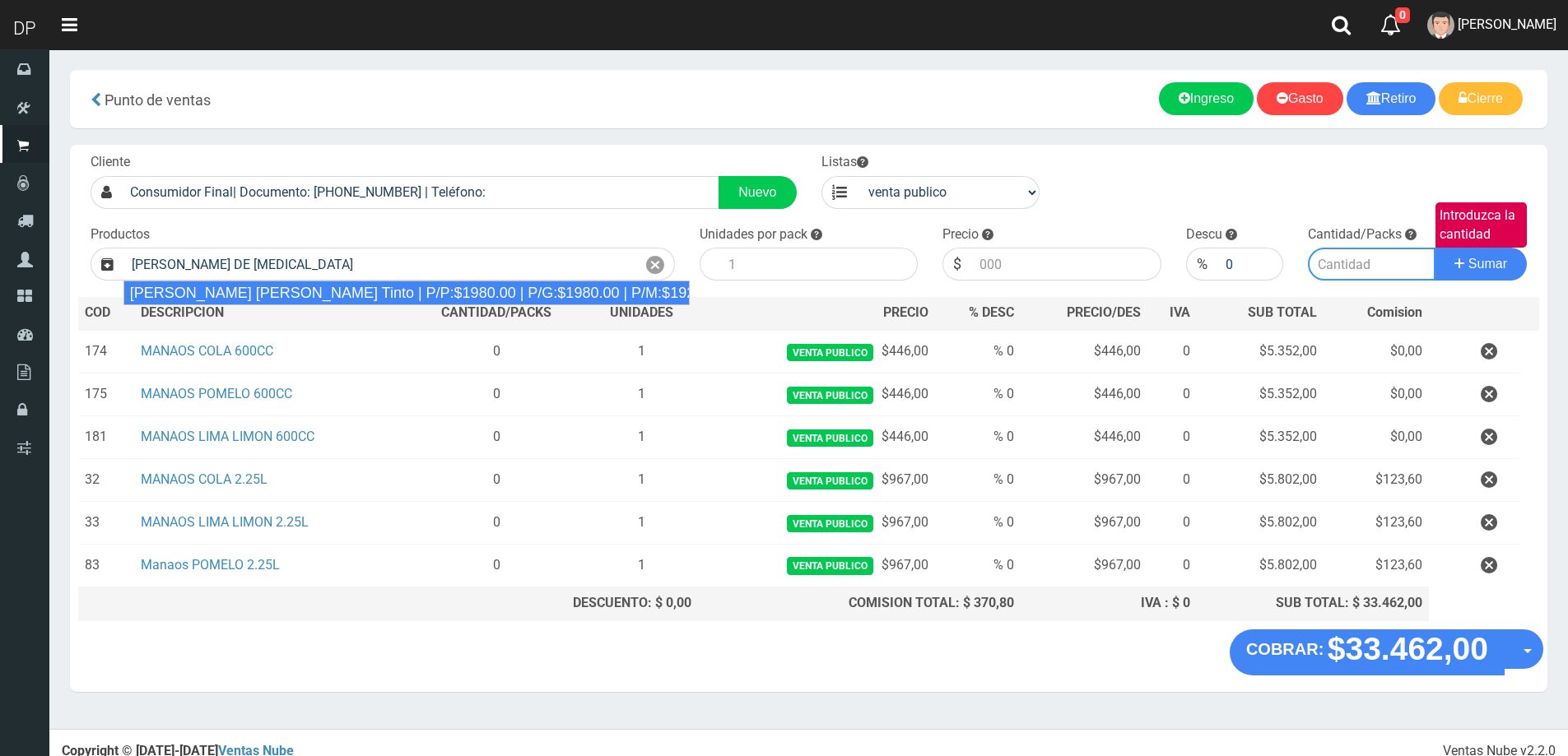
type input "[PERSON_NAME] [PERSON_NAME] Tinto | P/P:$1980.00 | P/G:$1980.00 | P/M:$1920.00 …"
type input "6"
type input "1980.00"
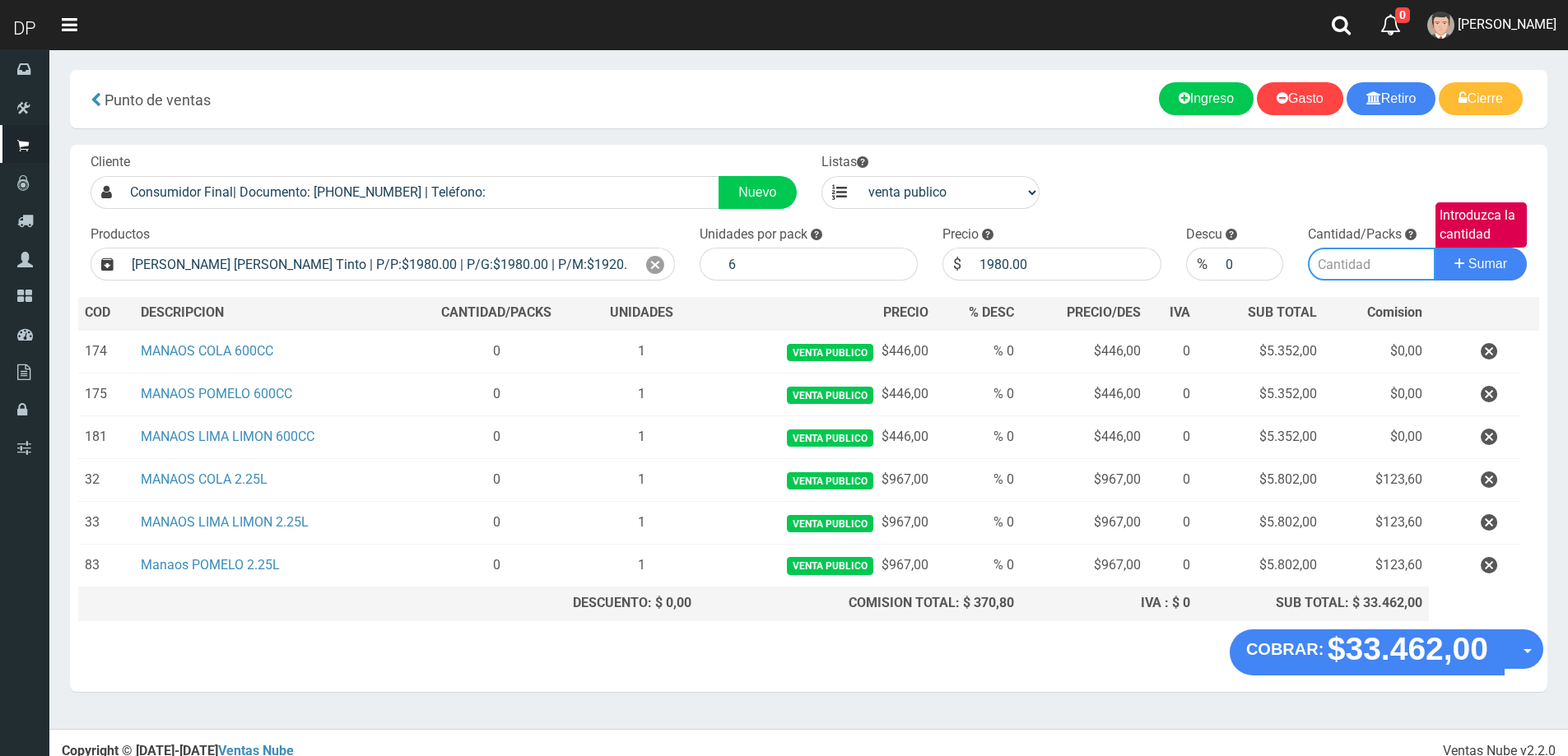
click at [1353, 271] on input "Introduzca la cantidad" at bounding box center [1371, 263] width 127 height 33
type input "4"
click at [1434, 248] on button "Sumar" at bounding box center [1480, 263] width 92 height 33
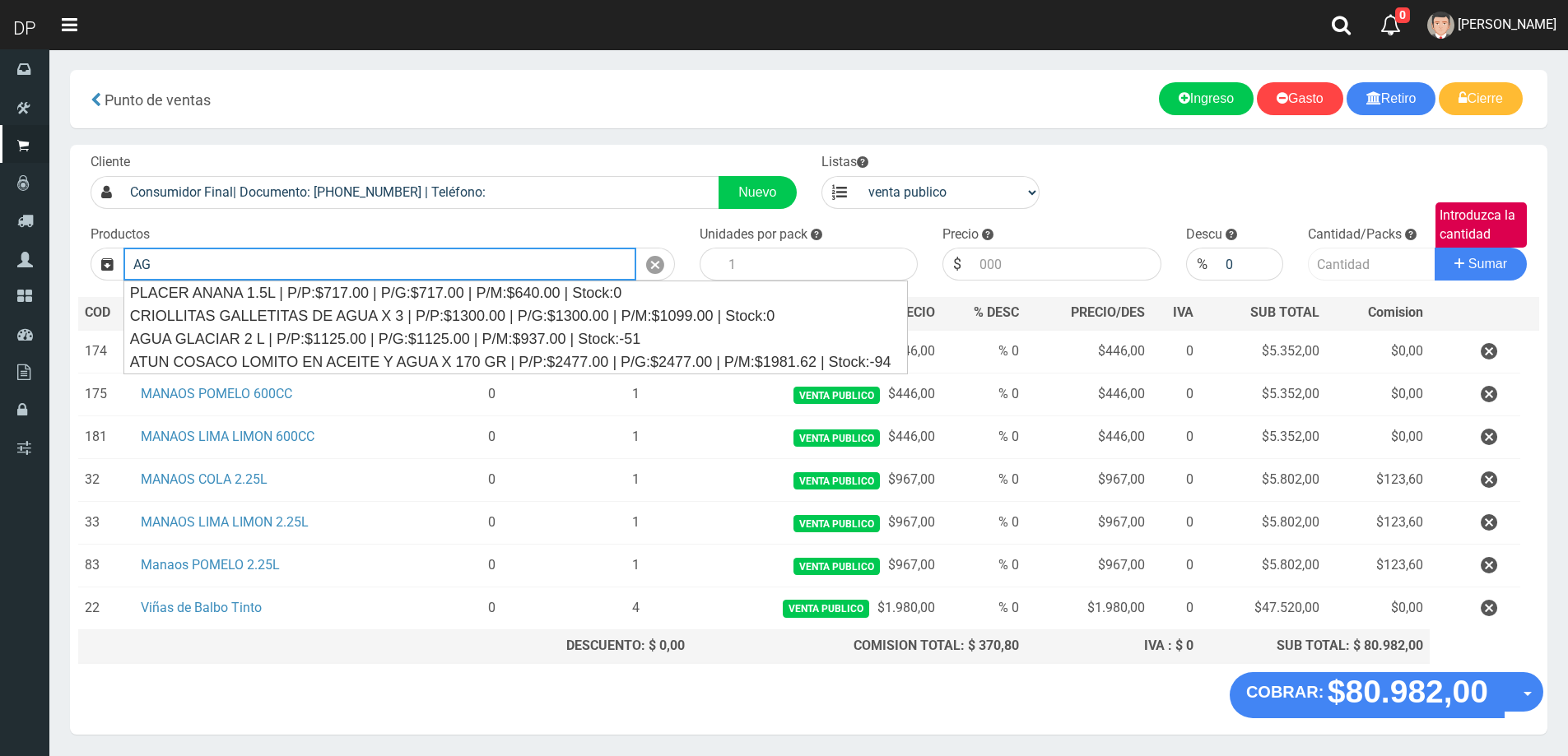
type input "A"
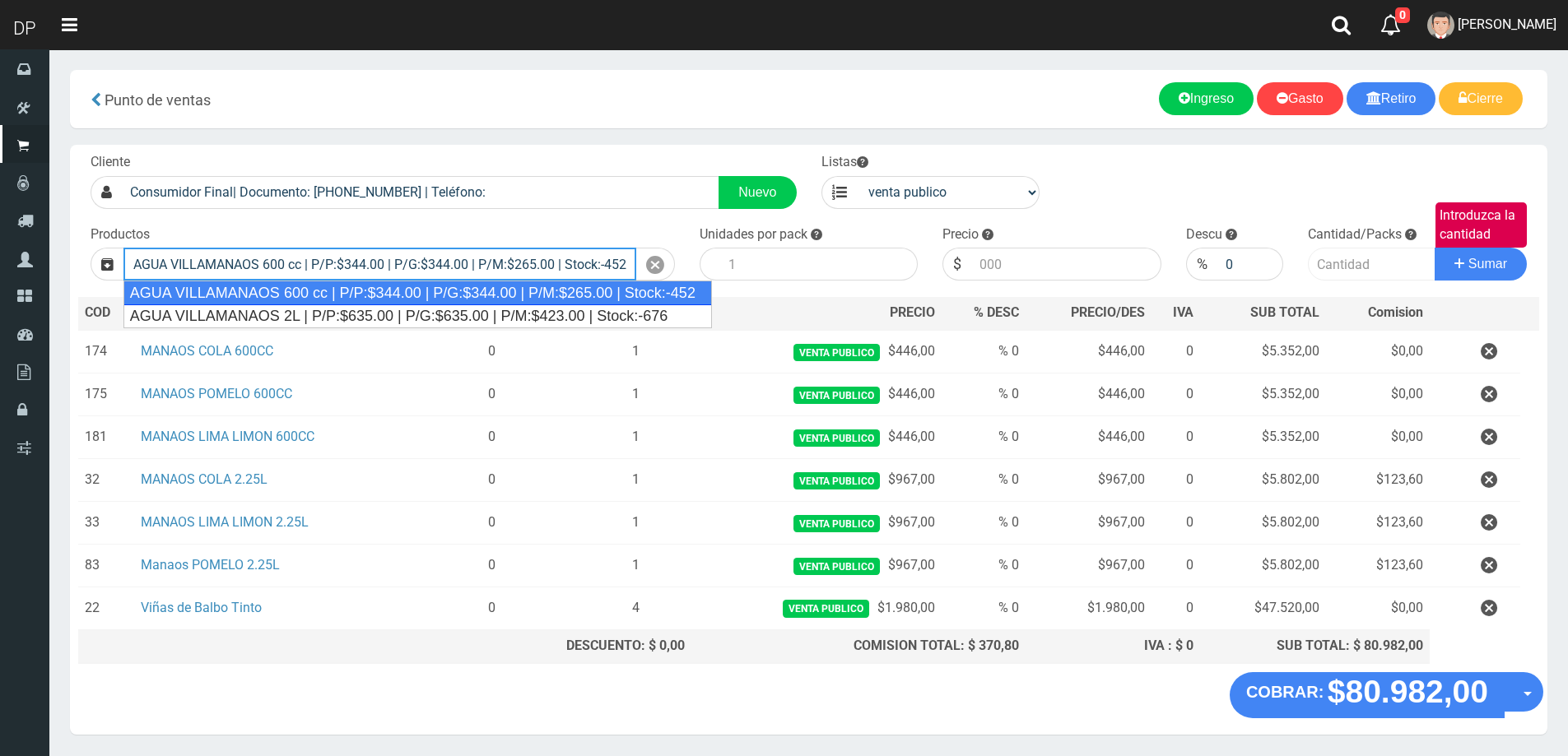
type input "AGUA VILLAMANAOS 600 cc | P/P:$344.00 | P/G:$344.00 | P/M:$265.00 | Stock:-452"
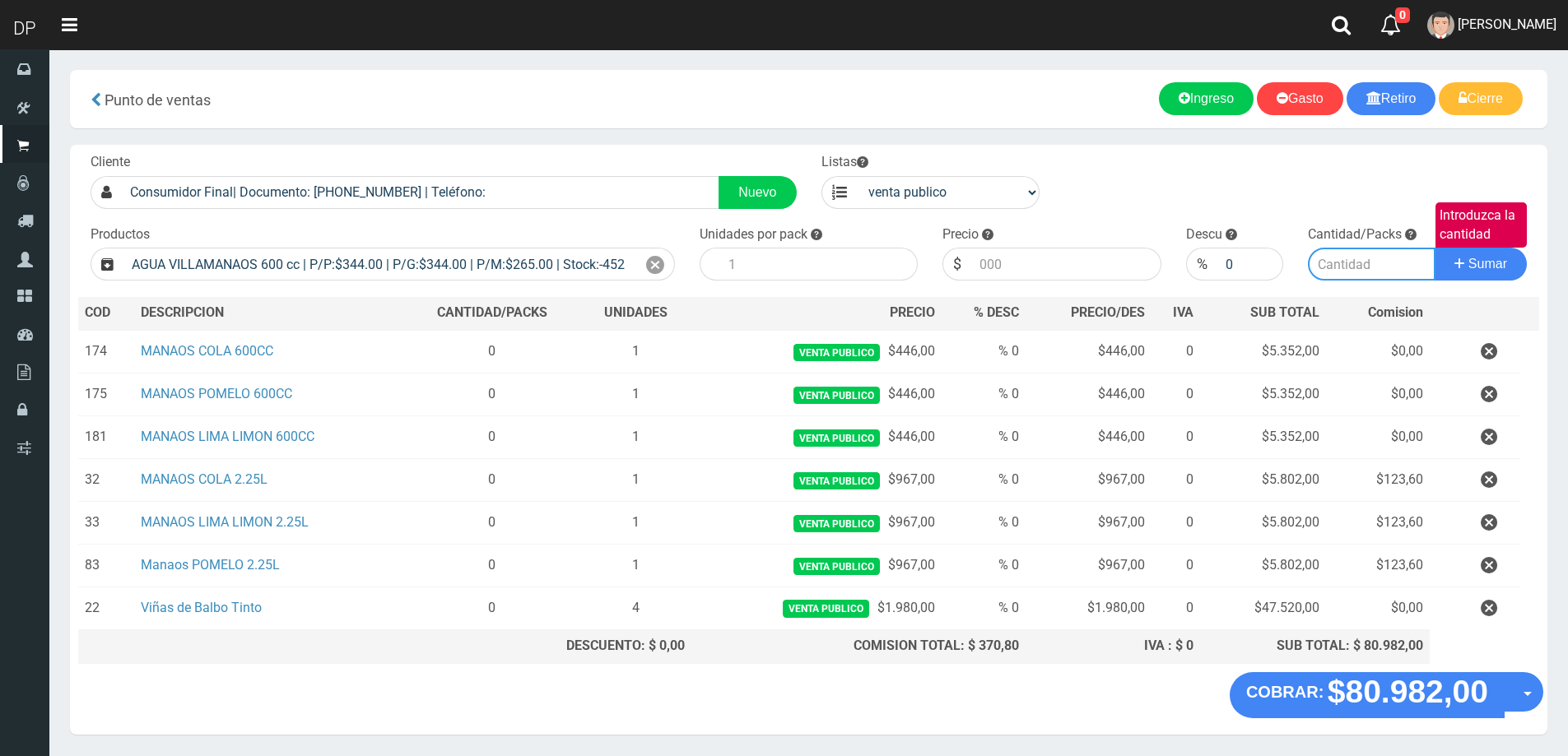
type input "12"
click at [1064, 267] on input "344.00" at bounding box center [1066, 263] width 190 height 33
type input "3"
type input "286"
type input "286.00"
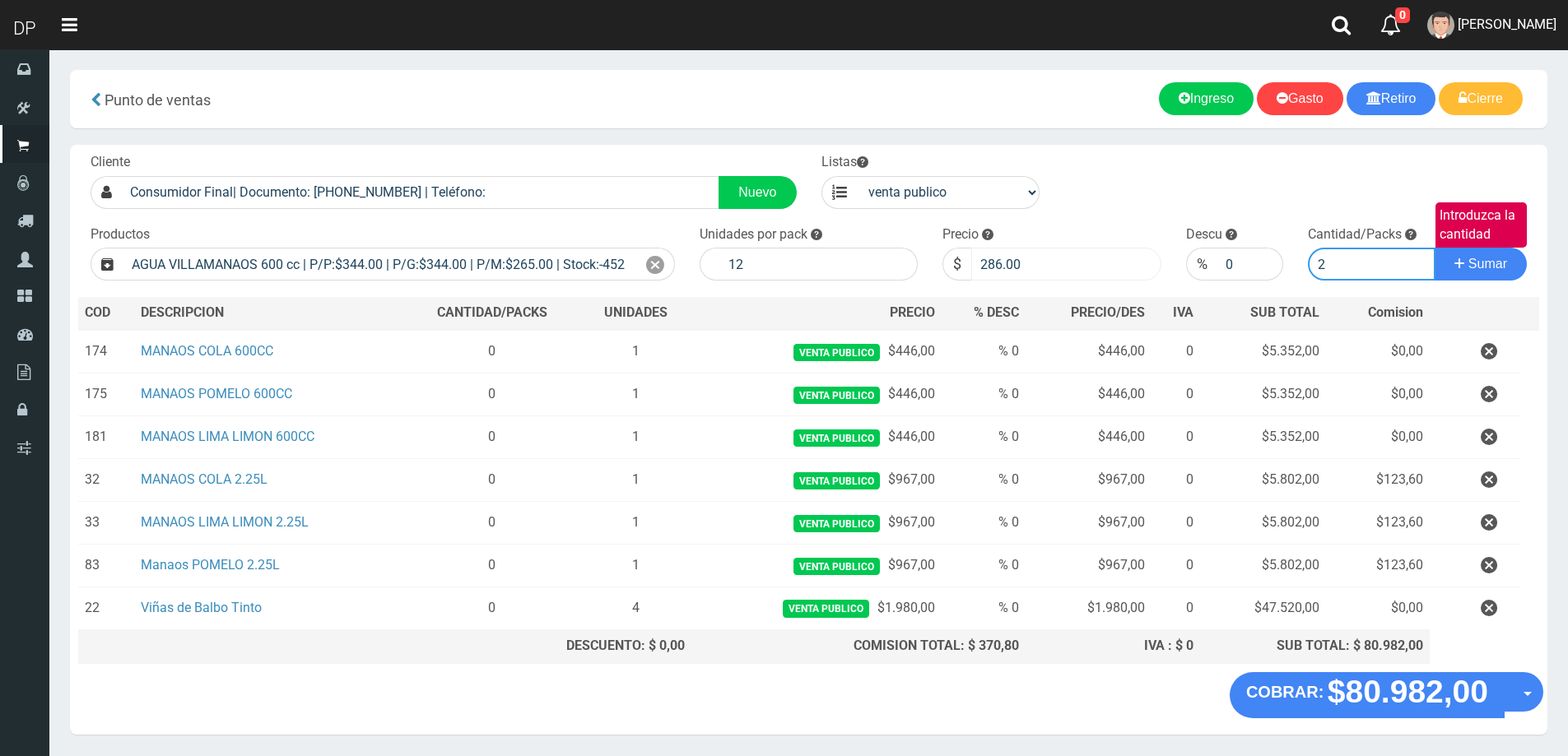
type input "2"
click at [1434, 248] on button "Sumar" at bounding box center [1480, 263] width 92 height 33
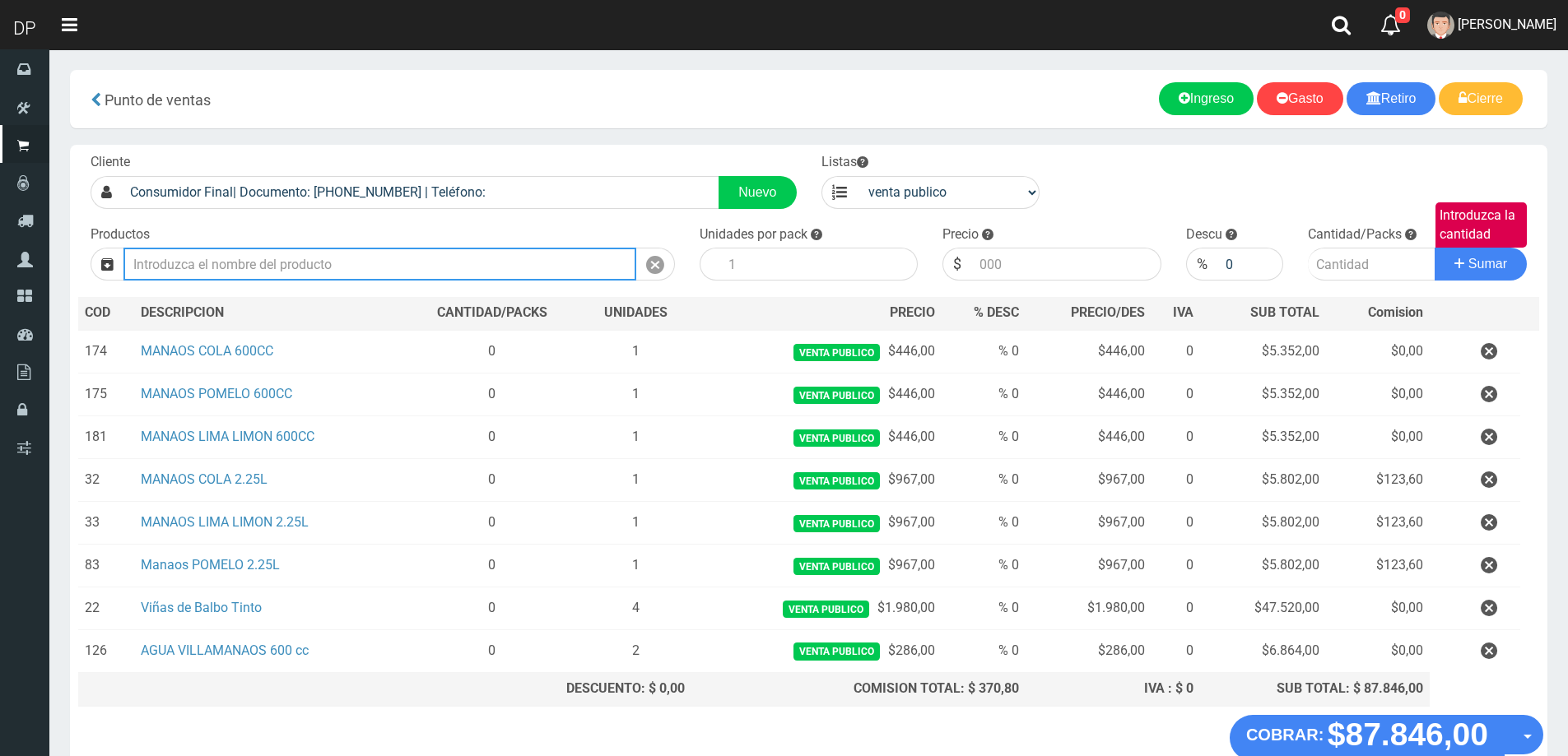
click at [362, 268] on input "text" at bounding box center [380, 263] width 513 height 33
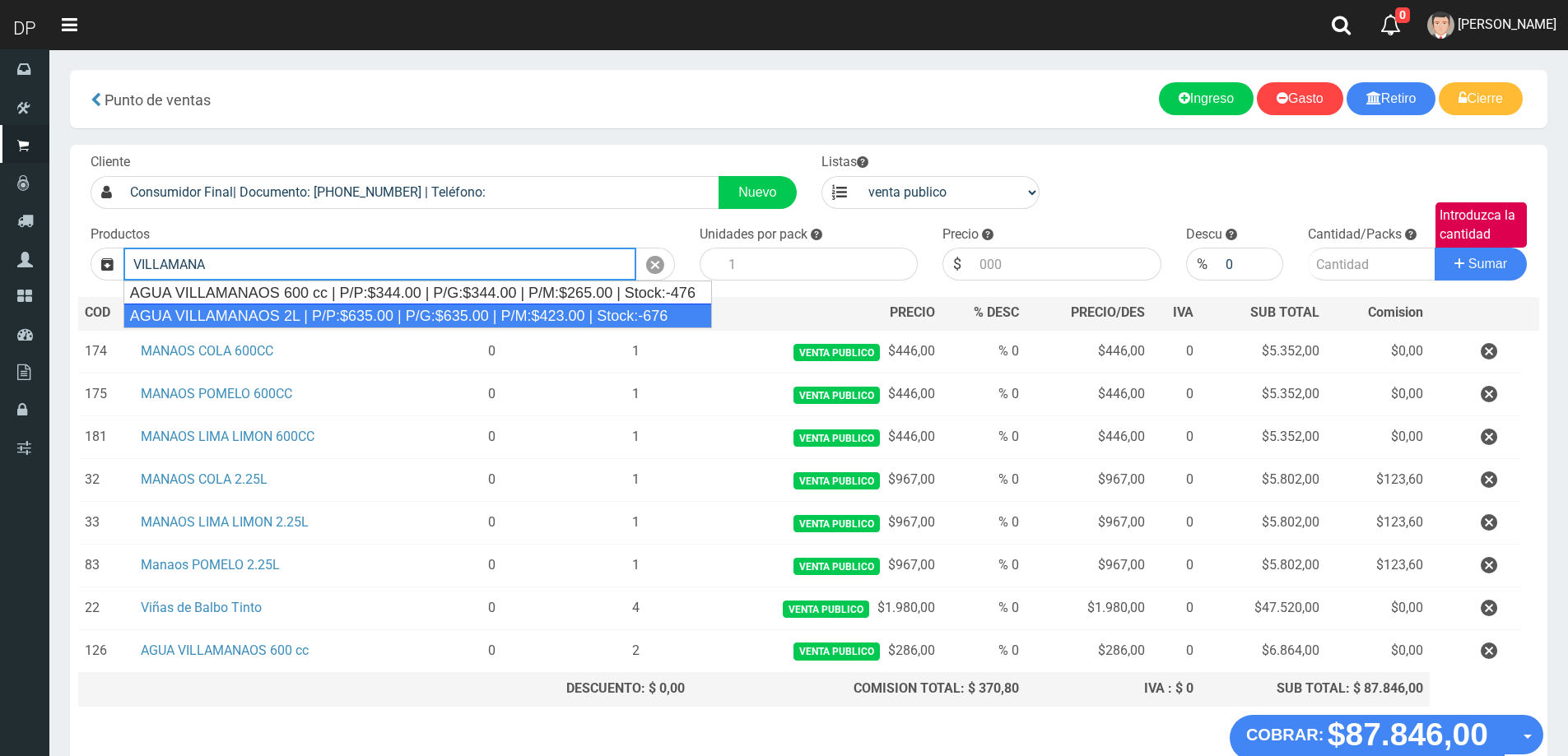
click at [353, 318] on div "AGUA VILLAMANAOS 2L | P/P:$635.00 | P/G:$635.00 | P/M:$423.00 | Stock:-676" at bounding box center [418, 316] width 588 height 25
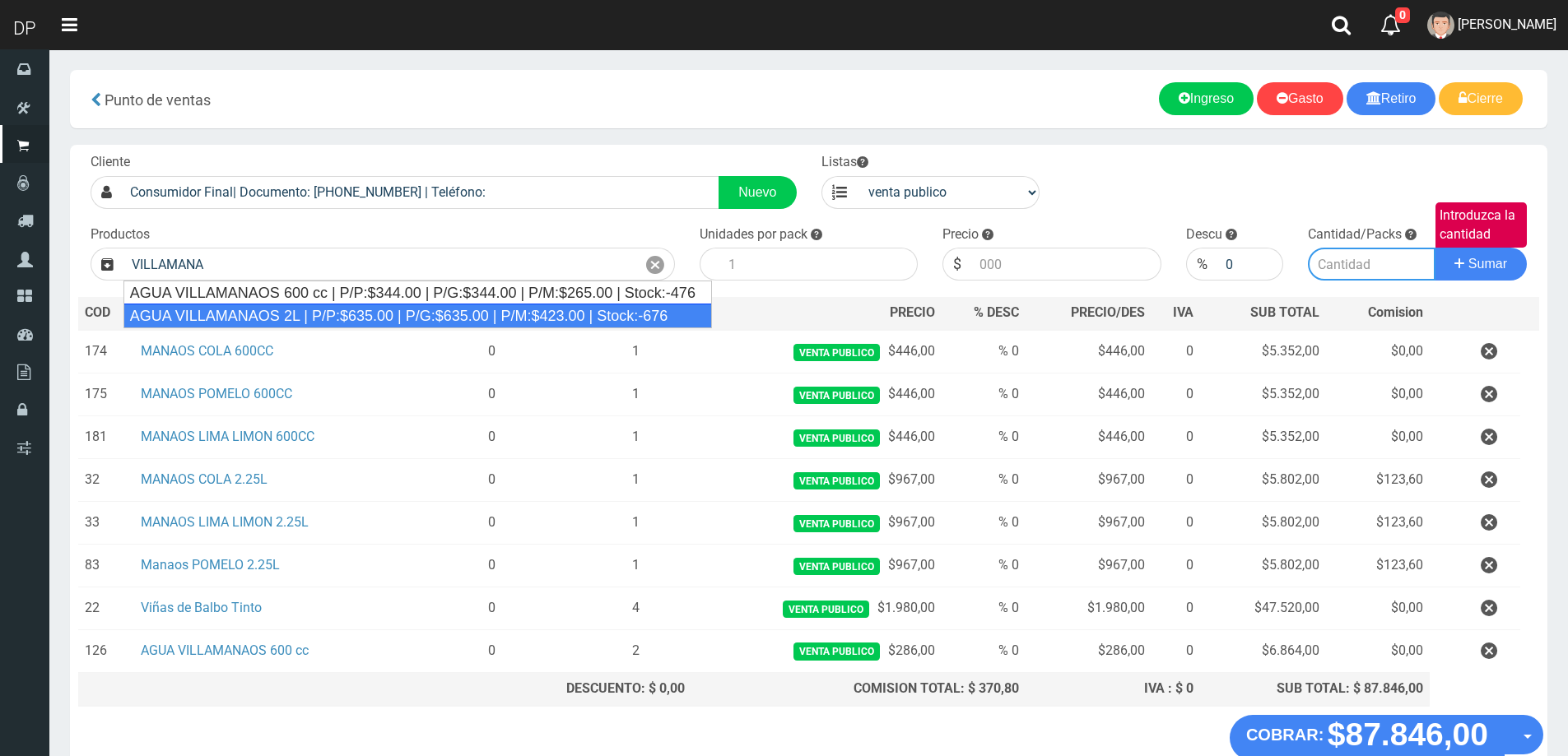
type input "AGUA VILLAMANAOS 2L | P/P:$635.00 | P/G:$635.00 | P/M:$423.00 | Stock:-676"
type input "6"
type input "635.00"
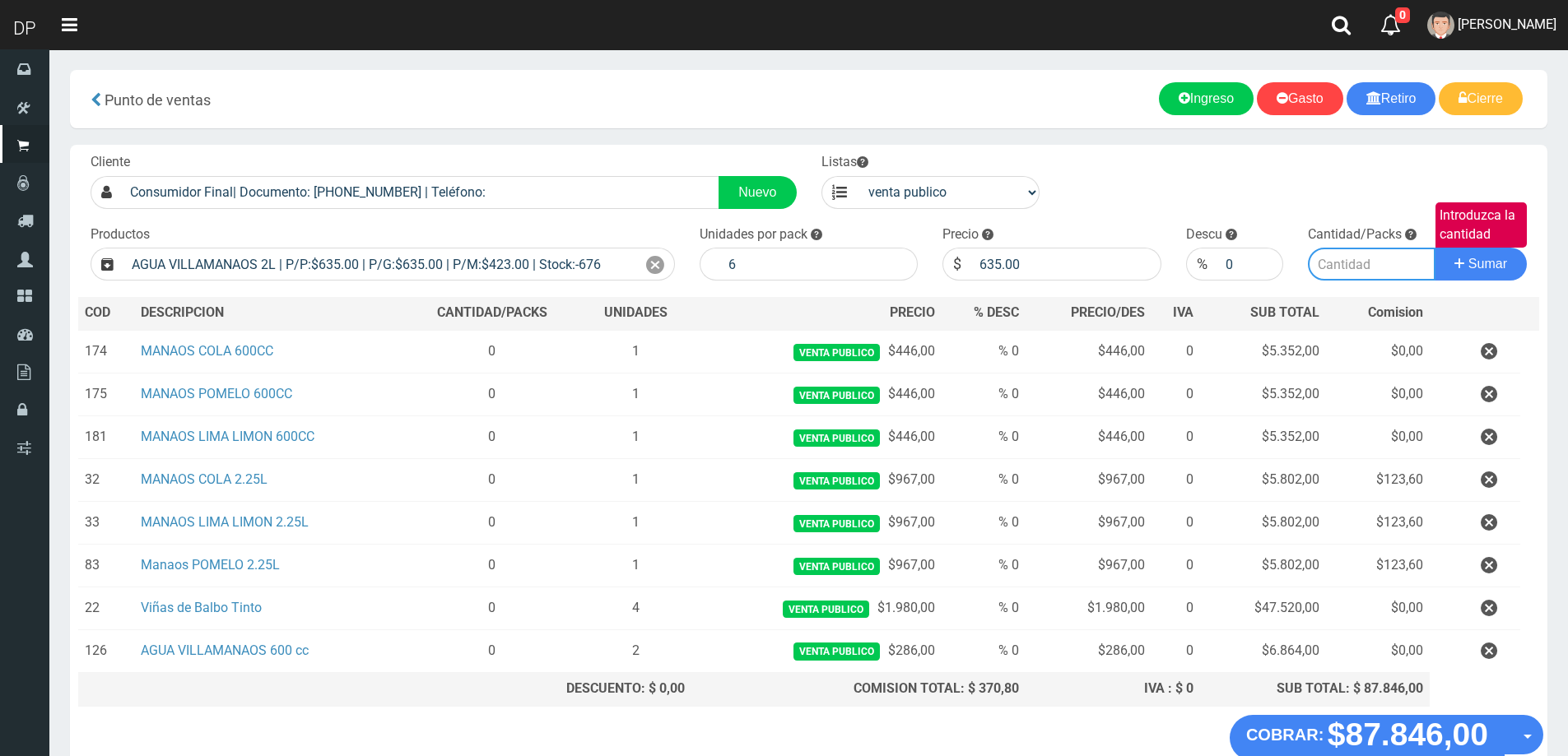
click at [1339, 265] on input "Introduzca la cantidad" at bounding box center [1371, 263] width 127 height 33
type input "2"
click at [1434, 248] on button "Sumar" at bounding box center [1480, 263] width 92 height 33
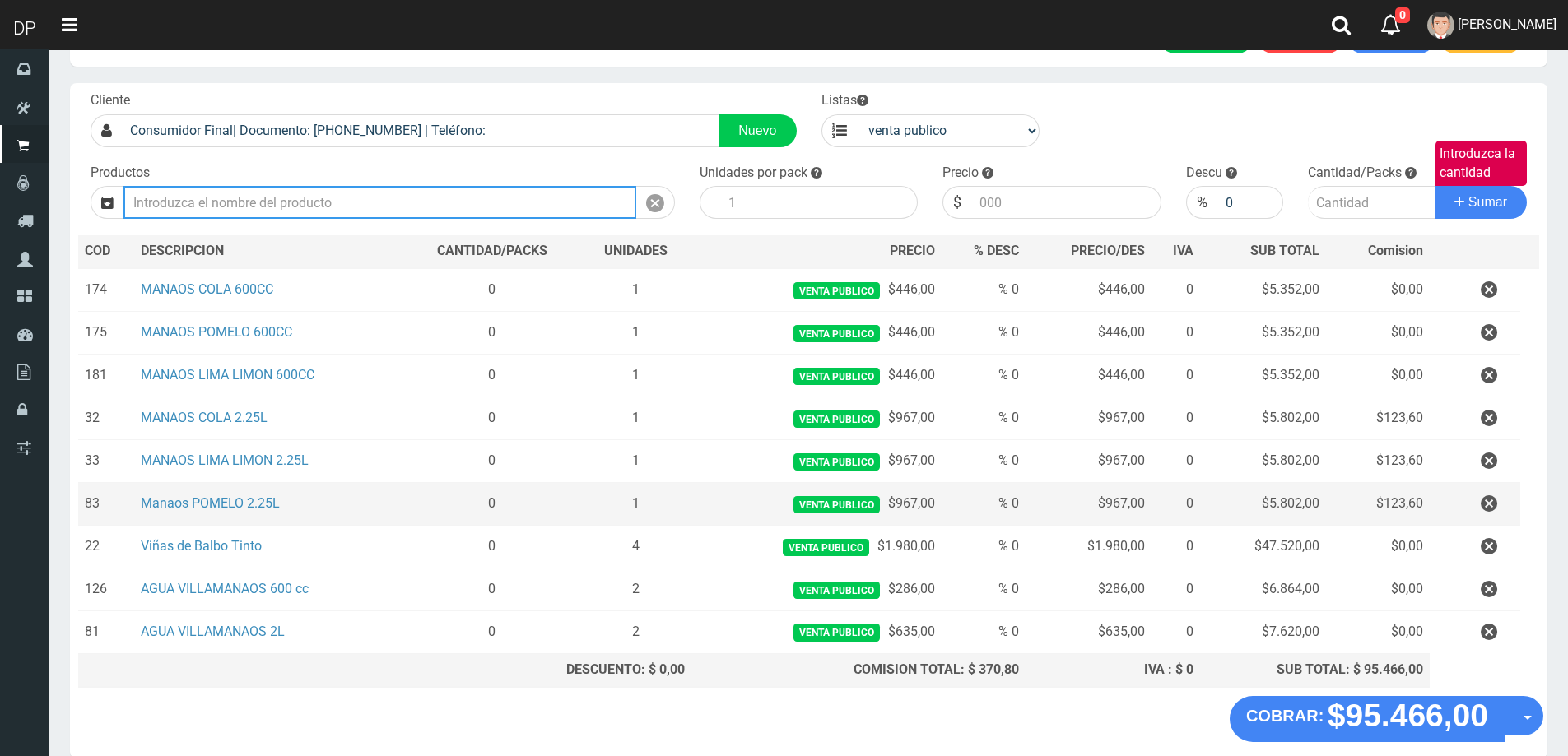
scroll to position [139, 0]
